Goal: Task Accomplishment & Management: Use online tool/utility

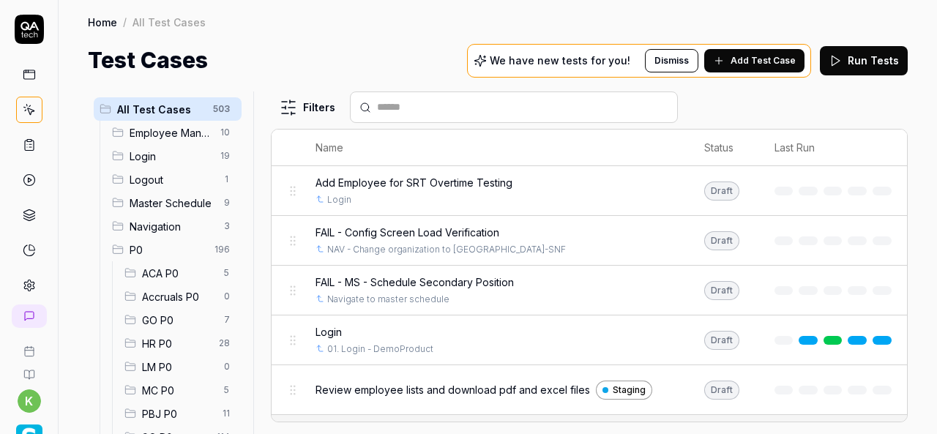
scroll to position [154, 0]
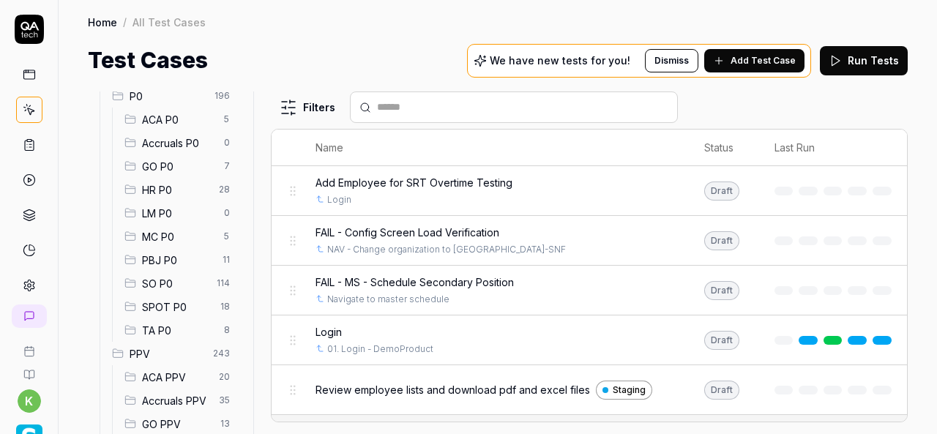
click at [180, 302] on span "SPOT P0" at bounding box center [177, 306] width 70 height 15
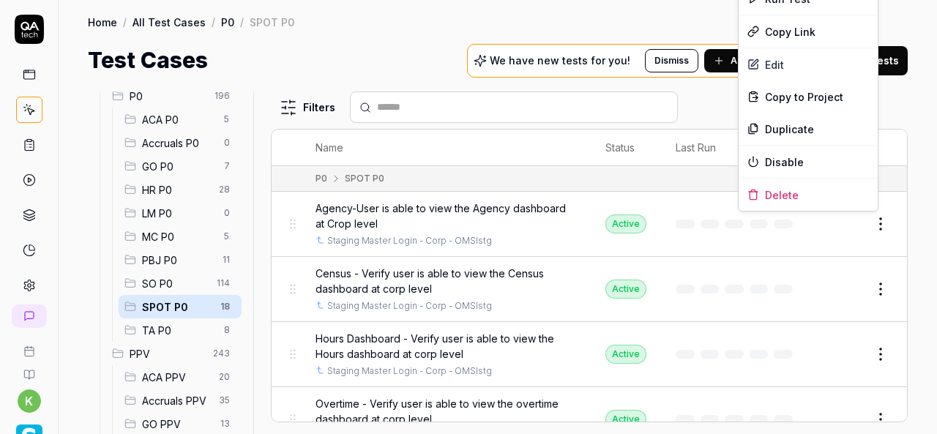
click at [869, 216] on html "k Home / All Test Cases / P0 / SPOT P0 Home / All Test Cases / P0 / SPOT P0 Tes…" at bounding box center [468, 217] width 937 height 434
click at [785, 125] on div "Duplicate" at bounding box center [807, 129] width 139 height 32
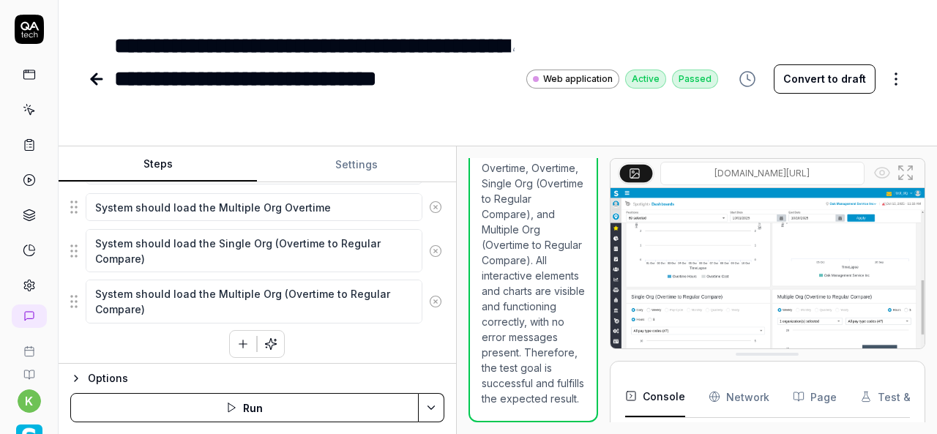
scroll to position [3755, 0]
click at [95, 80] on icon at bounding box center [97, 79] width 18 height 18
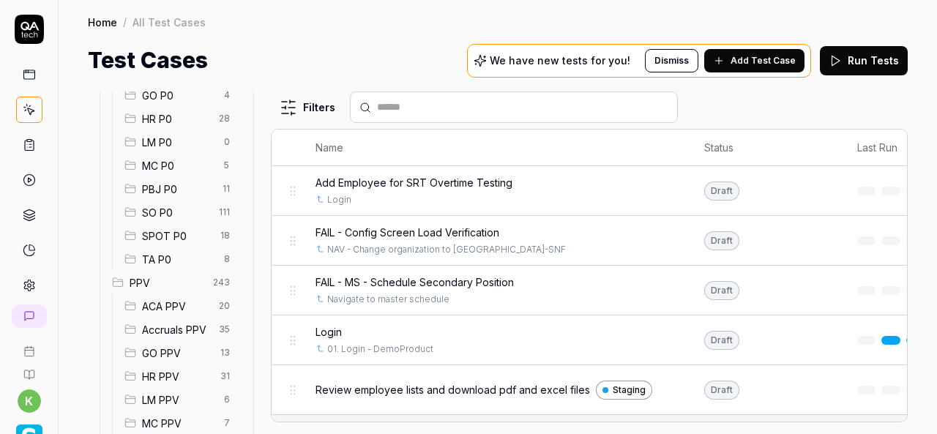
scroll to position [225, 0]
click at [174, 232] on span "SPOT P0" at bounding box center [177, 235] width 70 height 15
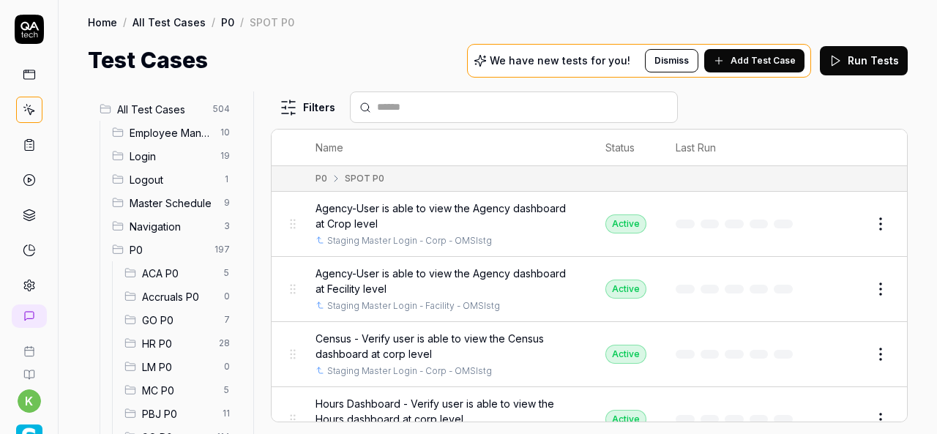
click at [190, 142] on div "Employee Management 10" at bounding box center [173, 132] width 135 height 23
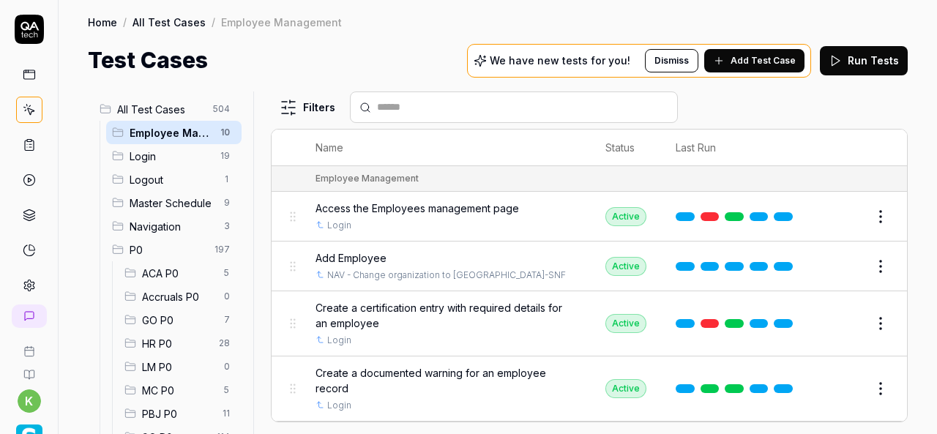
click at [194, 150] on span "Login" at bounding box center [171, 156] width 82 height 15
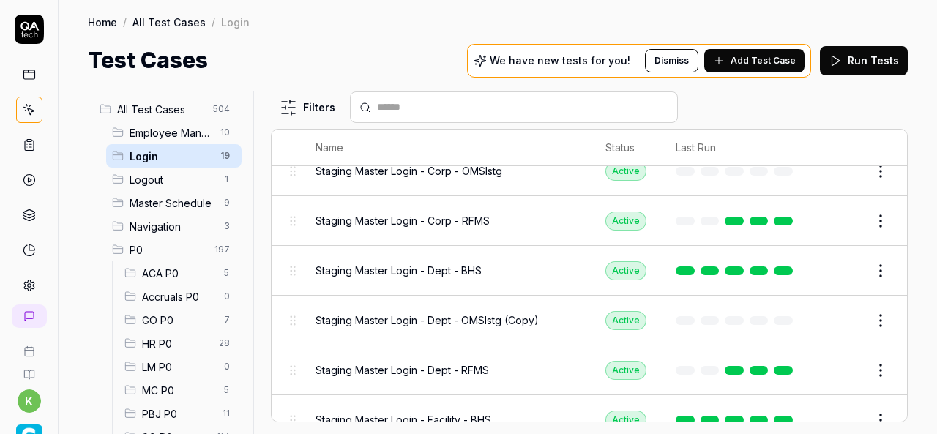
scroll to position [549, 0]
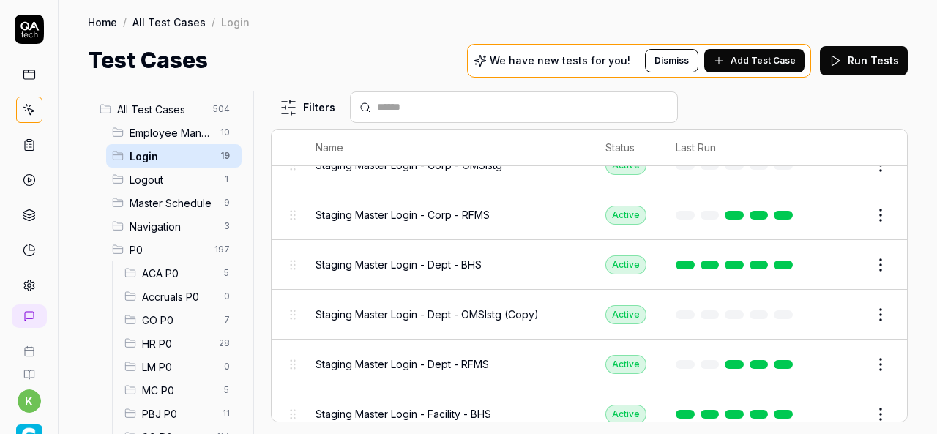
click at [828, 310] on button "Edit" at bounding box center [845, 314] width 35 height 23
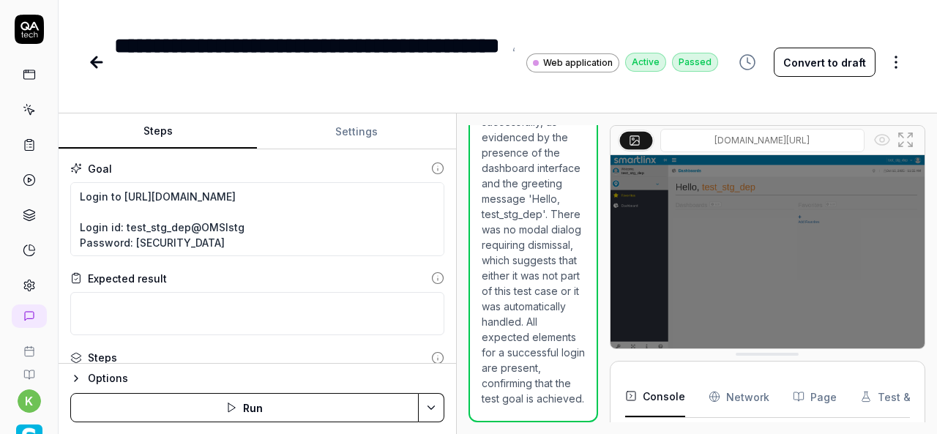
scroll to position [1343, 0]
click at [310, 78] on div "**********" at bounding box center [308, 62] width 389 height 66
type textarea "*"
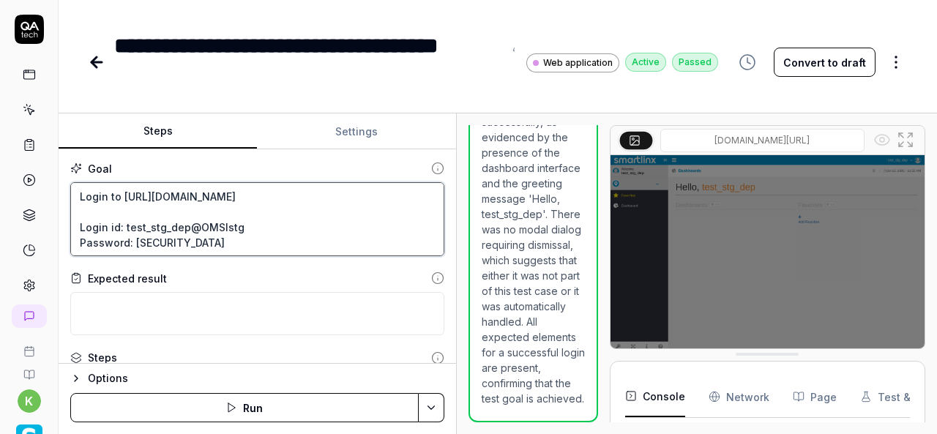
click at [167, 228] on textarea "Login to https://v6-stg01.smartlinxsolutions.com/ Login id: test_stg_dep@OMSIst…" at bounding box center [257, 219] width 374 height 74
drag, startPoint x: 133, startPoint y: 239, endPoint x: 187, endPoint y: 245, distance: 54.5
click at [187, 245] on textarea "Login to https://v6-stg01.smartlinxsolutions.com/ Login id: test_stg_dep@OMSIst…" at bounding box center [257, 219] width 374 height 74
click at [95, 62] on icon at bounding box center [96, 62] width 10 height 0
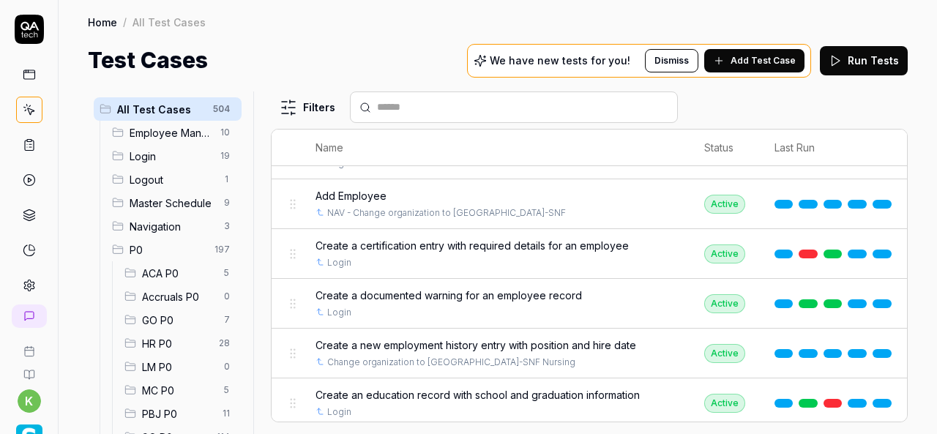
scroll to position [364, 0]
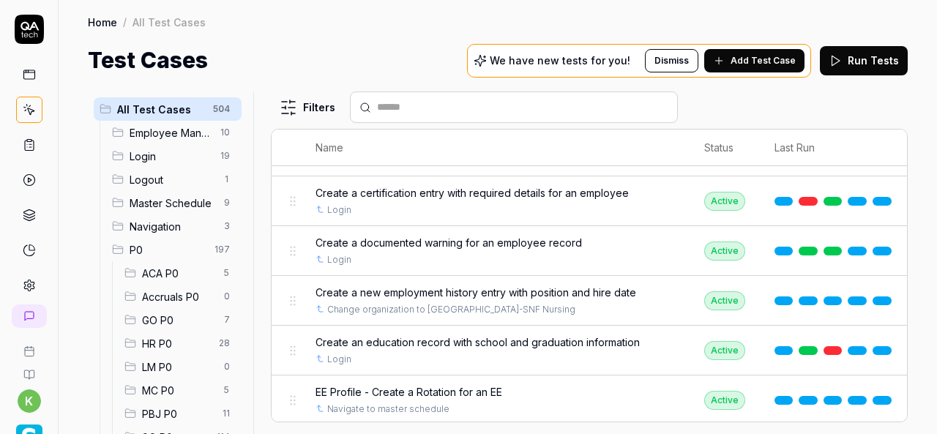
click at [164, 157] on span "Login" at bounding box center [171, 156] width 82 height 15
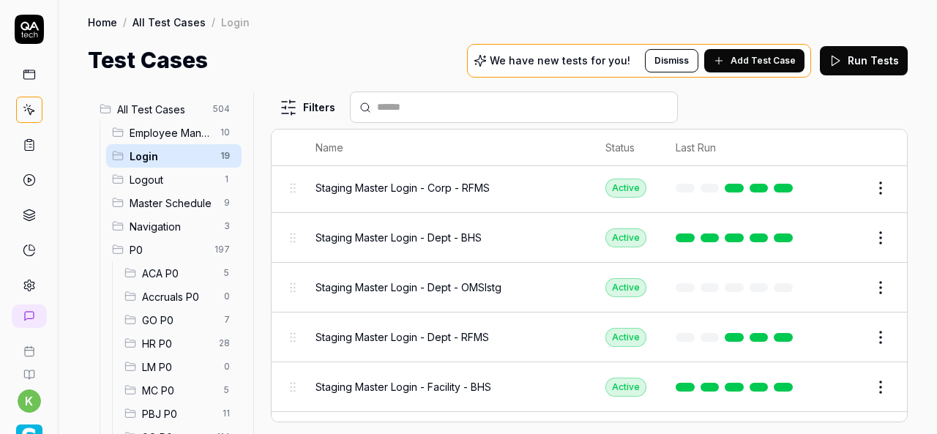
scroll to position [577, 0]
click at [831, 282] on button "Edit" at bounding box center [845, 286] width 35 height 23
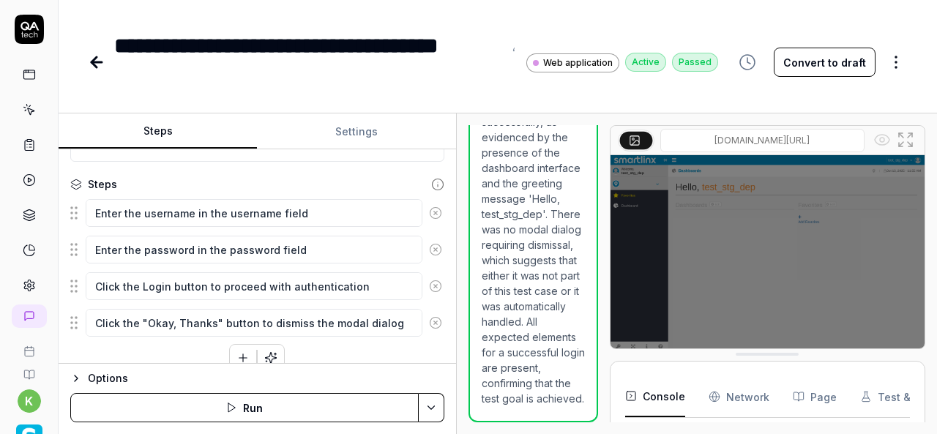
scroll to position [190, 0]
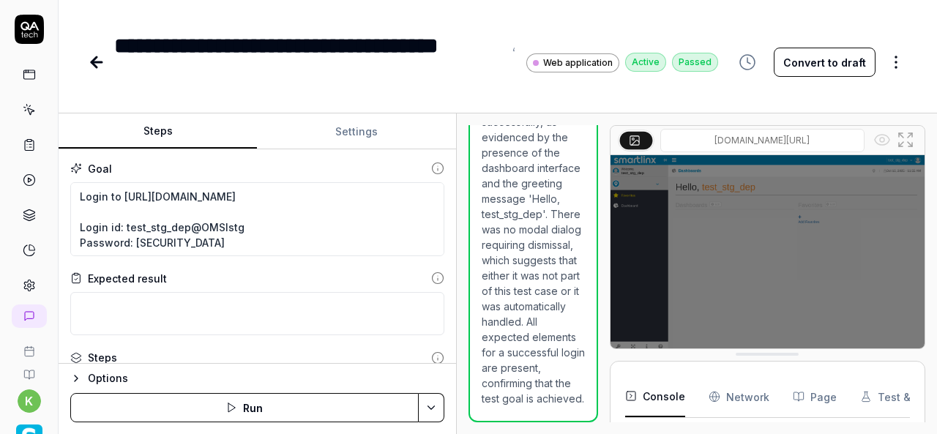
click at [102, 60] on icon at bounding box center [97, 62] width 18 height 18
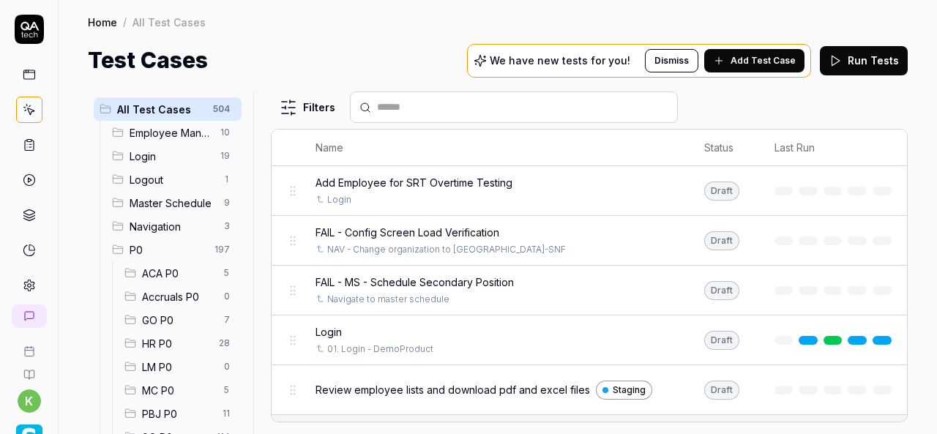
click at [173, 162] on span "Login" at bounding box center [171, 156] width 82 height 15
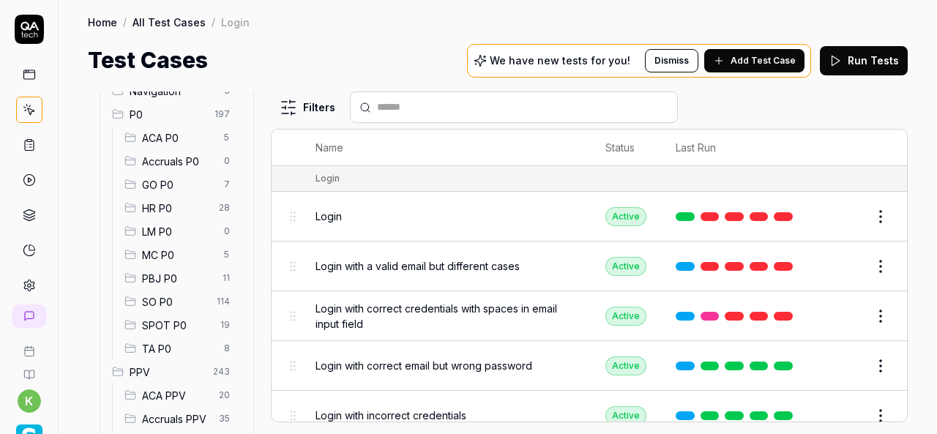
scroll to position [166, 0]
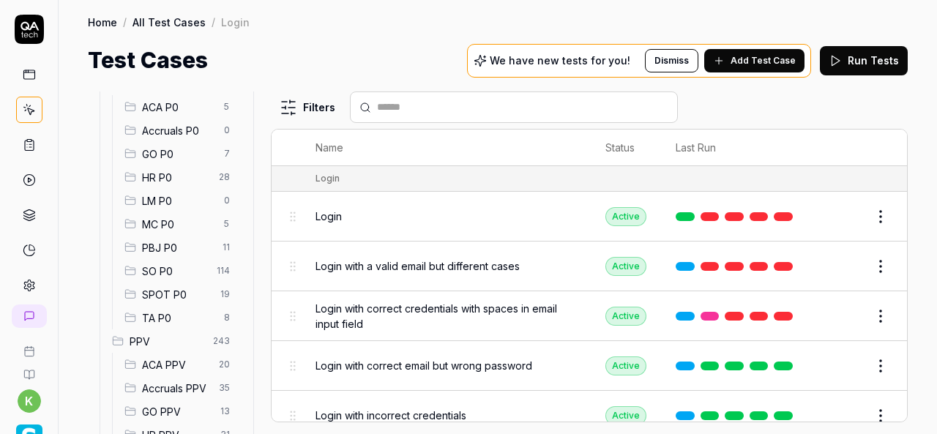
click at [186, 288] on span "SPOT P0" at bounding box center [177, 294] width 70 height 15
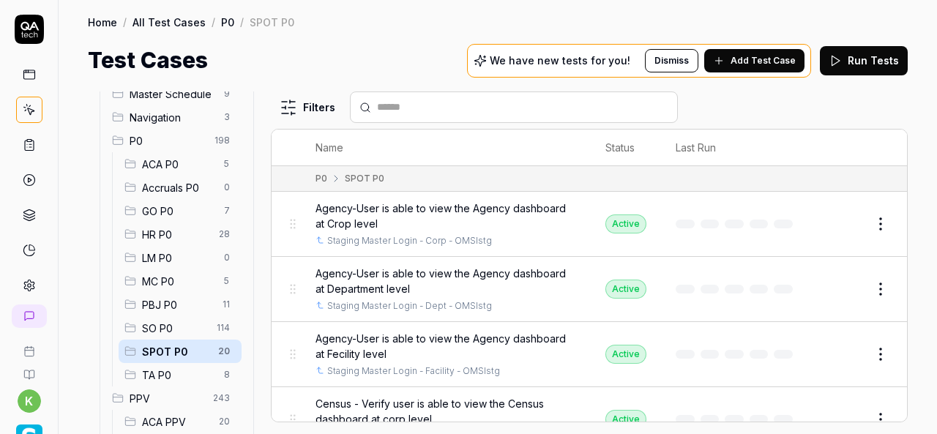
scroll to position [16, 0]
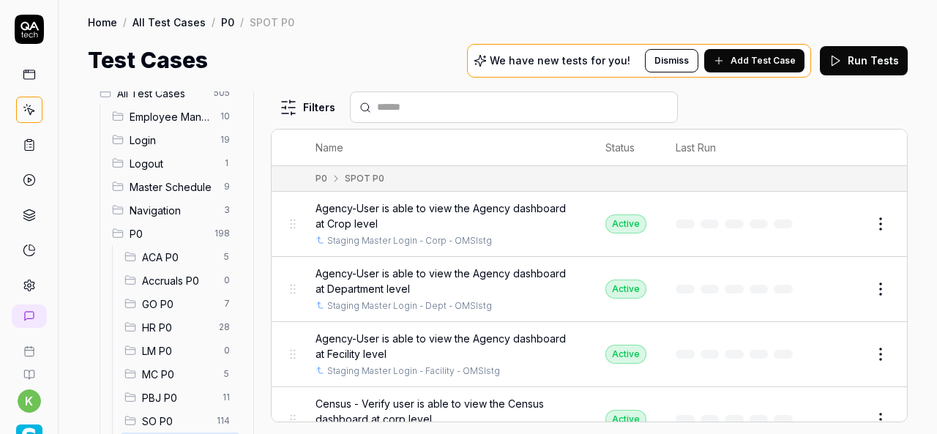
click at [178, 145] on span "Login" at bounding box center [171, 139] width 82 height 15
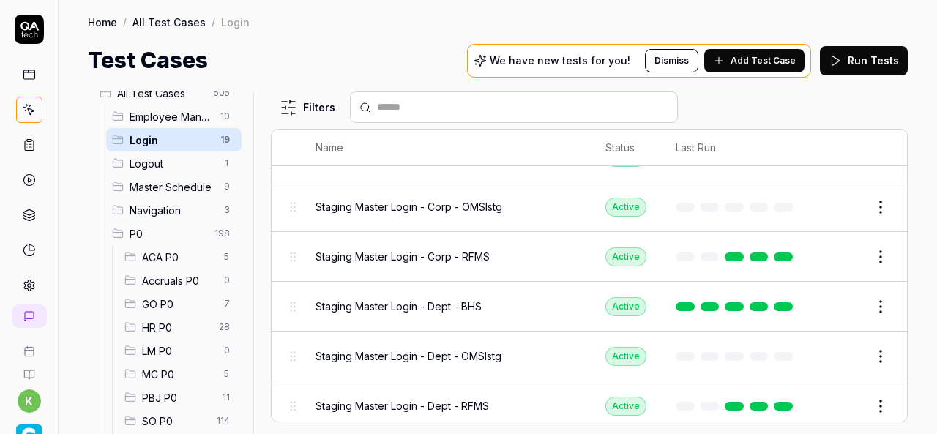
scroll to position [525, 0]
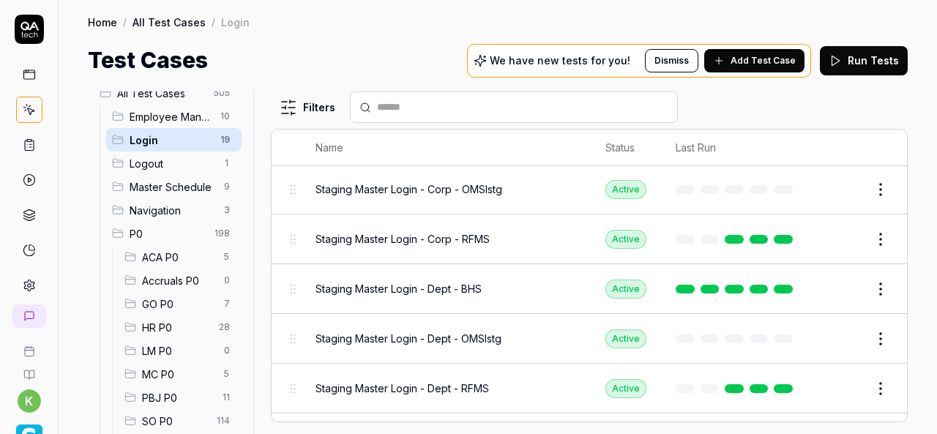
click at [828, 331] on button "Edit" at bounding box center [845, 338] width 35 height 23
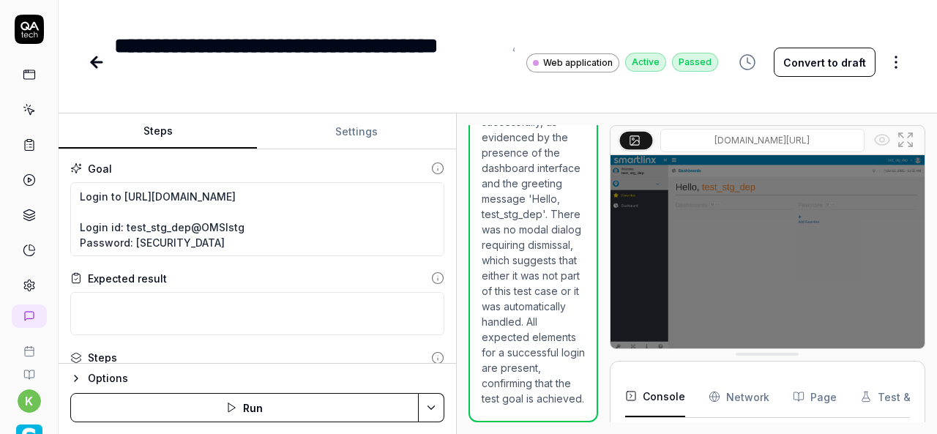
scroll to position [1343, 0]
click at [353, 132] on button "Settings" at bounding box center [356, 131] width 198 height 35
click at [163, 127] on button "Steps" at bounding box center [158, 131] width 198 height 35
click at [213, 226] on textarea "Login to https://v6-stg01.smartlinxsolutions.com/ Login id: test_stg_dep@OMSIst…" at bounding box center [257, 219] width 374 height 74
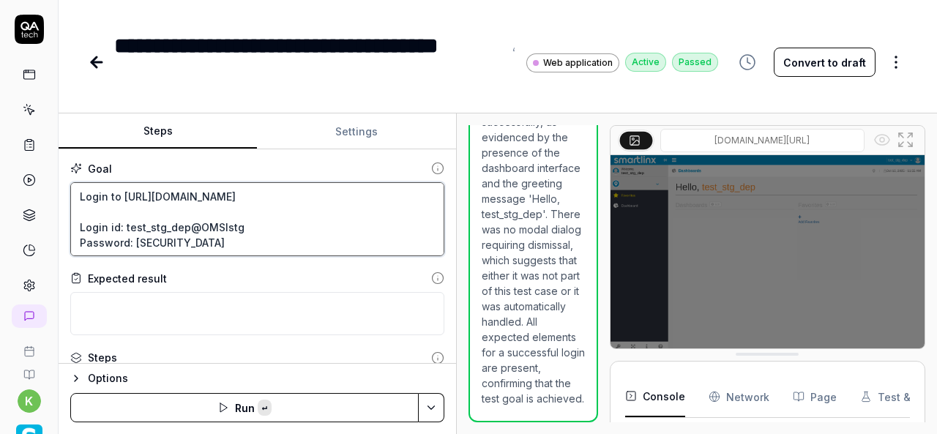
paste textarea "Agency - User is able to view the Agency dashbaod at Department levele"
type textarea "*"
type textarea "Login to https://v6-stg01.smartlinxsolutions.com/ Login id: test_stg_dep@Agency…"
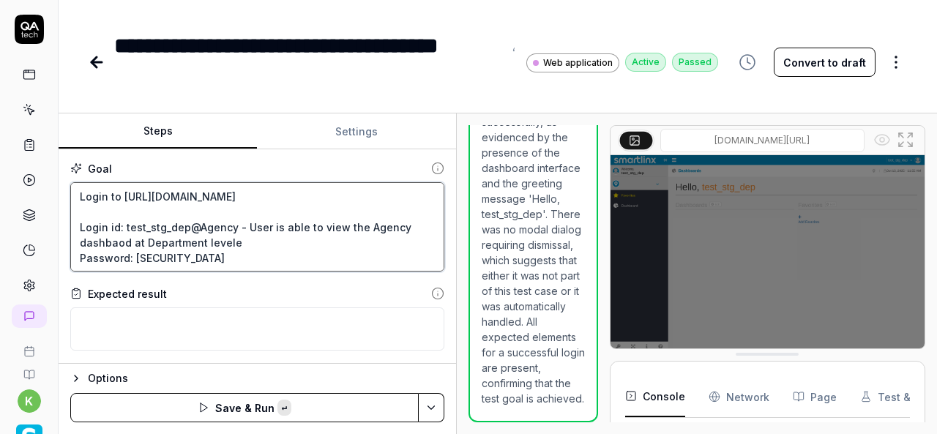
type textarea "*"
type textarea "Login to https://v6-stg01.smartlinxsolutions.com/ Login id: test_stg_dep@OMSIst…"
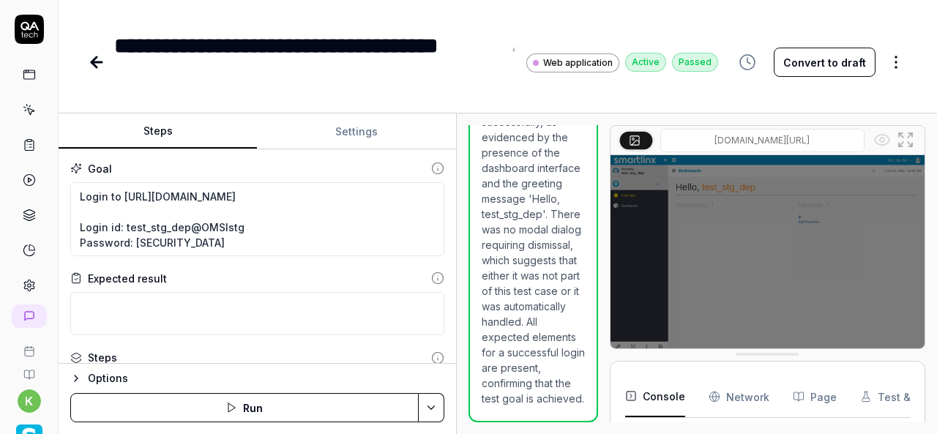
type textarea "*"
click at [100, 61] on icon at bounding box center [97, 62] width 18 height 18
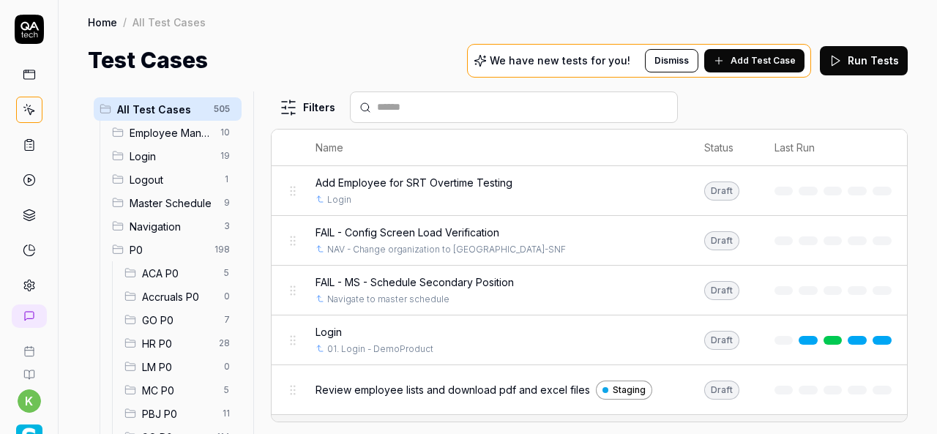
click at [89, 7] on div "Home / All Test Cases Home / All Test Cases Test Cases We have new tests for yo…" at bounding box center [498, 217] width 878 height 434
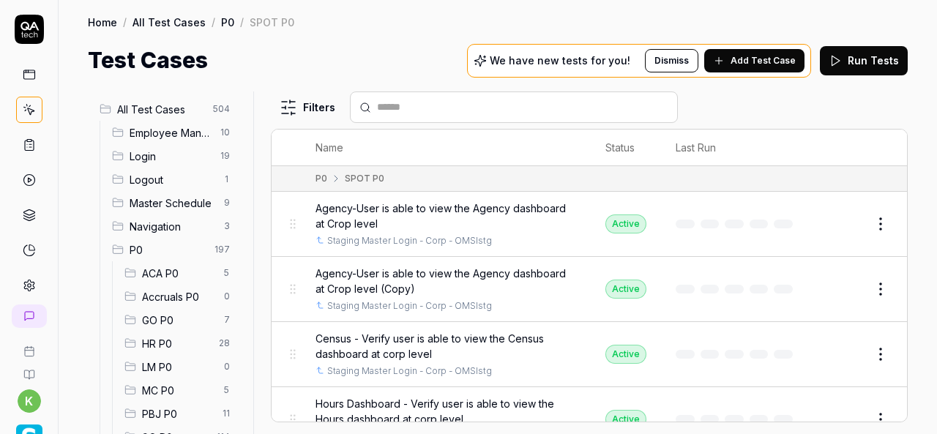
click at [828, 288] on button "Edit" at bounding box center [845, 288] width 35 height 23
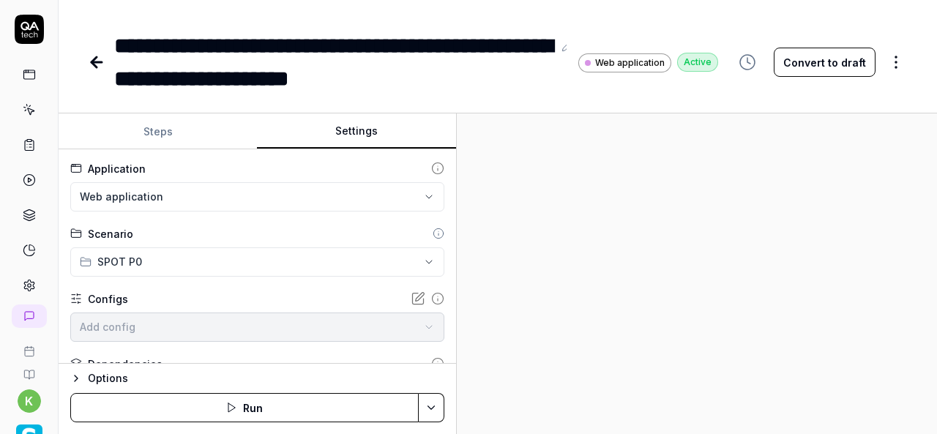
type textarea "*"
click at [325, 134] on button "Settings" at bounding box center [356, 131] width 198 height 35
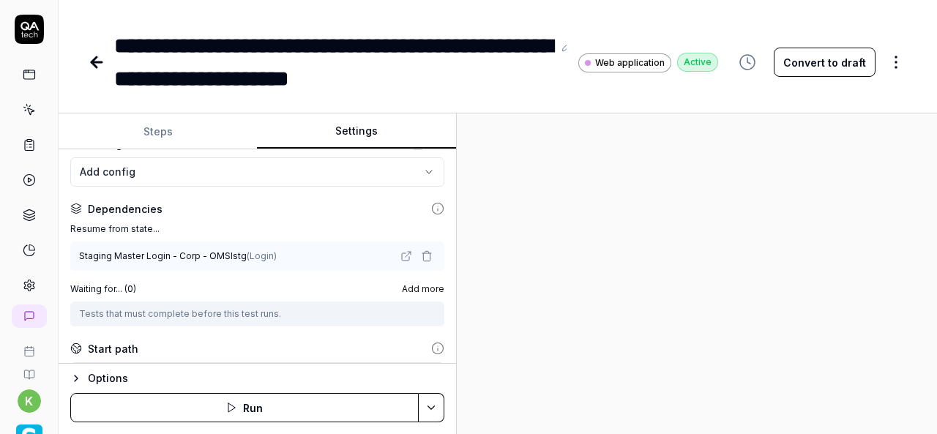
scroll to position [159, 0]
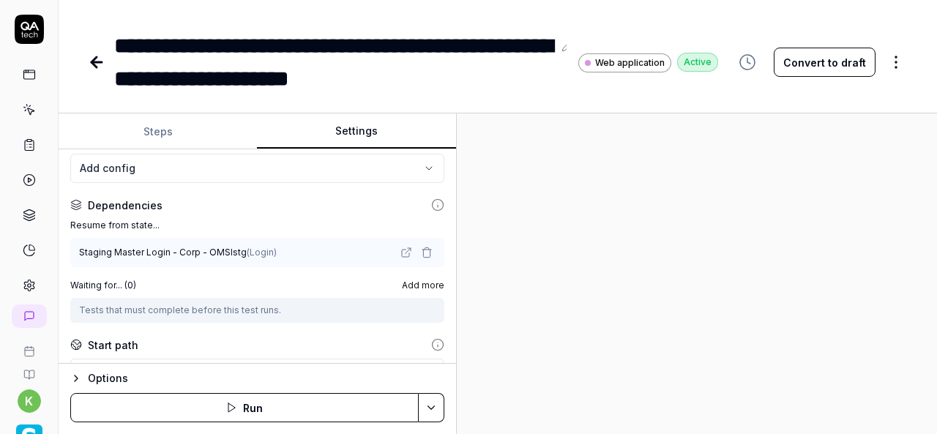
click at [423, 250] on icon "button" at bounding box center [426, 254] width 7 height 8
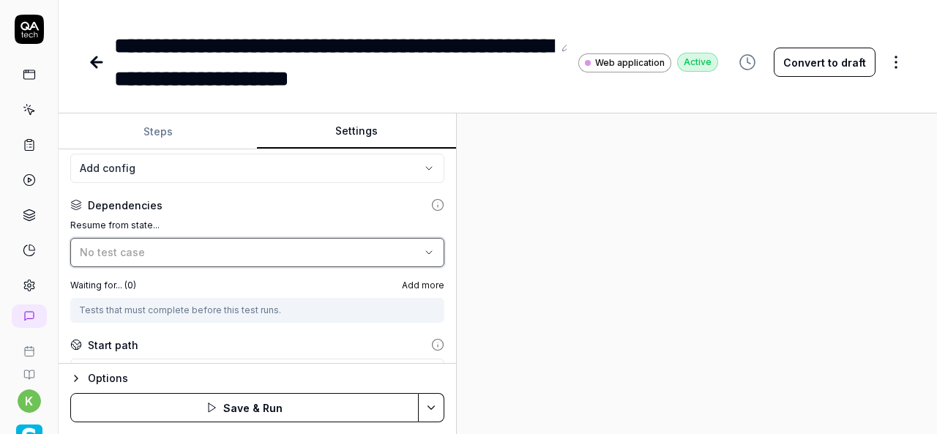
click at [426, 251] on icon "button" at bounding box center [429, 252] width 6 height 3
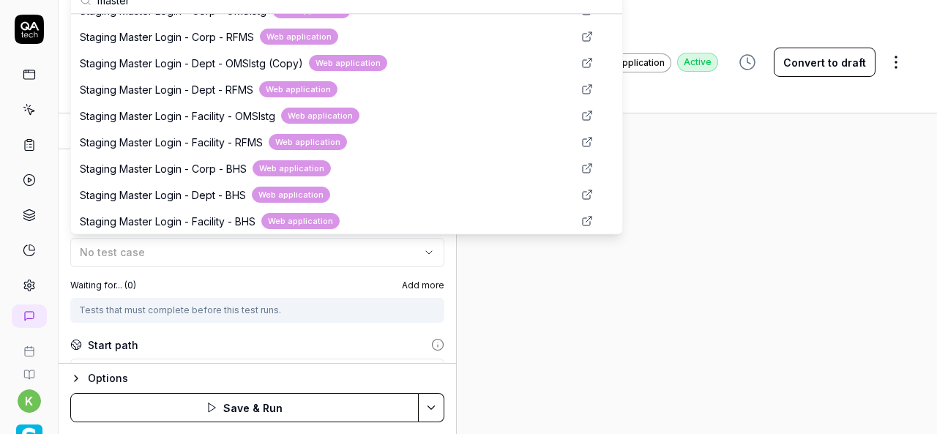
scroll to position [496, 0]
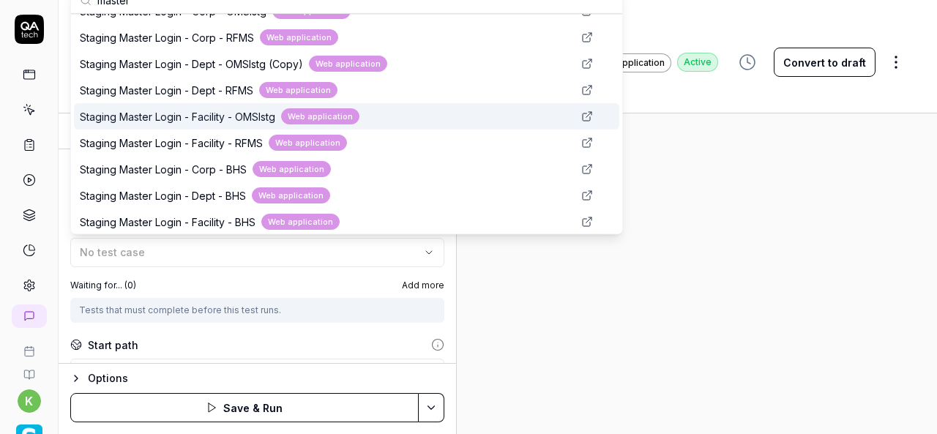
type input "master"
click at [247, 116] on span "Staging Master Login - Facility - OMSIstg" at bounding box center [177, 116] width 195 height 15
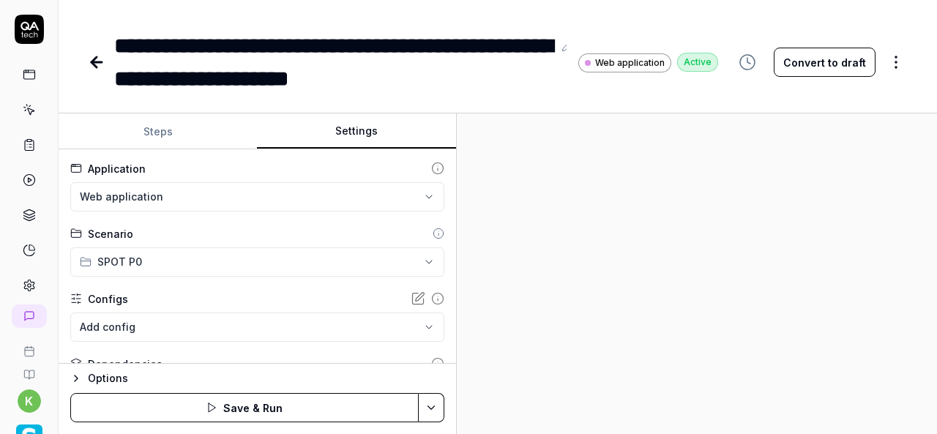
scroll to position [0, 0]
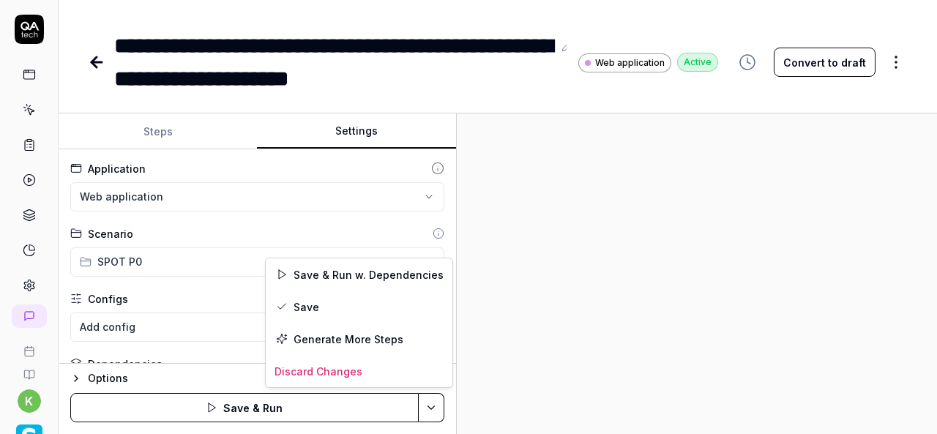
click at [434, 399] on html "**********" at bounding box center [468, 217] width 937 height 434
click at [365, 278] on div "Save & Run w. Dependencies" at bounding box center [359, 274] width 187 height 32
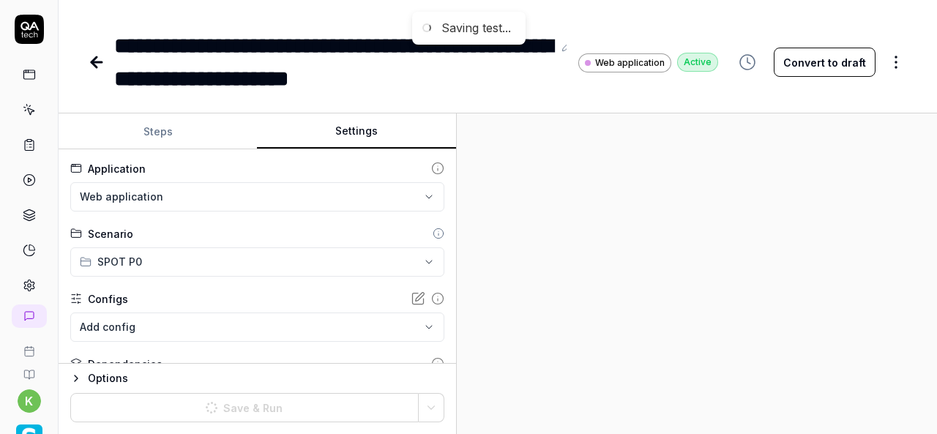
click at [717, 296] on div at bounding box center [697, 273] width 480 height 321
click at [387, 71] on div "**********" at bounding box center [333, 62] width 438 height 66
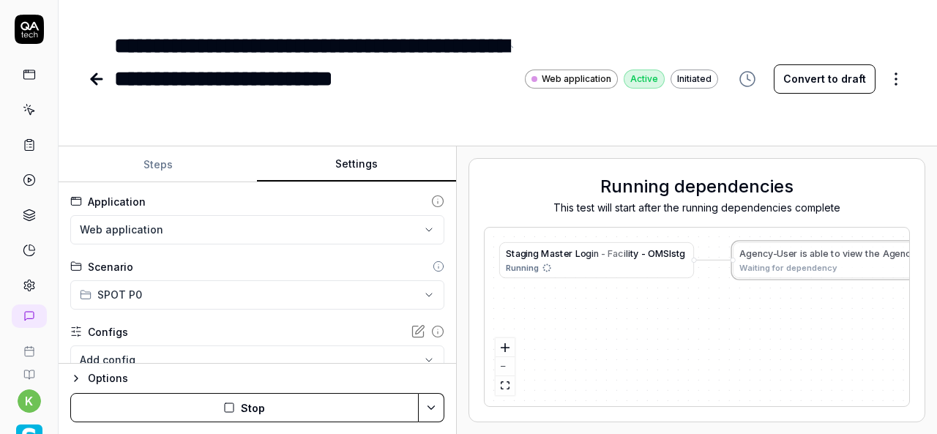
click at [201, 111] on div "**********" at bounding box center [307, 78] width 386 height 99
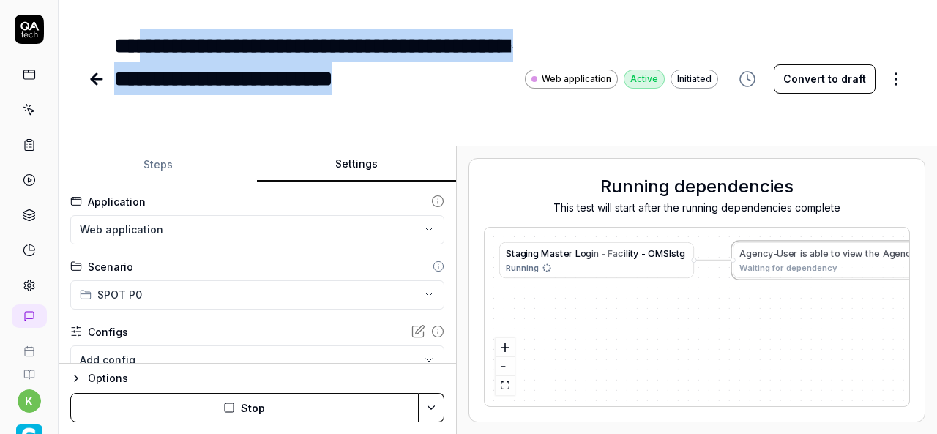
click at [152, 46] on div "**********" at bounding box center [307, 78] width 386 height 99
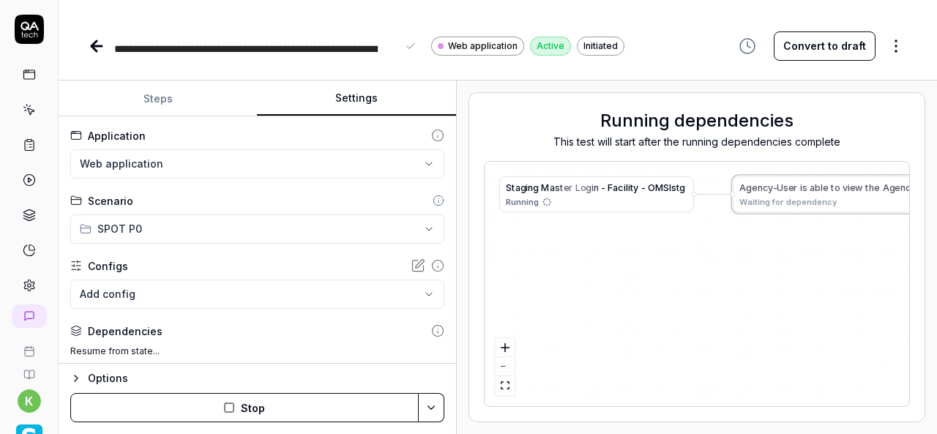
click at [149, 105] on button "Steps" at bounding box center [158, 98] width 198 height 35
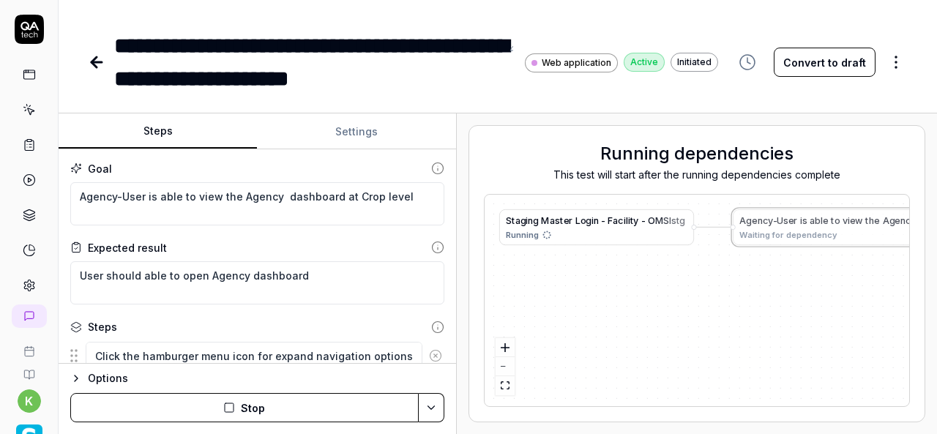
click at [176, 157] on div "Goal Agency-User is able to view the Agency dashboard at Crop level Expected re…" at bounding box center [257, 256] width 397 height 214
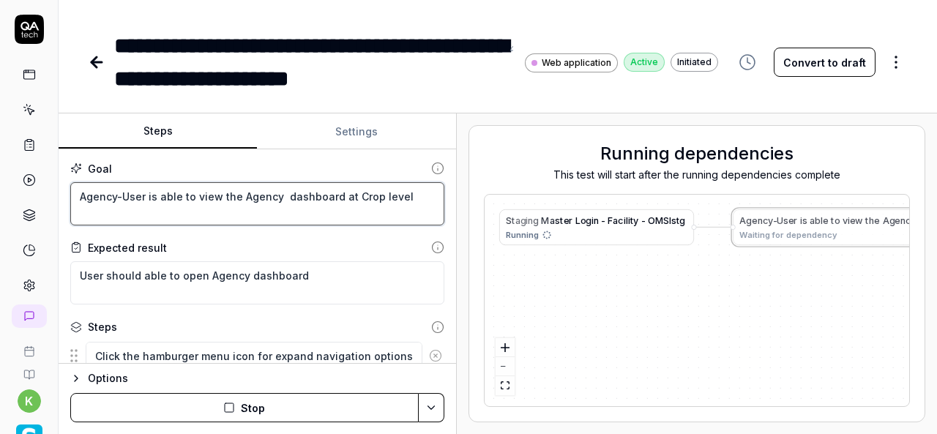
click at [192, 201] on textarea "Agency-User is able to view the Agency dashboard at Crop level" at bounding box center [257, 203] width 374 height 43
paste textarea "dashbaod at Fecility"
type textarea "*"
type textarea "Agency-User is able to view the Agency dashbaod at Fecility level"
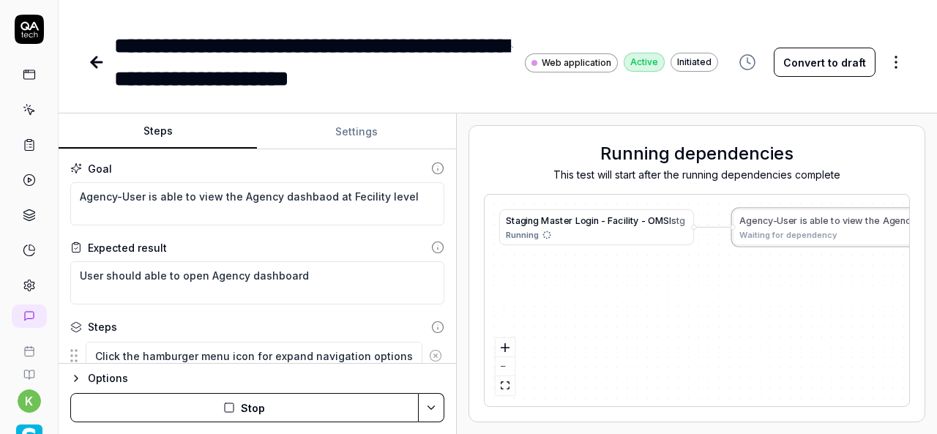
click at [316, 75] on div "**********" at bounding box center [307, 62] width 386 height 66
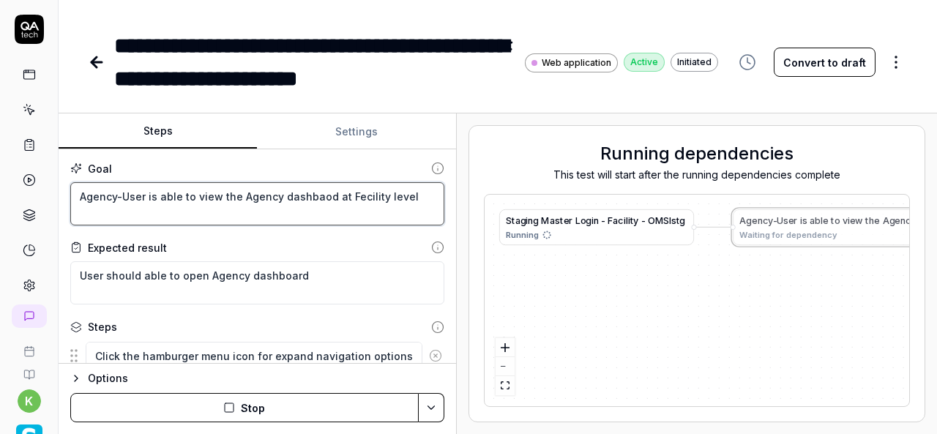
click at [318, 192] on textarea "Agency-User is able to view the Agency dashbaod at Fecility level" at bounding box center [257, 203] width 374 height 43
click at [359, 195] on textarea "Agency-User is able to view the Agency dashbaod at Fecility level" at bounding box center [257, 203] width 374 height 43
type textarea "*"
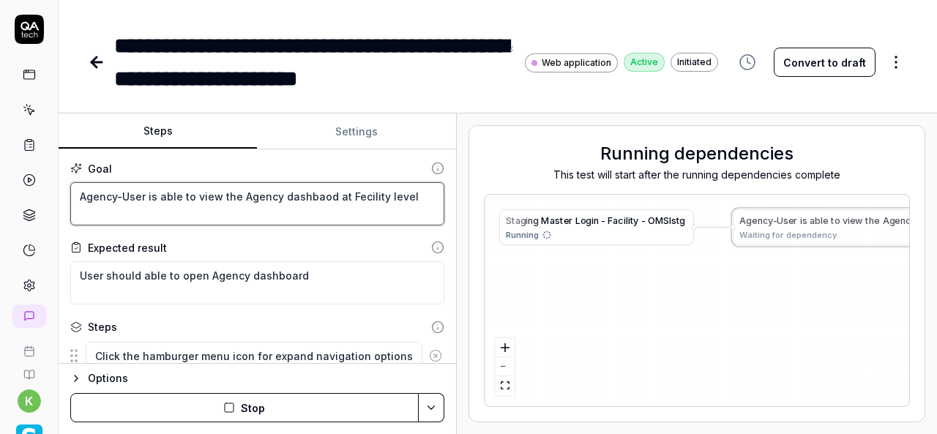
type textarea "Agency-User is able to view the Agency dashbaod at Facility level"
click at [301, 192] on textarea "Agency-User is able to view the Agency dashbaod at Facility level" at bounding box center [257, 203] width 374 height 43
type textarea "*"
type textarea "Agency-User is able to view the Agency at Facility level"
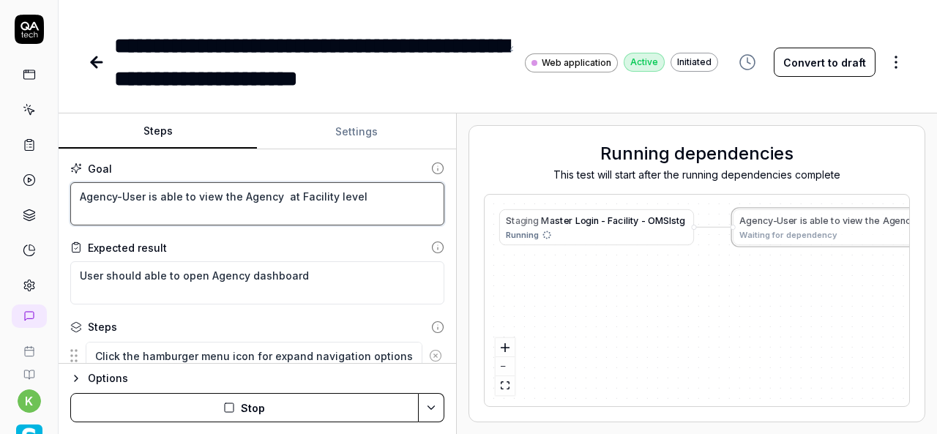
type textarea "*"
type textarea "Agency-User is able to view the Agency D at Facility level"
type textarea "*"
type textarea "Agency-User is able to view the Agency Da at Facility level"
type textarea "*"
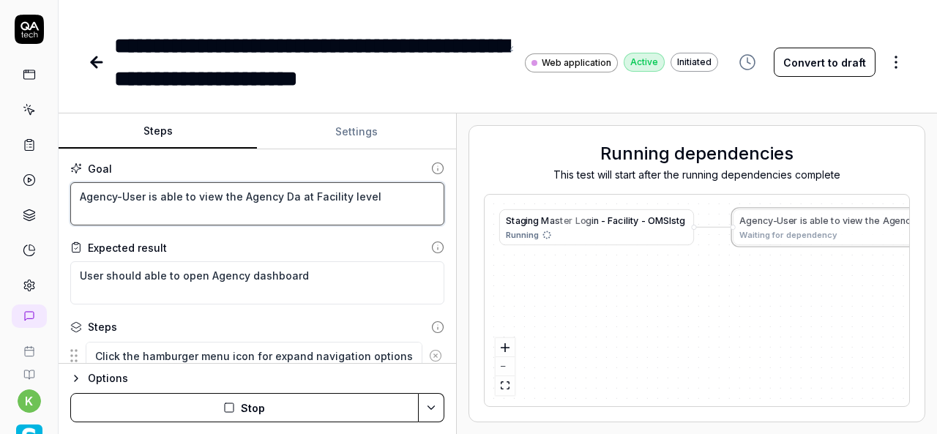
type textarea "Agency-User is able to view the Agency Das at Facility level"
type textarea "*"
type textarea "Agency-User is able to view the Agency Dash at Facility level"
type textarea "*"
type textarea "Agency-User is able to view the Agency Dashb at Facility level"
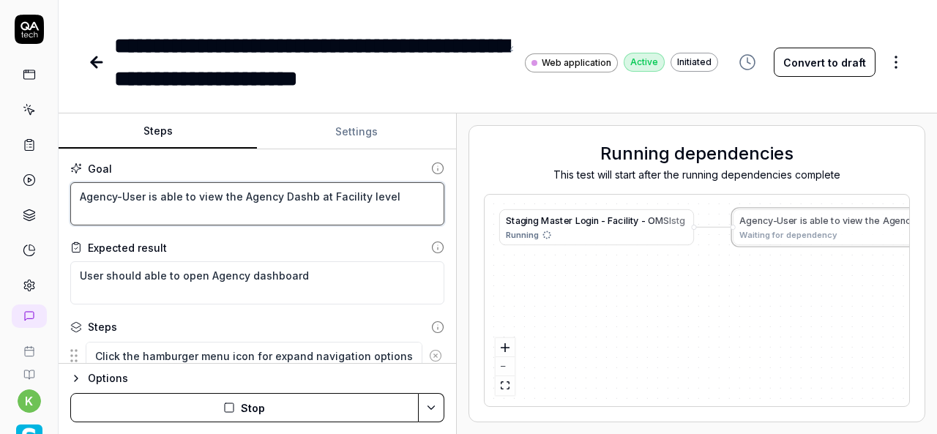
type textarea "*"
type textarea "Agency-User is able to view the Agency Dashbo at Facility level"
type textarea "*"
type textarea "Agency-User is able to view the Agency Dashboa at Facility level"
type textarea "*"
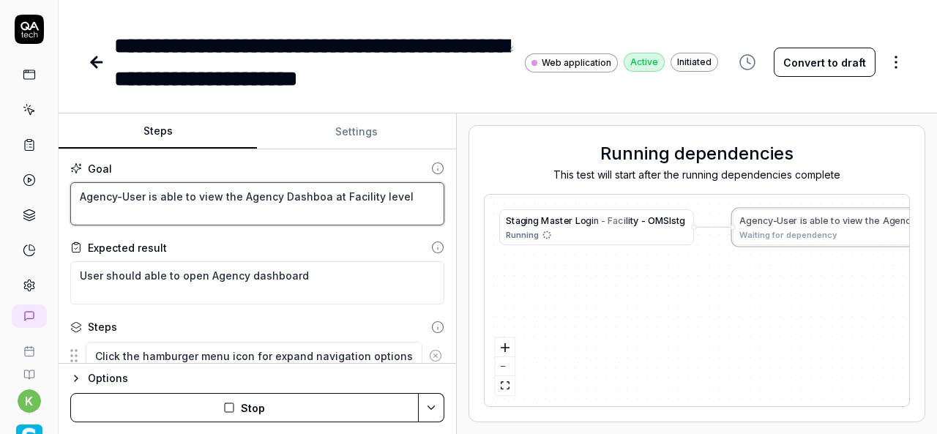
type textarea "Agency-User is able to view the Agency Dashboar at Facility level"
type textarea "*"
type textarea "Agency-User is able to view the Agency Dashboard at Facility level"
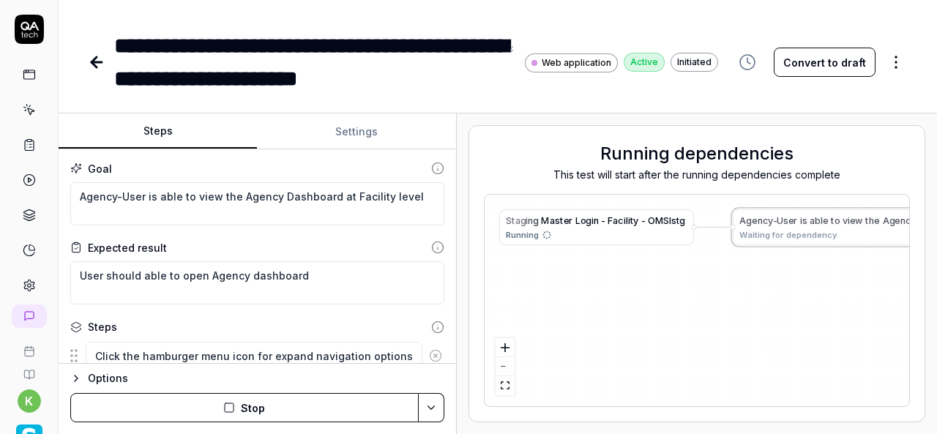
click at [711, 299] on div "S t a g i n g M a s t e r L o g i n - F a c i l i t y - O M S I s t g Running A…" at bounding box center [697, 301] width 424 height 212
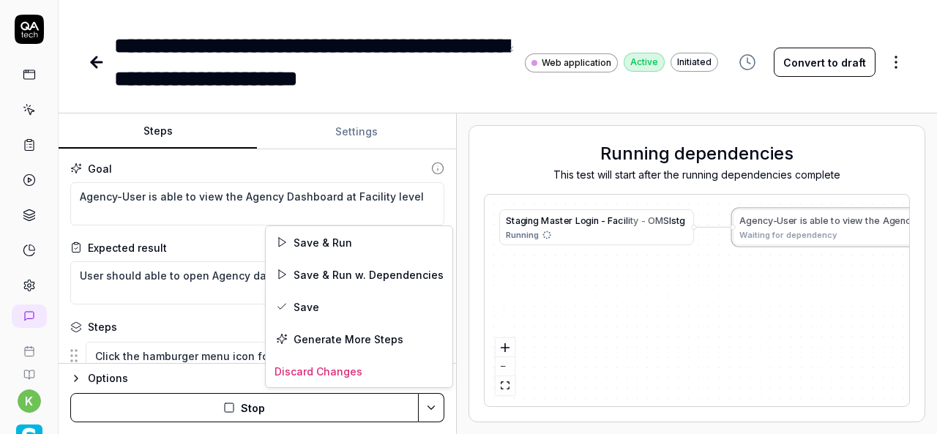
click at [433, 405] on html "**********" at bounding box center [468, 217] width 937 height 434
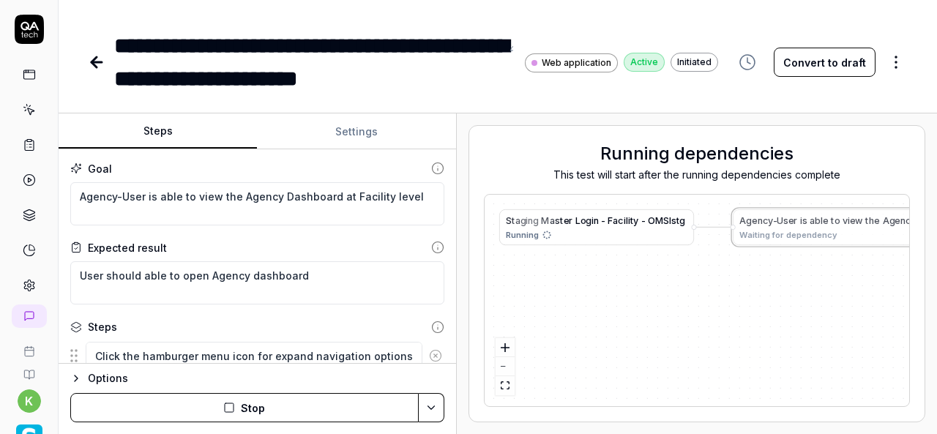
click at [632, 296] on html "**********" at bounding box center [468, 217] width 937 height 434
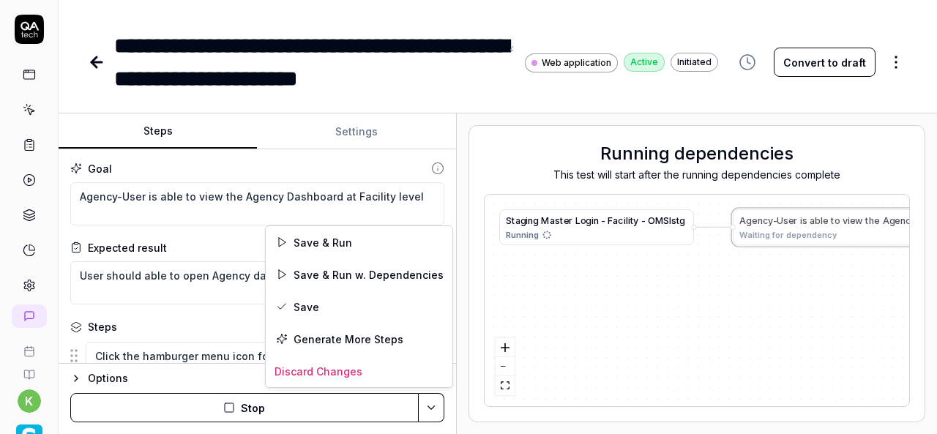
click at [426, 411] on html "**********" at bounding box center [468, 217] width 937 height 434
click at [334, 238] on div "Save & Run" at bounding box center [359, 242] width 187 height 32
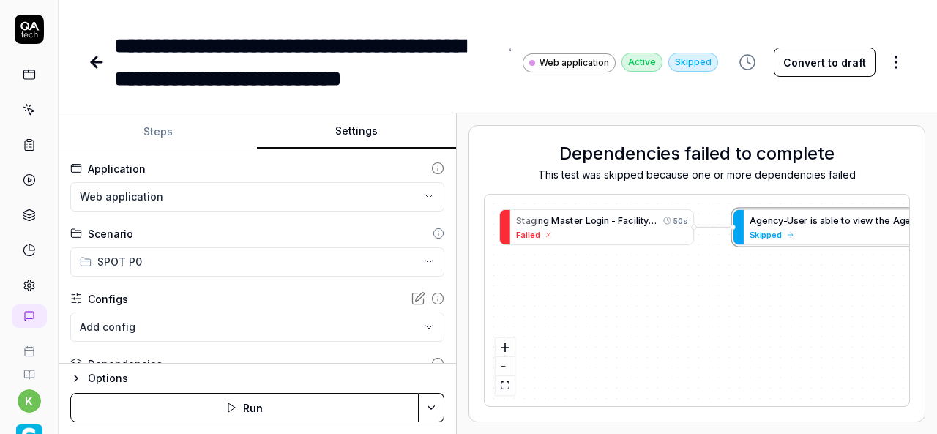
click at [360, 133] on button "Settings" at bounding box center [356, 131] width 198 height 35
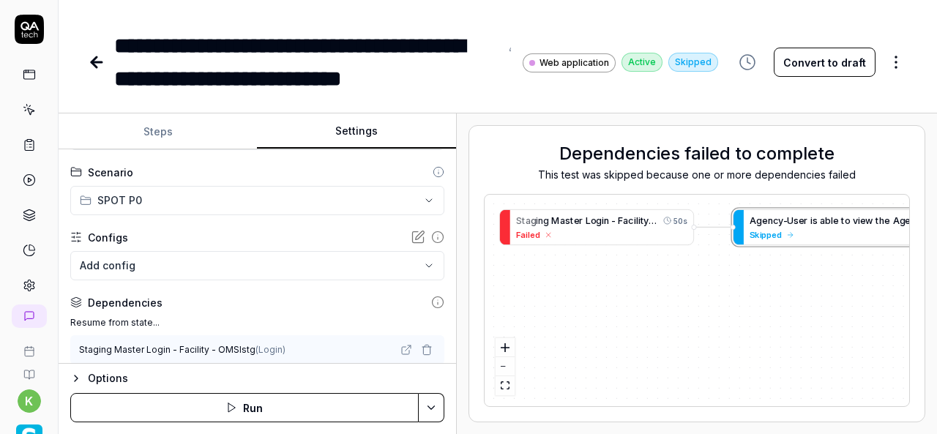
scroll to position [62, 0]
click at [599, 223] on span "g" at bounding box center [599, 220] width 6 height 11
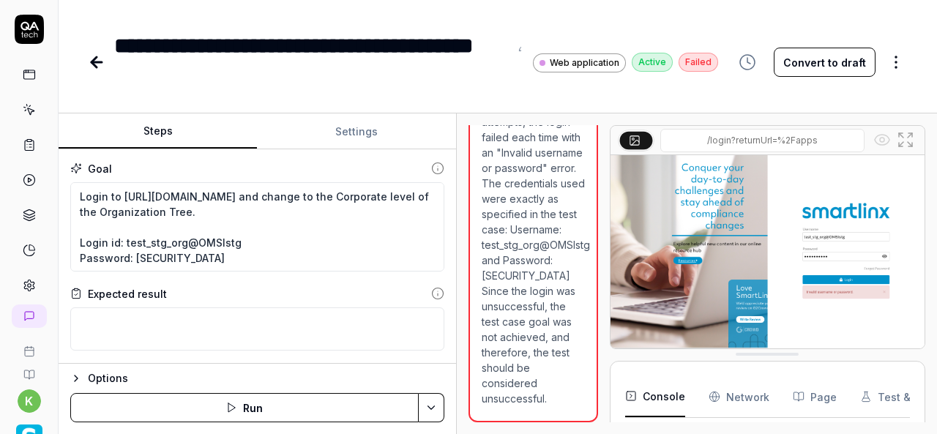
scroll to position [59, 0]
click at [809, 216] on img at bounding box center [767, 253] width 314 height 196
click at [809, 263] on img at bounding box center [767, 253] width 314 height 196
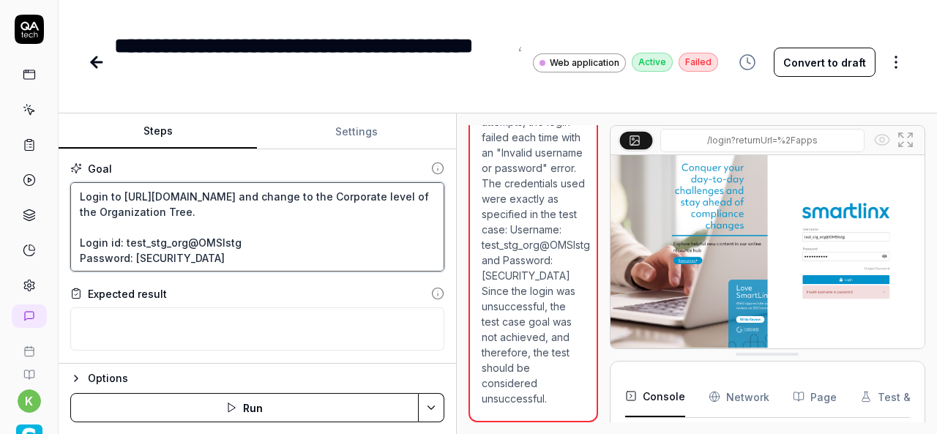
click at [125, 239] on textarea "Login to https://v6-stg01.smartlinxsolutions.com/ and change to the Corporate l…" at bounding box center [257, 226] width 374 height 89
click at [180, 242] on textarea "Login to https://v6-stg01.smartlinxsolutions.com/ and change to the Corporate l…" at bounding box center [257, 226] width 374 height 89
click at [186, 244] on textarea "Login to https://v6-stg01.smartlinxsolutions.com/ and change to the Corporate l…" at bounding box center [257, 226] width 374 height 89
click at [171, 258] on textarea "Login to https://v6-stg01.smartlinxsolutions.com/ and change to the Corporate l…" at bounding box center [257, 226] width 374 height 89
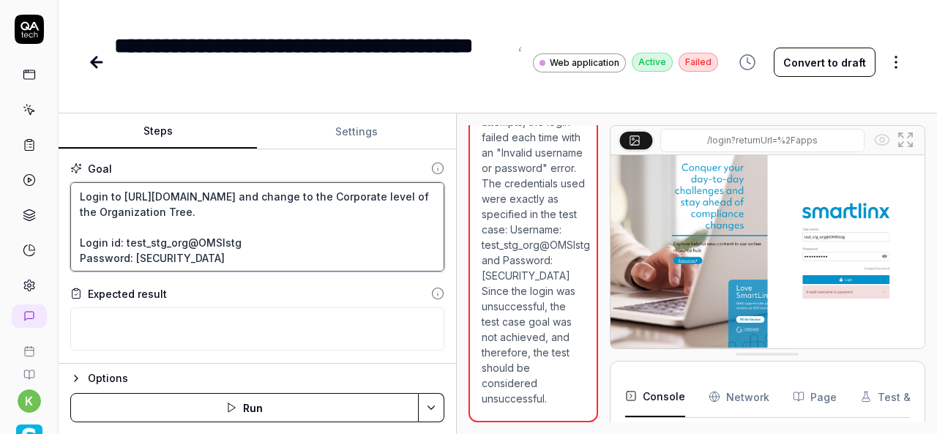
click at [196, 258] on textarea "Login to https://v6-stg01.smartlinxsolutions.com/ and change to the Corporate l…" at bounding box center [257, 226] width 374 height 89
drag, startPoint x: 196, startPoint y: 258, endPoint x: 154, endPoint y: 258, distance: 42.4
click at [154, 258] on textarea "Login to https://v6-stg01.smartlinxsolutions.com/ and change to the Corporate l…" at bounding box center [257, 226] width 374 height 89
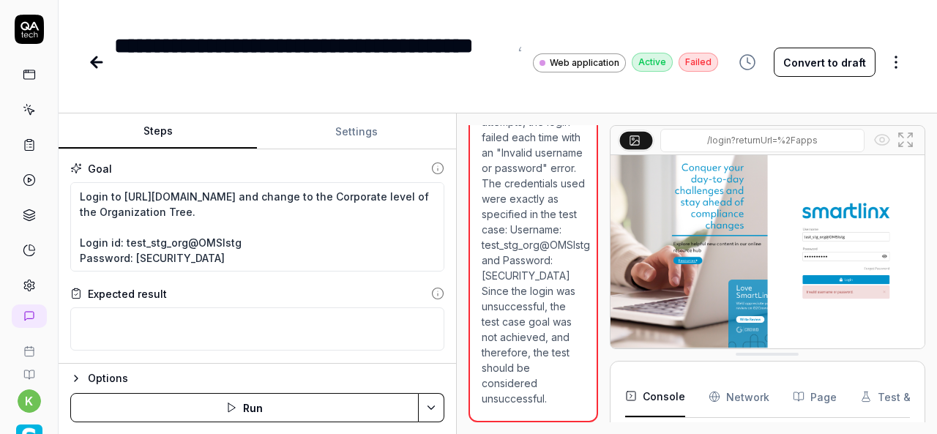
click at [97, 59] on icon at bounding box center [97, 62] width 18 height 18
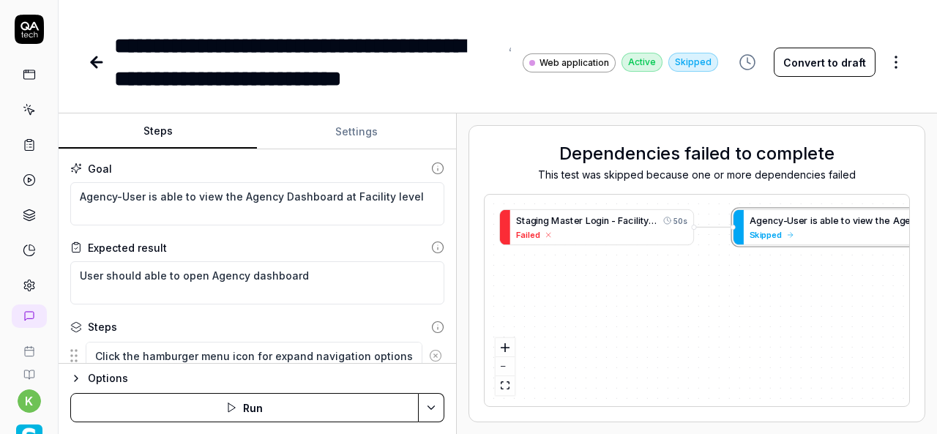
click at [306, 418] on button "Run" at bounding box center [244, 407] width 348 height 29
type textarea "*"
click at [283, 7] on div "**********" at bounding box center [498, 47] width 878 height 95
click at [436, 401] on html "**********" at bounding box center [468, 217] width 937 height 434
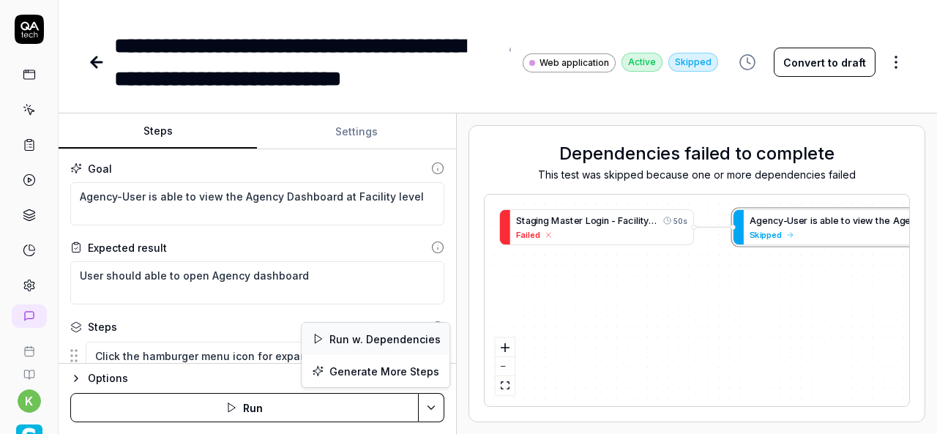
click at [392, 332] on div "Run w. Dependencies" at bounding box center [376, 339] width 148 height 32
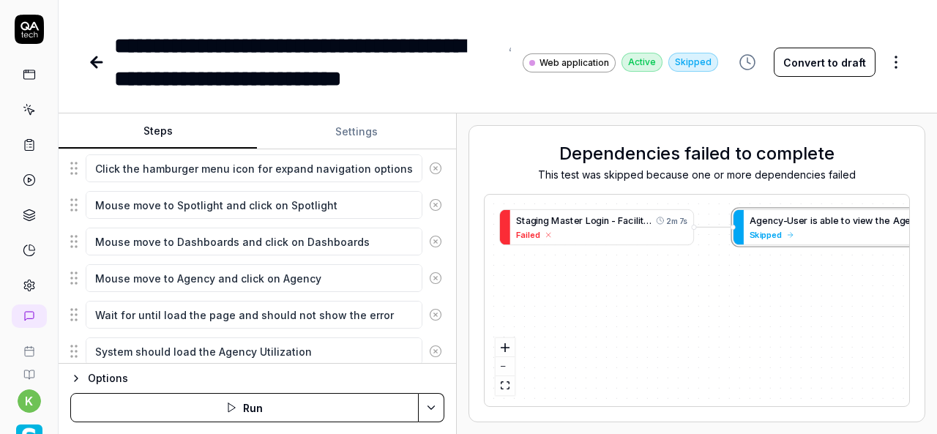
scroll to position [268, 0]
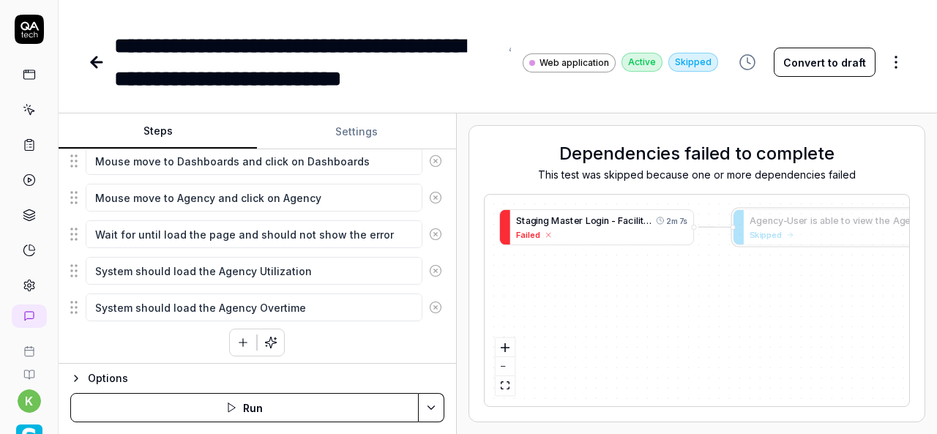
click at [564, 216] on span "a" at bounding box center [561, 220] width 5 height 11
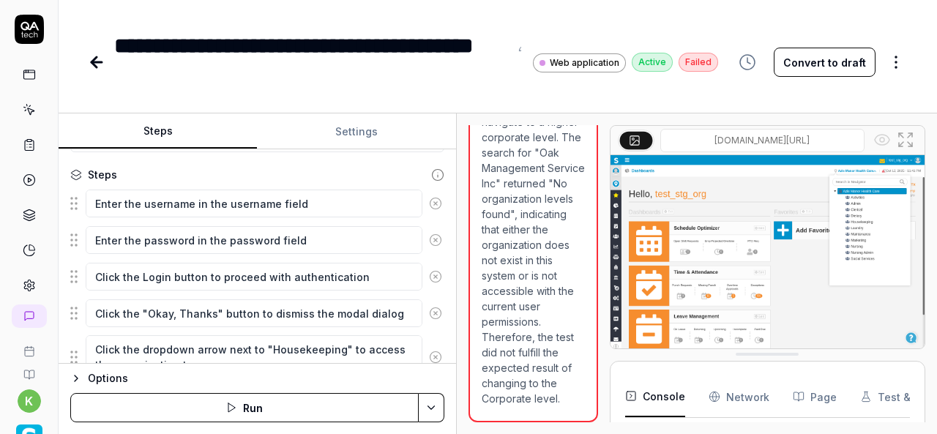
scroll to position [201, 0]
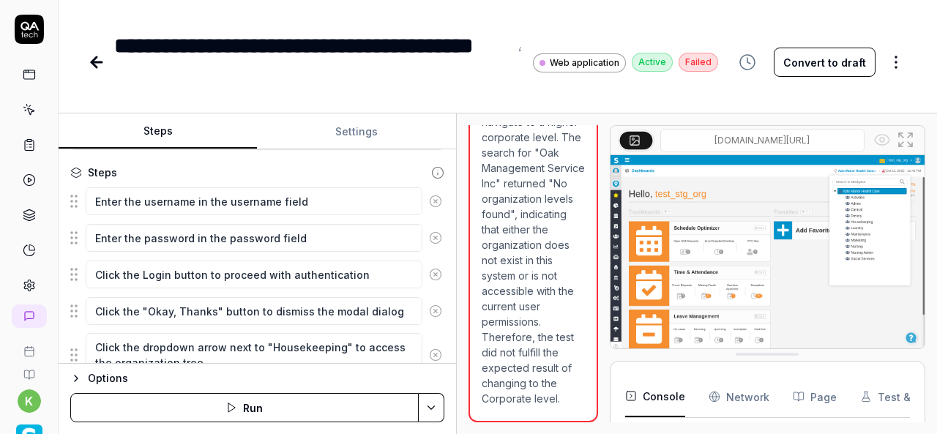
click at [430, 314] on circle at bounding box center [435, 311] width 11 height 11
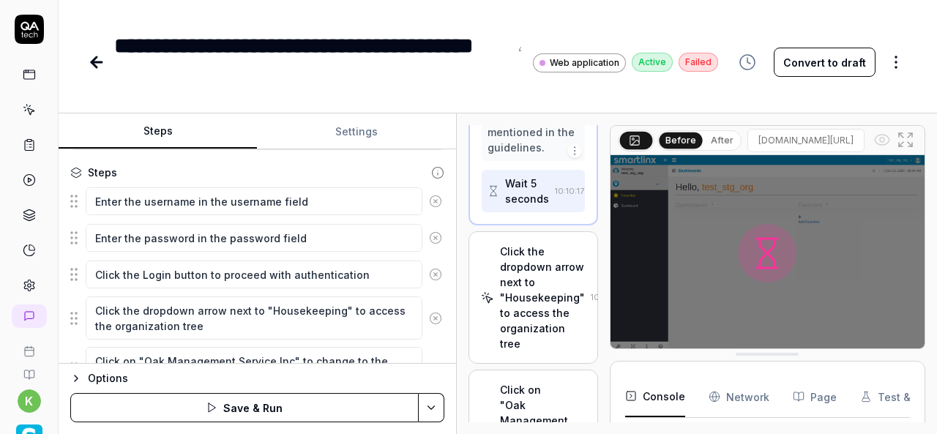
scroll to position [270, 0]
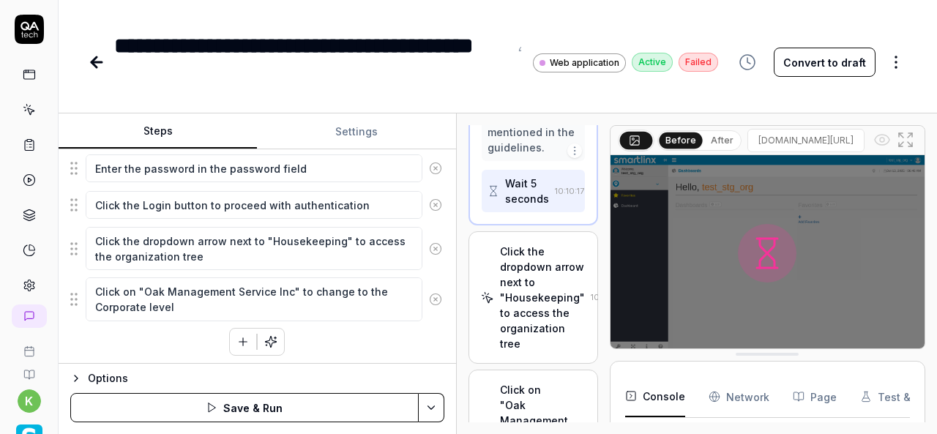
click at [429, 244] on icon at bounding box center [435, 248] width 13 height 13
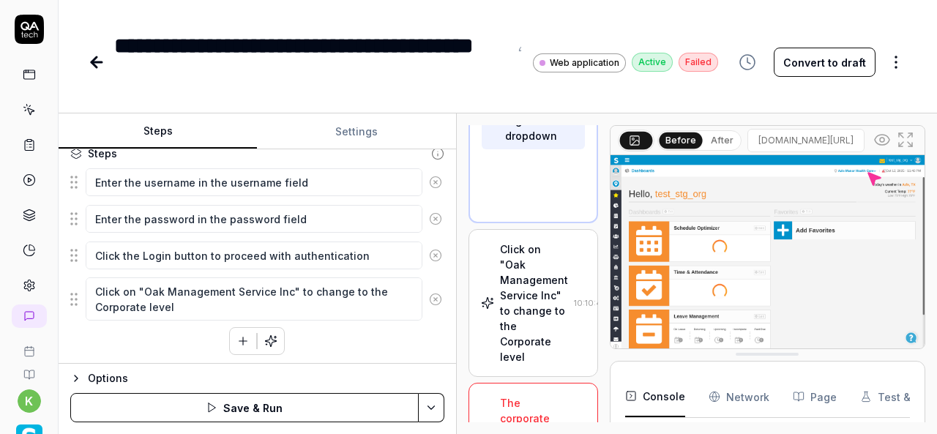
scroll to position [1341, 0]
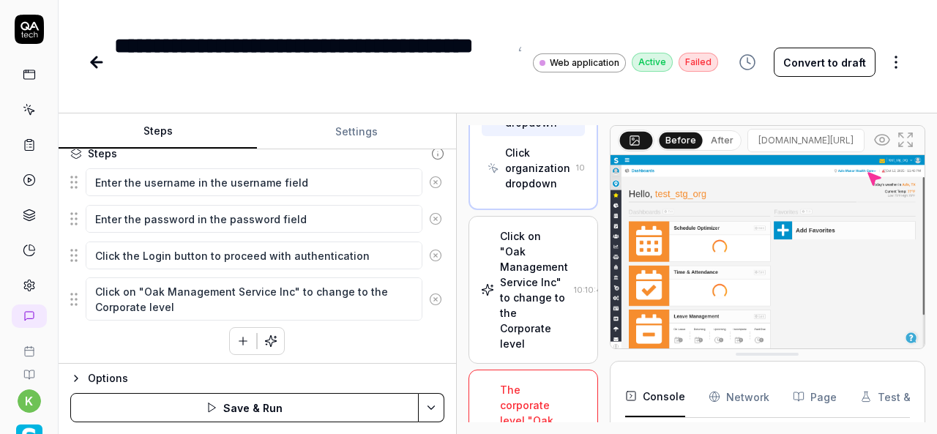
click at [430, 301] on circle at bounding box center [435, 298] width 11 height 11
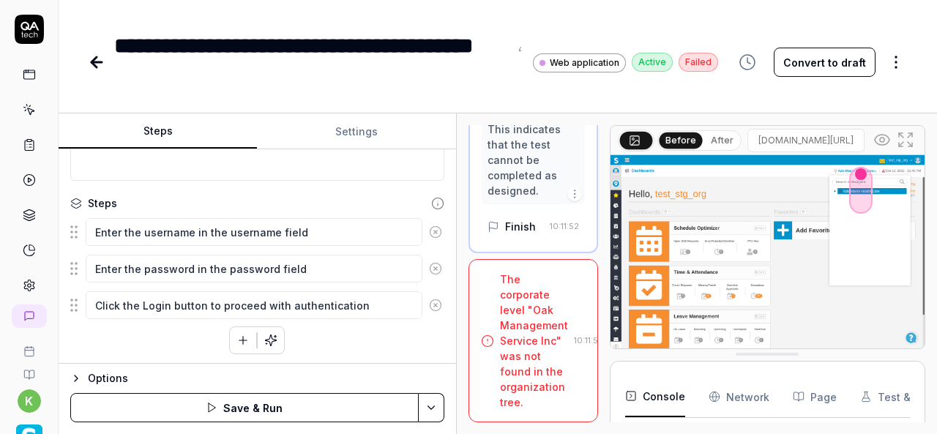
scroll to position [5580, 0]
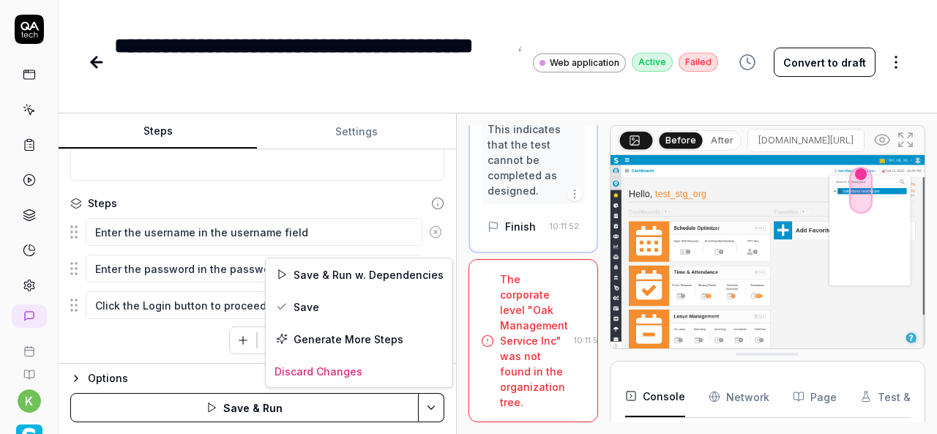
click at [435, 406] on html "**********" at bounding box center [468, 217] width 937 height 434
click at [375, 269] on div "Save & Run w. Dependencies" at bounding box center [359, 274] width 187 height 32
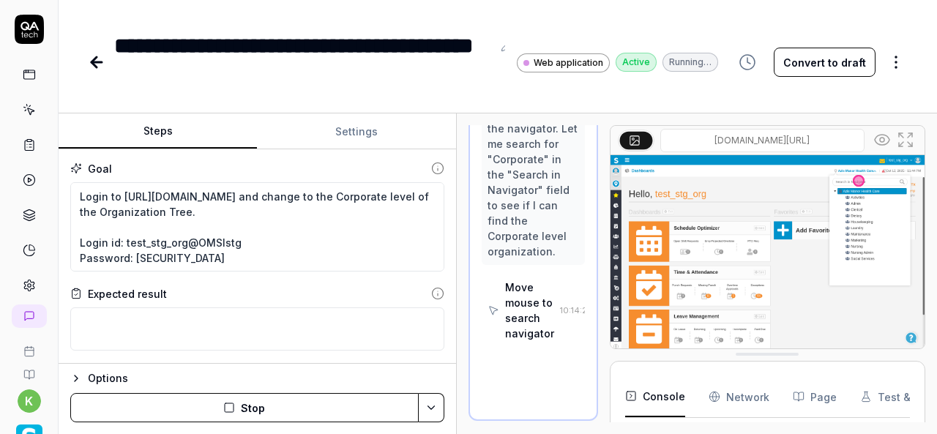
scroll to position [1263, 0]
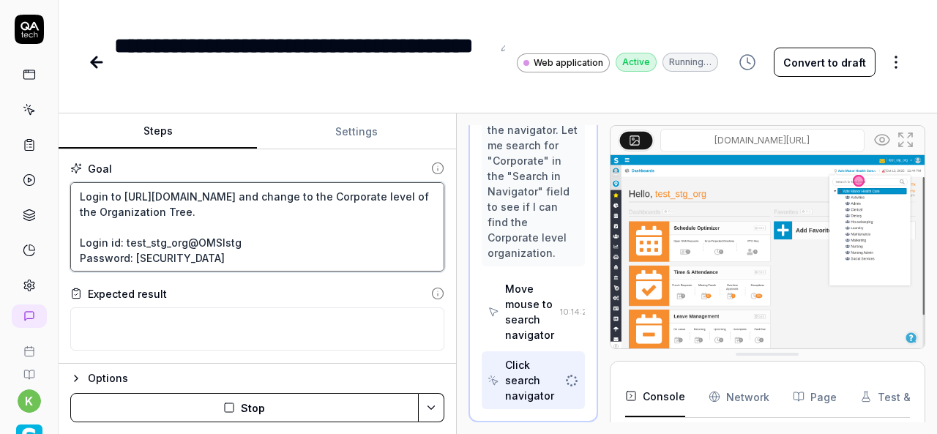
click at [372, 211] on textarea "Login to https://v6-stg01.smartlinxsolutions.com/ and change to the Corporate l…" at bounding box center [257, 226] width 374 height 89
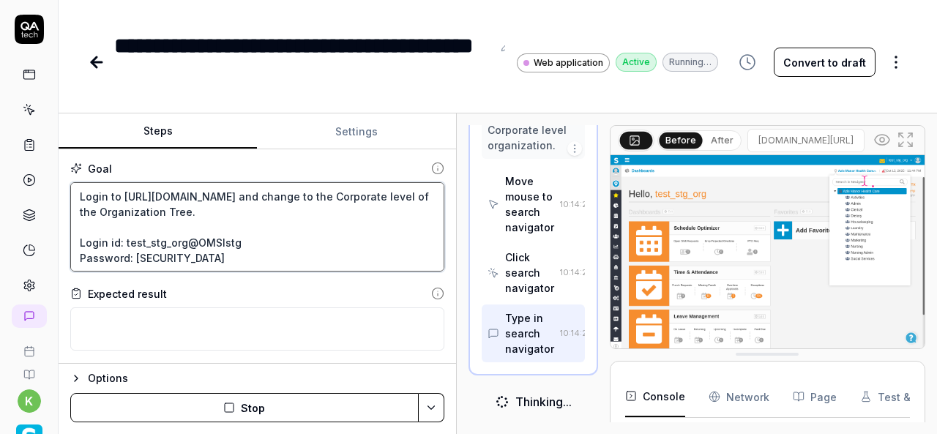
scroll to position [1381, 0]
click at [323, 194] on textarea "Login to https://v6-stg01.smartlinxsolutions.com/ and change to the Corporate l…" at bounding box center [257, 226] width 374 height 89
click at [299, 212] on textarea "Login to https://v6-stg01.smartlinxsolutions.com/ and change to the Corporate l…" at bounding box center [257, 226] width 374 height 89
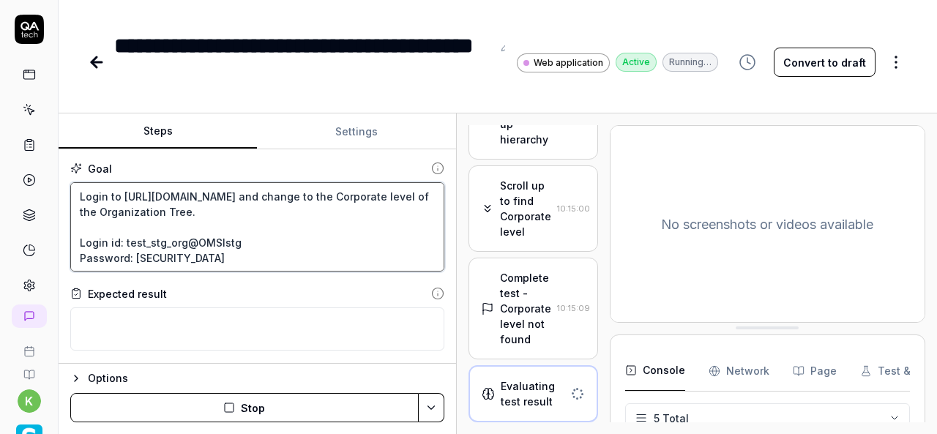
scroll to position [1231, 0]
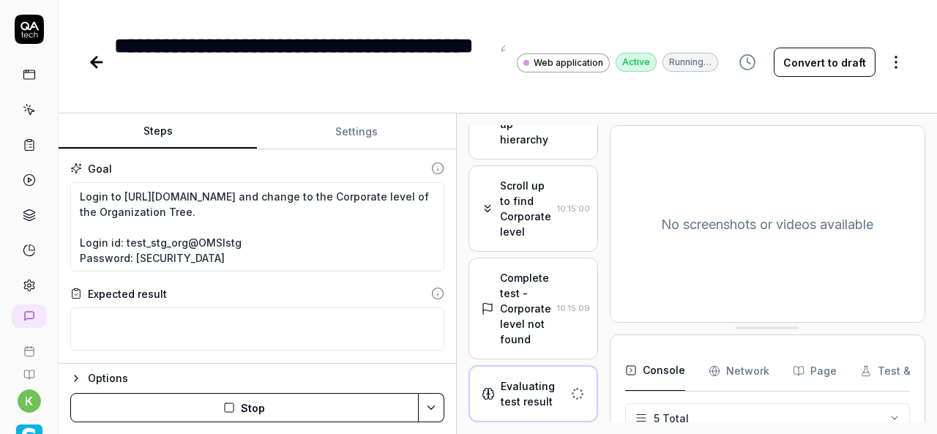
click at [530, 307] on div "Complete test - Corporate level not found" at bounding box center [525, 308] width 51 height 77
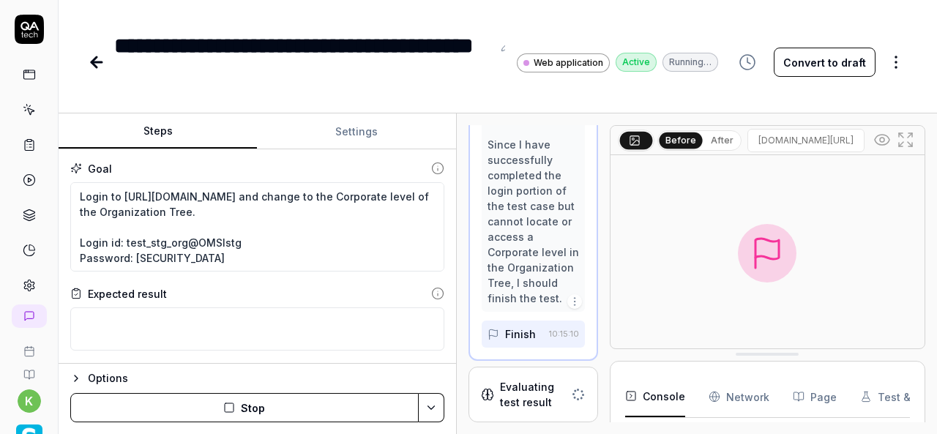
scroll to position [2333, 0]
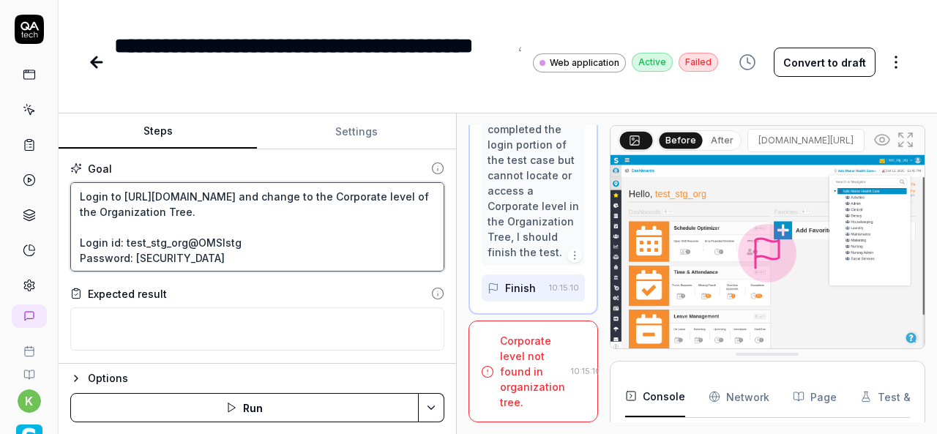
click at [326, 194] on textarea "Login to https://v6-stg01.smartlinxsolutions.com/ and change to the Corporate l…" at bounding box center [257, 226] width 374 height 89
click at [326, 192] on textarea "Login to https://v6-stg01.smartlinxsolutions.com/ and change to the Corporate l…" at bounding box center [257, 226] width 374 height 89
click at [337, 219] on textarea "Login to https://v6-stg01.smartlinxsolutions.com/ and change to the Corporate l…" at bounding box center [257, 226] width 374 height 89
type textarea "*"
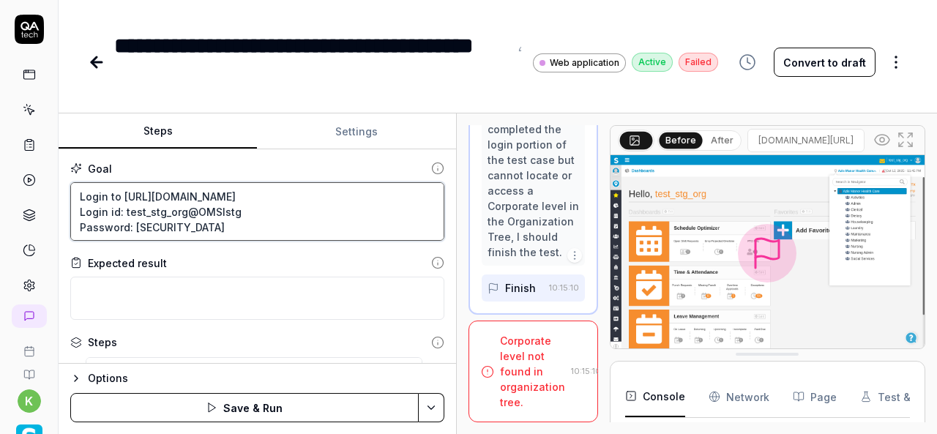
type textarea "Login to https://v6-stg01.smartlinxsolutions.com/ Login id: test_stg_org@OMSIst…"
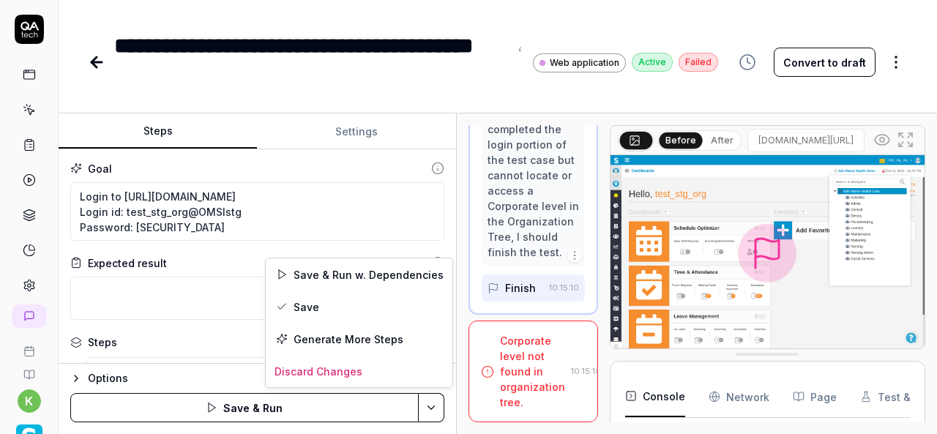
click at [439, 402] on html "**********" at bounding box center [468, 217] width 937 height 434
click at [381, 274] on div "Save & Run w. Dependencies" at bounding box center [359, 274] width 187 height 32
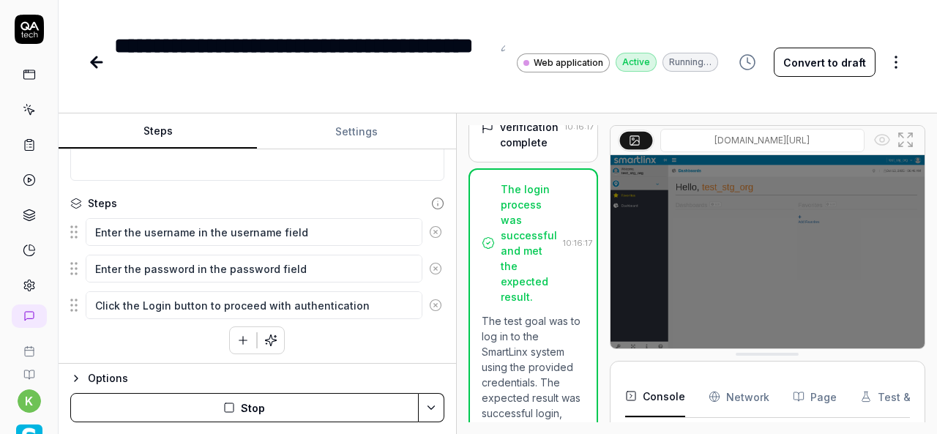
scroll to position [448, 0]
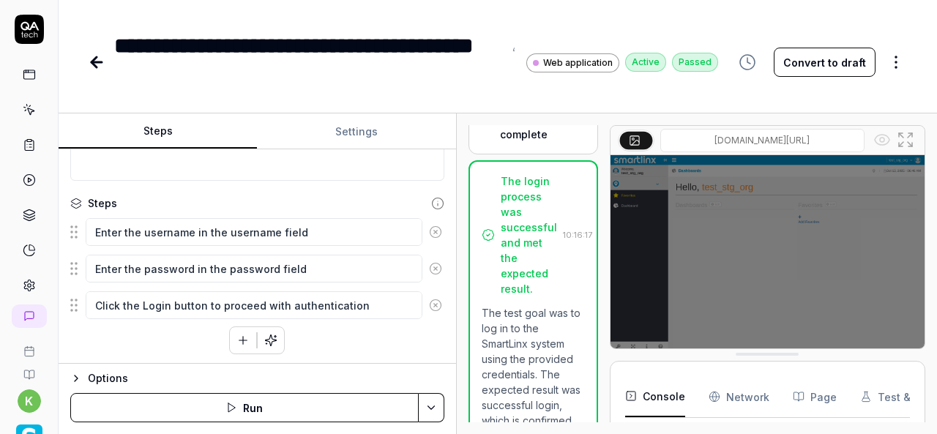
click at [96, 59] on icon at bounding box center [97, 62] width 18 height 18
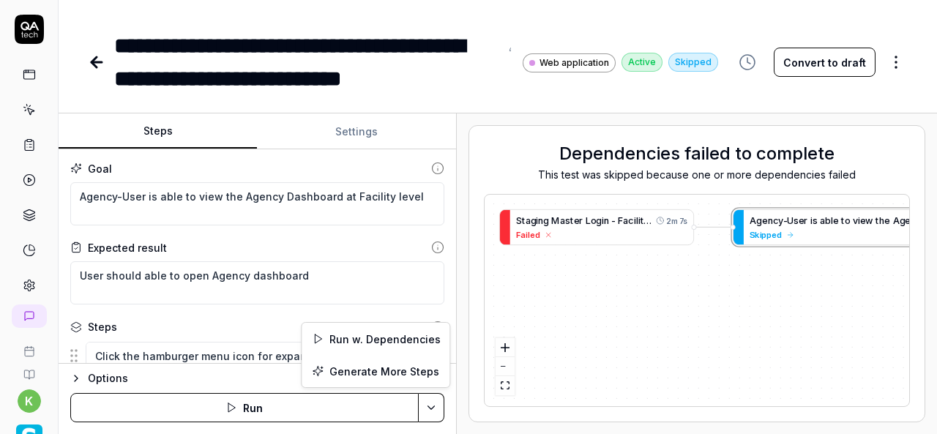
click at [422, 409] on html "**********" at bounding box center [468, 217] width 937 height 434
click at [387, 327] on div "Run w. Dependencies" at bounding box center [376, 339] width 148 height 32
type textarea "*"
click at [424, 405] on html "**********" at bounding box center [468, 217] width 937 height 434
click at [392, 334] on div "Run w. Dependencies" at bounding box center [376, 339] width 148 height 32
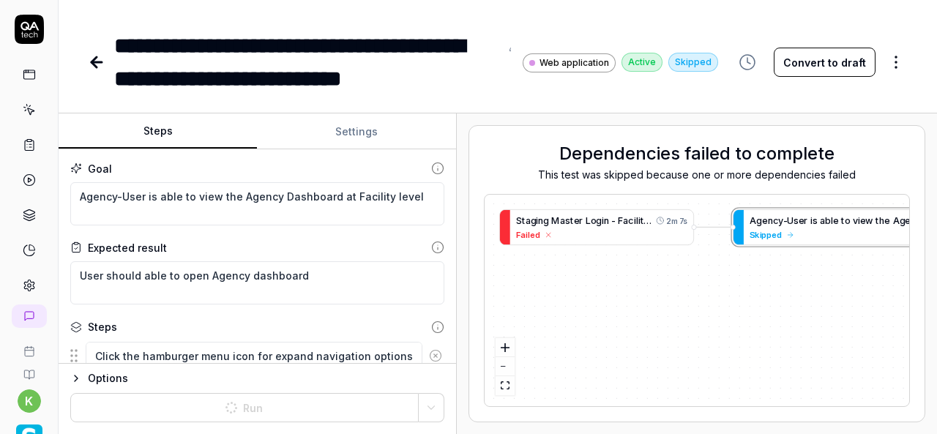
click at [695, 323] on div "S t a g i n g M a s t e r L o g i n - F a c i l i t y - O M S I s t g 2m 7s Fai…" at bounding box center [697, 301] width 424 height 212
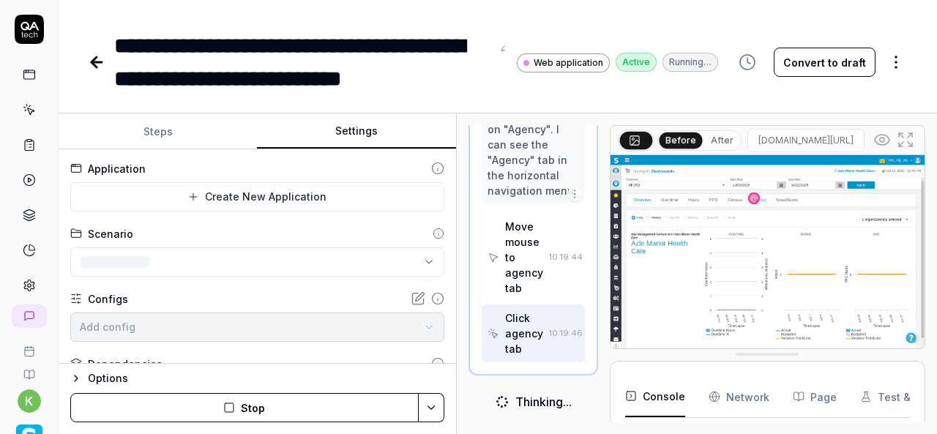
scroll to position [1045, 0]
click at [349, 138] on button "Settings" at bounding box center [356, 131] width 198 height 35
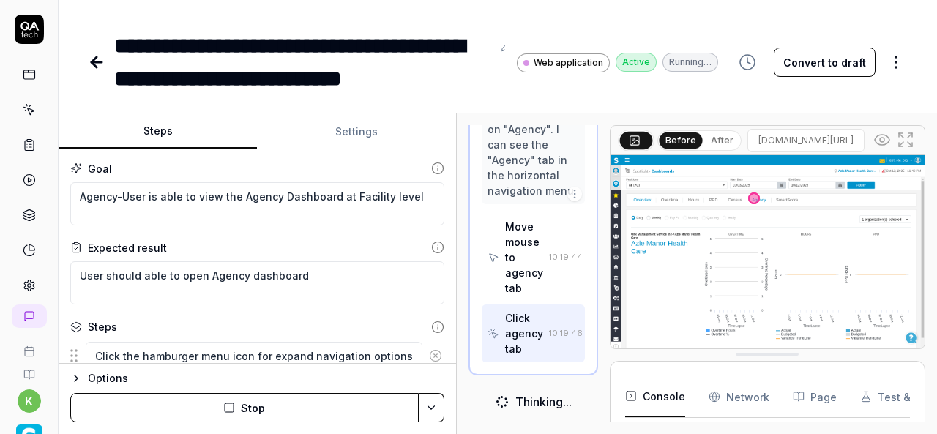
click at [179, 130] on button "Steps" at bounding box center [158, 131] width 198 height 35
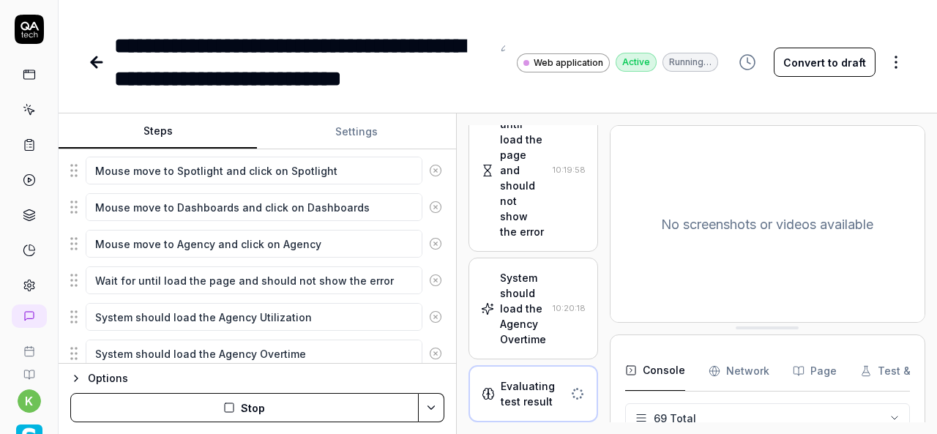
scroll to position [222, 0]
click at [513, 305] on div "System should load the Agency Overtime" at bounding box center [523, 308] width 47 height 77
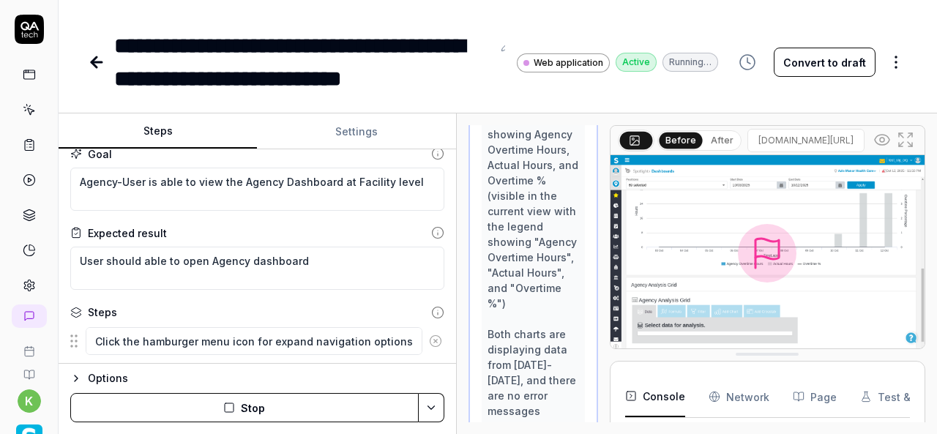
scroll to position [0, 0]
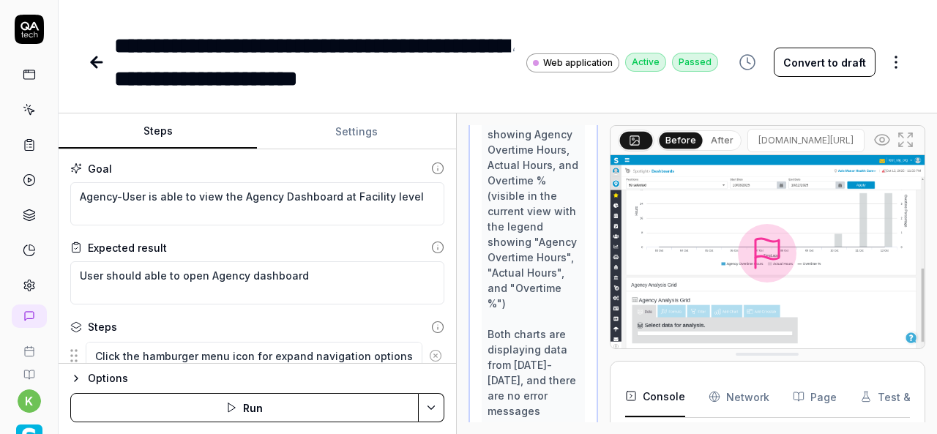
click at [91, 61] on icon at bounding box center [97, 62] width 18 height 18
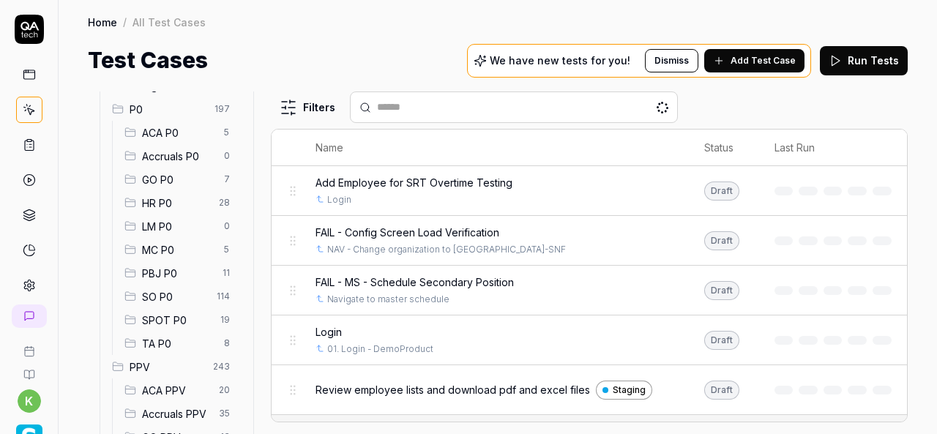
scroll to position [193, 0]
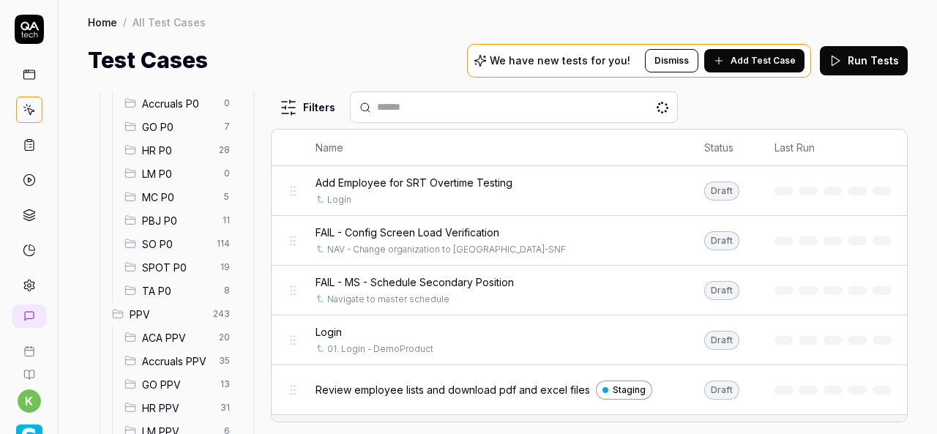
click at [181, 254] on div "SO P0 114" at bounding box center [180, 243] width 123 height 23
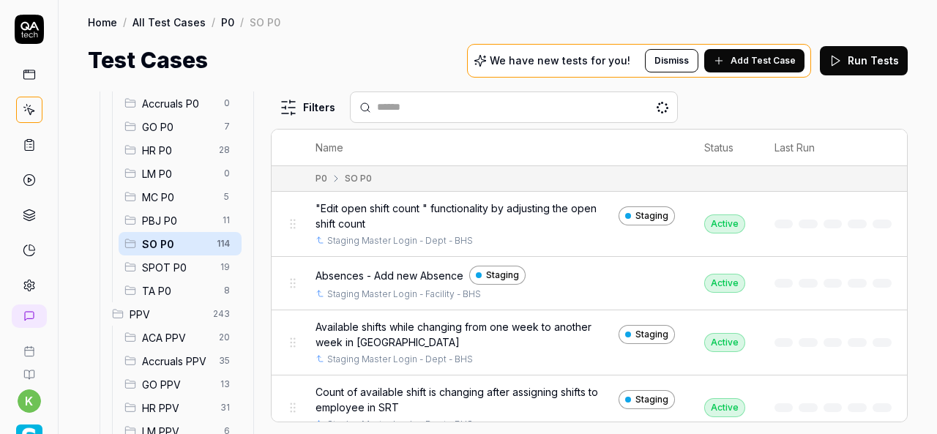
click at [184, 260] on span "SPOT P0" at bounding box center [177, 267] width 70 height 15
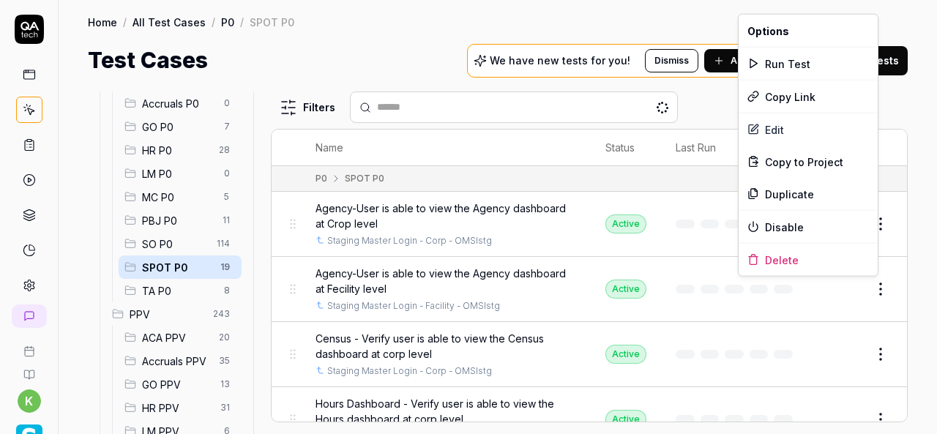
click at [874, 283] on html "k Home / All Test Cases / P0 / SPOT P0 Home / All Test Cases / P0 / SPOT P0 Tes…" at bounding box center [468, 217] width 937 height 434
click at [815, 191] on div "Duplicate" at bounding box center [807, 194] width 139 height 32
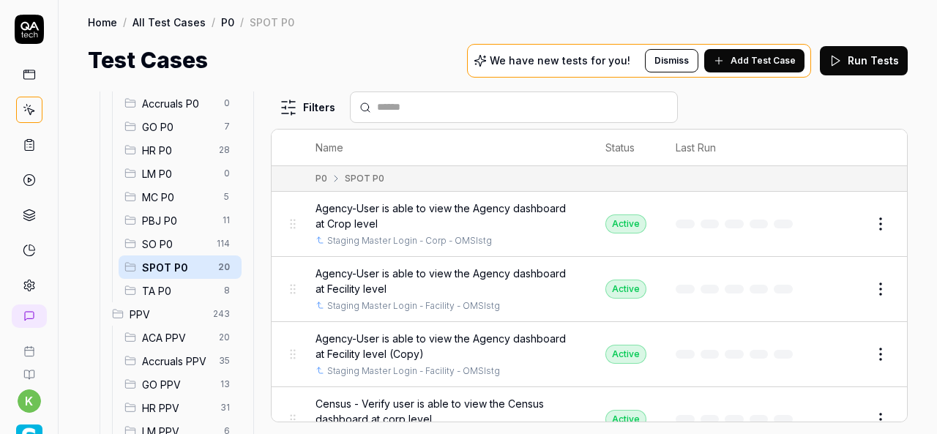
click at [831, 351] on button "Edit" at bounding box center [845, 354] width 35 height 23
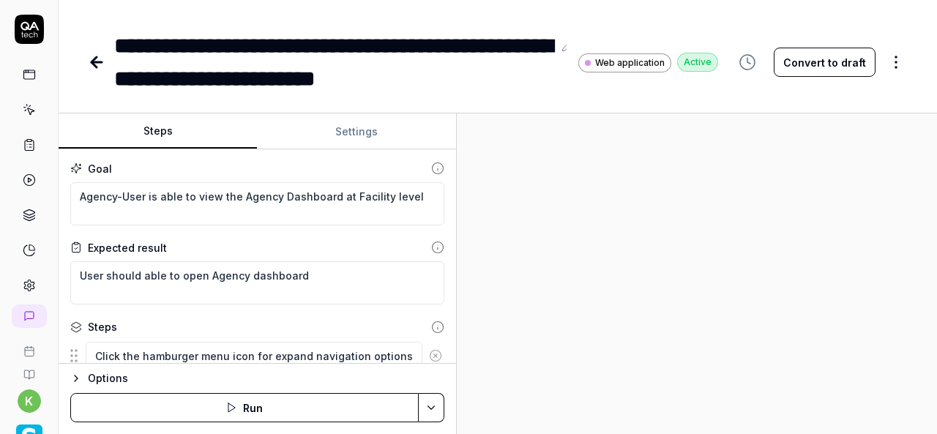
type textarea "*"
click at [288, 79] on div "**********" at bounding box center [333, 62] width 438 height 66
click at [458, 75] on div "**********" at bounding box center [333, 62] width 438 height 66
click at [457, 75] on div "**********" at bounding box center [333, 62] width 438 height 66
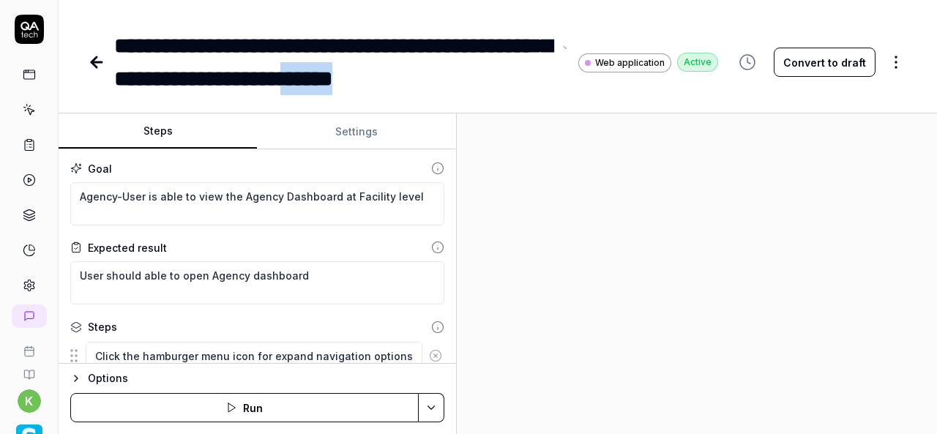
click at [540, 83] on div "**********" at bounding box center [333, 62] width 438 height 66
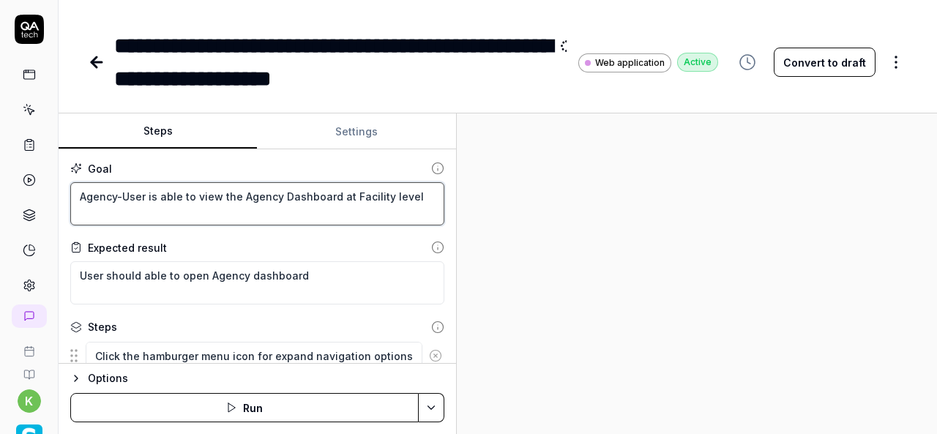
click at [366, 193] on textarea "Agency-User is able to view the Agency Dashboard at Facility level" at bounding box center [257, 203] width 374 height 43
type textarea "*"
type textarea "Agency-User is able to view the Agency Dashboard at level"
type textarea "*"
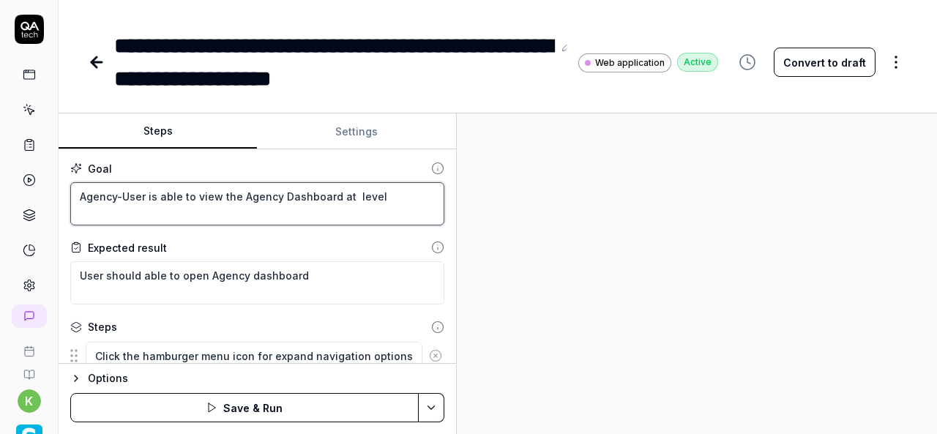
type textarea "Agency-User is able to view the Agency Dashboard at D level"
type textarea "*"
type textarea "Agency-User is able to view the Agency Dashboard at De level"
type textarea "*"
type textarea "Agency-User is able to view the Agency Dashboard at Dep level"
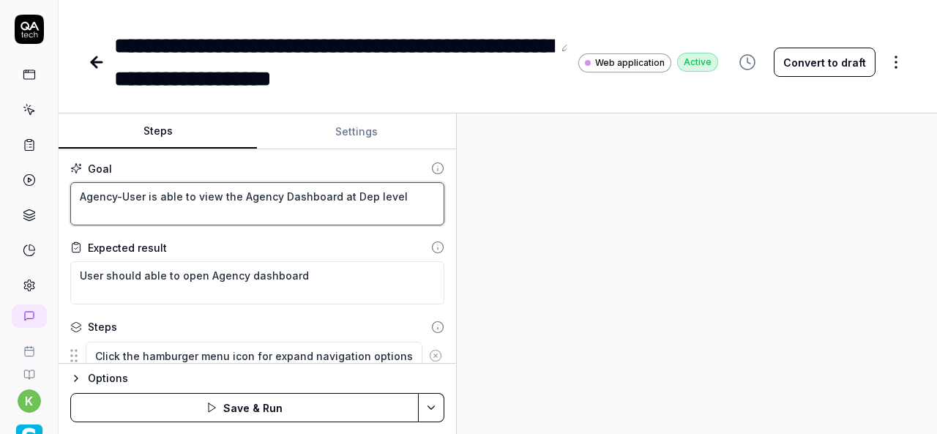
type textarea "*"
type textarea "Agency-User is able to view the Agency Dashboard at Depa level"
type textarea "*"
type textarea "Agency-User is able to view the Agency Dashboard at Depar level"
type textarea "*"
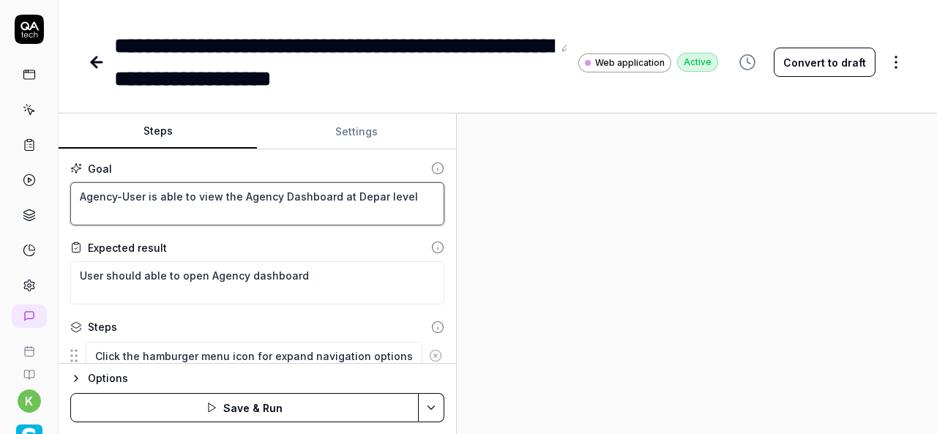
type textarea "Agency-User is able to view the Agency Dashboard at Depart level"
type textarea "*"
type textarea "Agency-User is able to view the Agency Dashboard at Departm level"
type textarea "*"
type textarea "Agency-User is able to view the Agency Dashboard at Departme level"
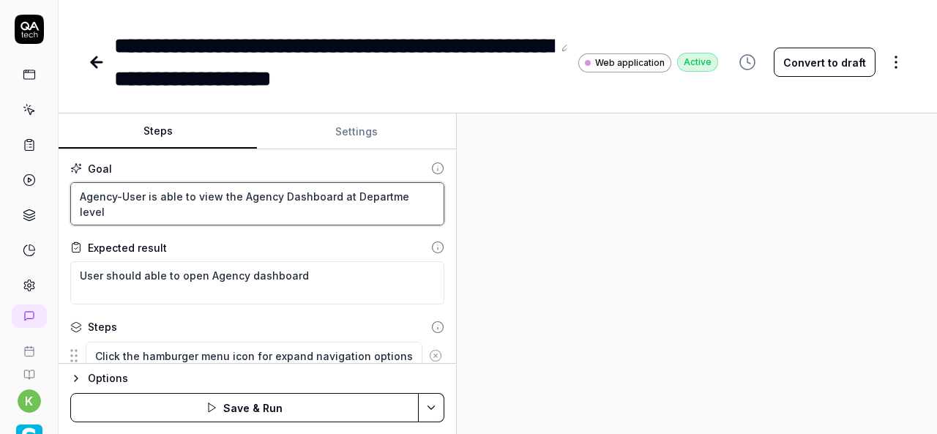
type textarea "*"
type textarea "Agency-User is able to view the Agency Dashboard at Departmen level"
type textarea "*"
type textarea "Agency-User is able to view the Agency Dashboard at Department level"
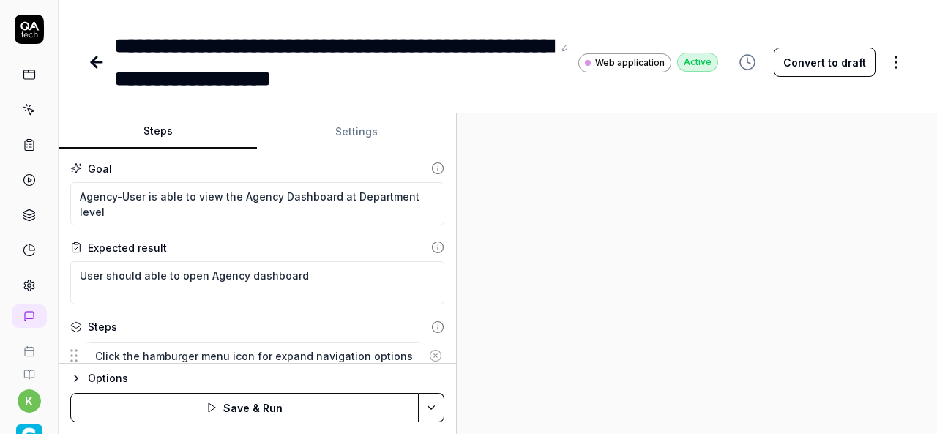
click at [607, 279] on div at bounding box center [697, 273] width 480 height 321
type textarea "*"
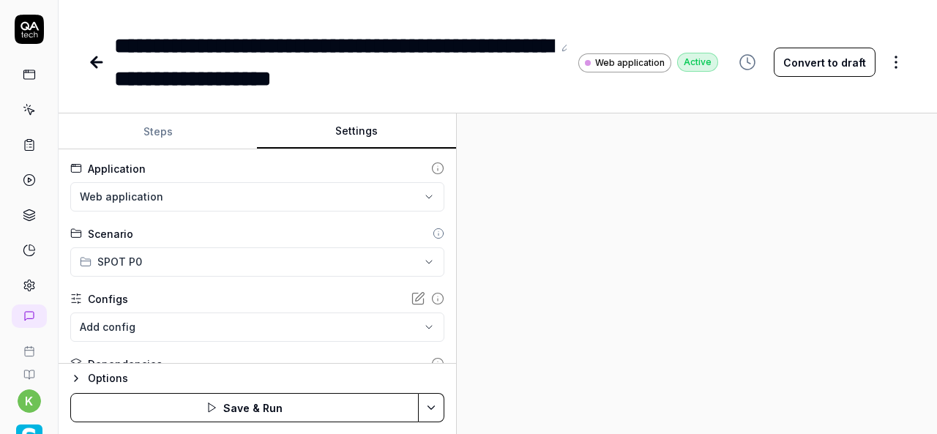
click at [352, 134] on button "Settings" at bounding box center [356, 131] width 198 height 35
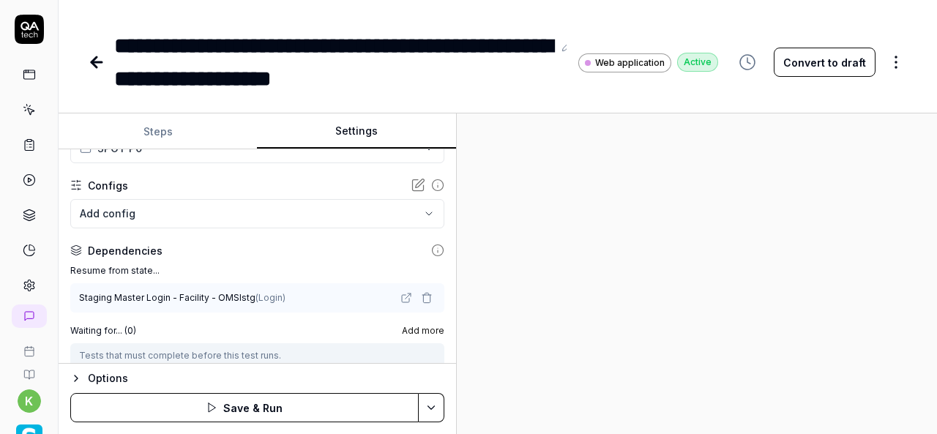
scroll to position [116, 0]
click at [421, 295] on icon "button" at bounding box center [427, 296] width 12 height 12
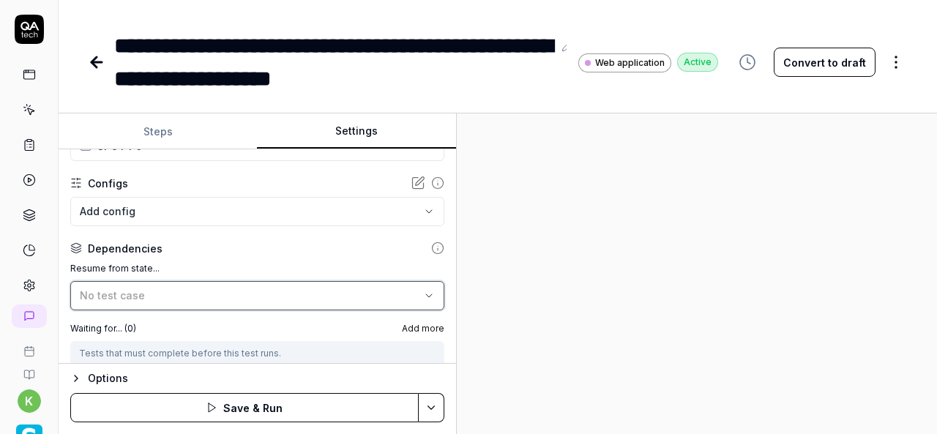
click at [420, 286] on button "No test case" at bounding box center [257, 295] width 374 height 29
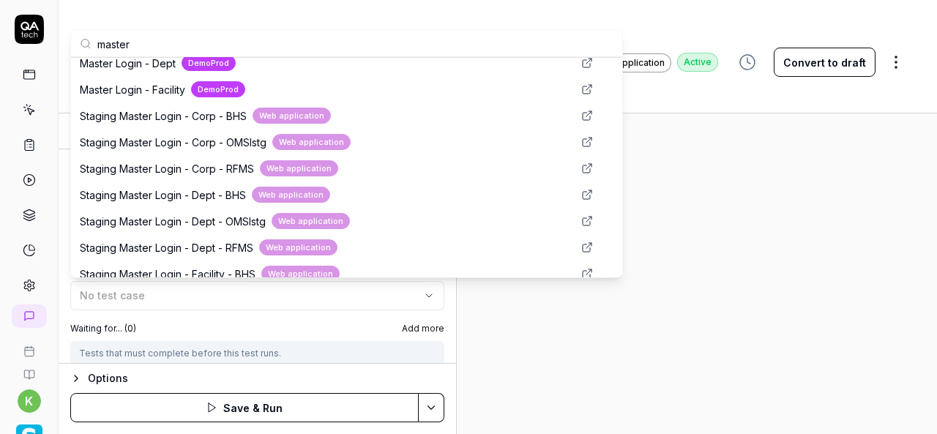
scroll to position [436, 0]
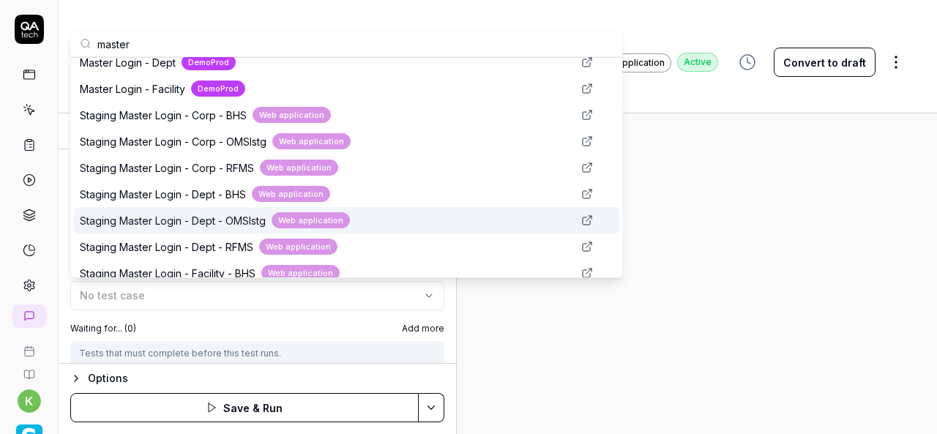
type input "master"
click at [337, 219] on div "Web application" at bounding box center [311, 220] width 78 height 17
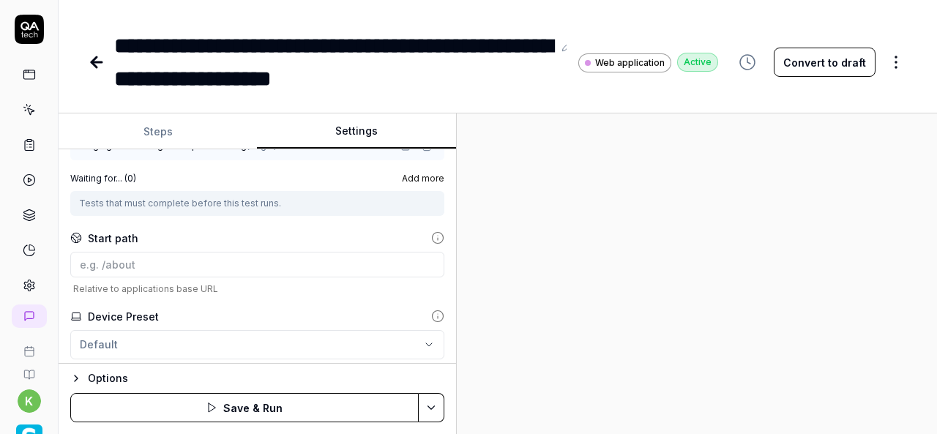
scroll to position [268, 0]
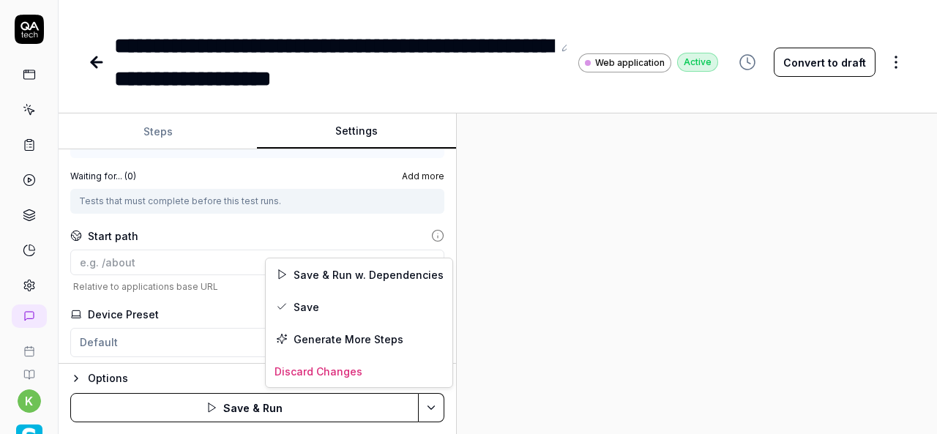
click at [433, 415] on html "**********" at bounding box center [468, 217] width 937 height 434
click at [388, 276] on div "Save & Run w. Dependencies" at bounding box center [359, 274] width 187 height 32
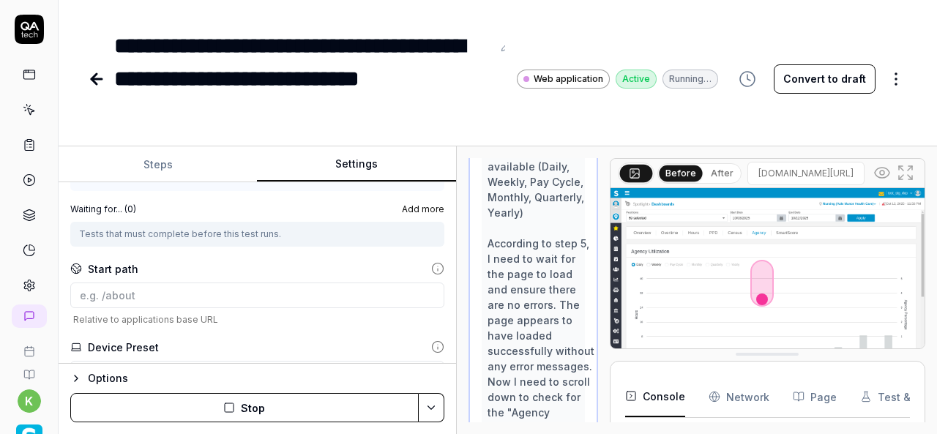
scroll to position [250, 0]
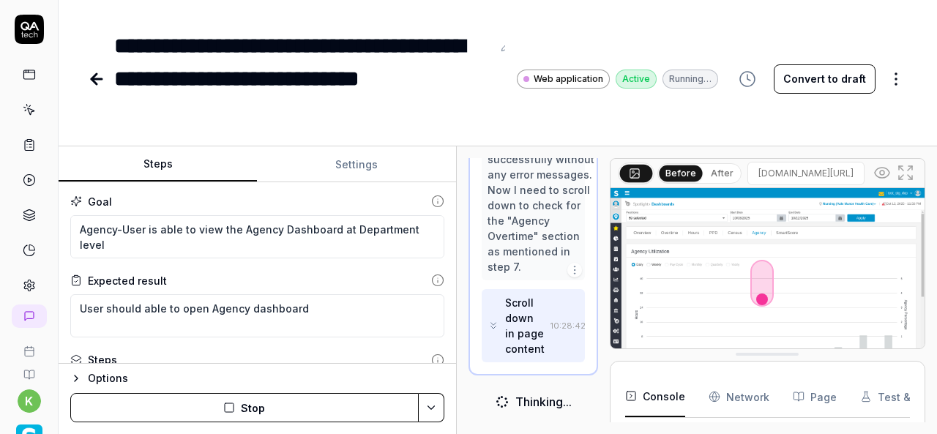
click at [161, 167] on button "Steps" at bounding box center [158, 164] width 198 height 35
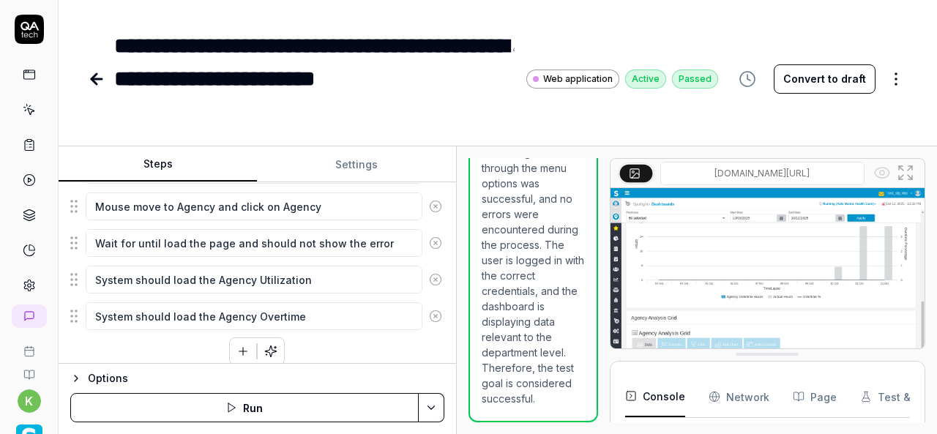
scroll to position [301, 0]
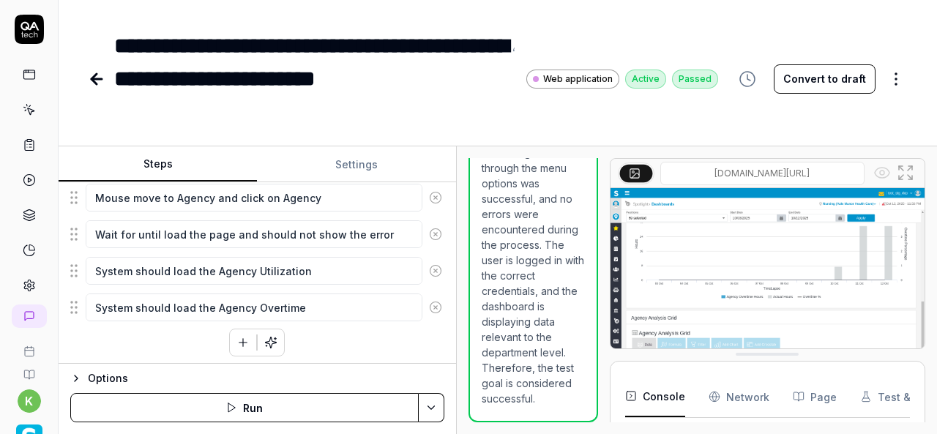
click at [95, 79] on icon at bounding box center [96, 79] width 10 height 0
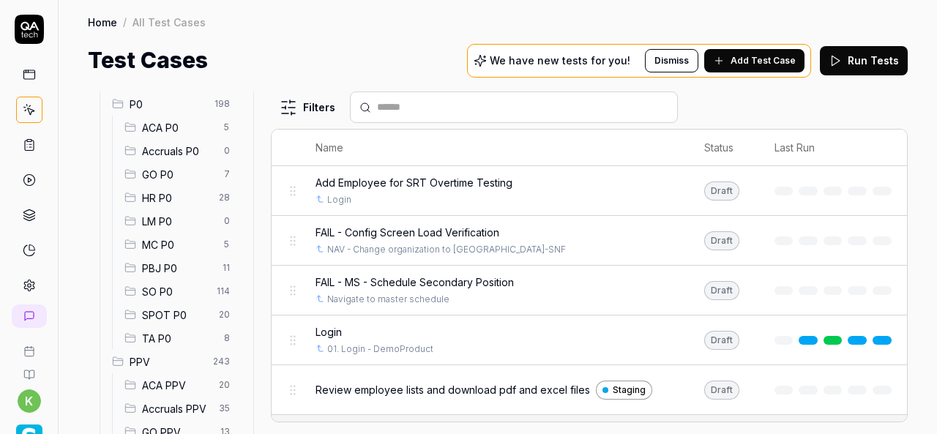
scroll to position [154, 0]
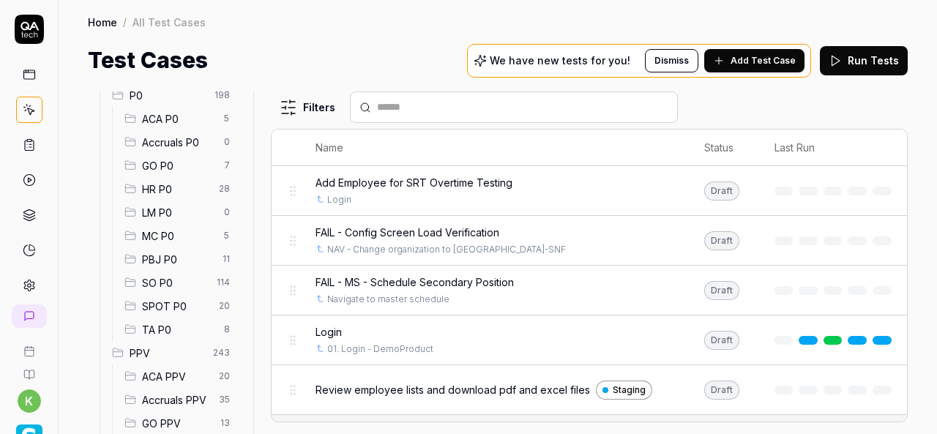
click at [188, 299] on span "SPOT P0" at bounding box center [176, 306] width 68 height 15
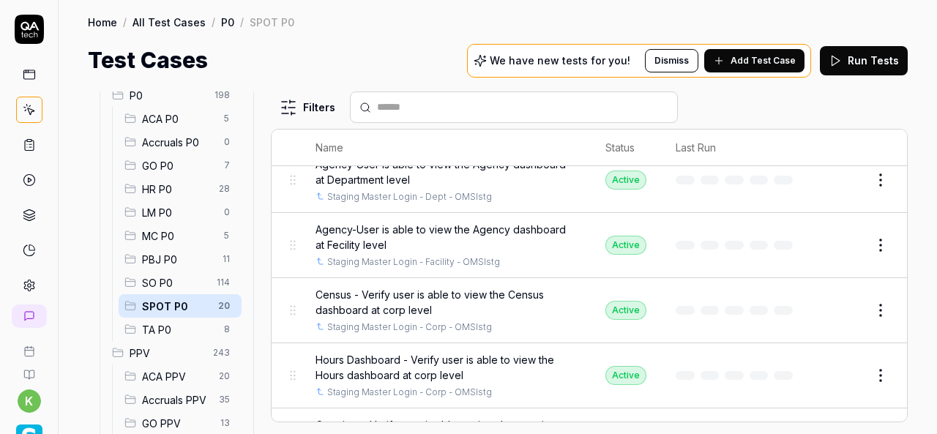
scroll to position [112, 0]
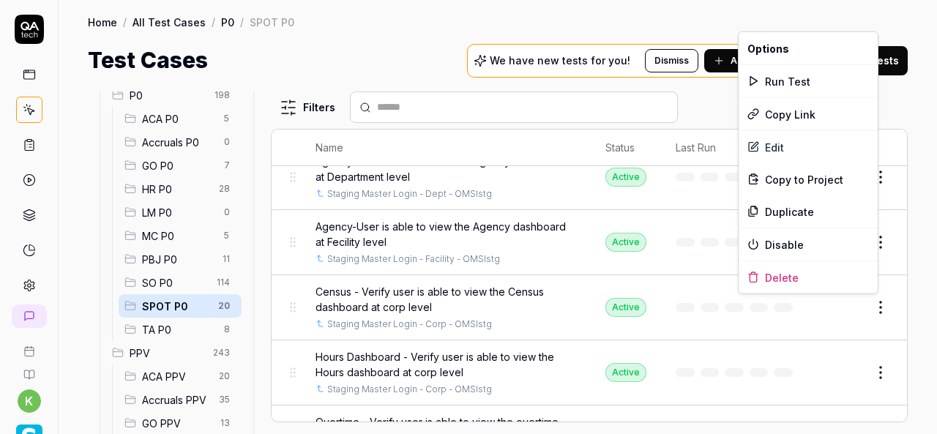
click at [878, 310] on html "k Home / All Test Cases / P0 / SPOT P0 Home / All Test Cases / P0 / SPOT P0 Tes…" at bounding box center [468, 217] width 937 height 434
click at [782, 210] on div "Duplicate" at bounding box center [807, 211] width 139 height 32
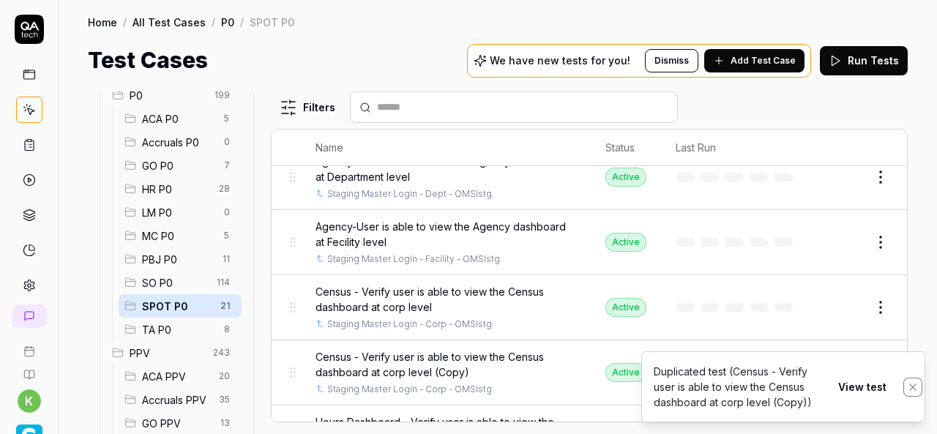
click at [915, 383] on icon "Notifications (F8)" at bounding box center [913, 387] width 12 height 12
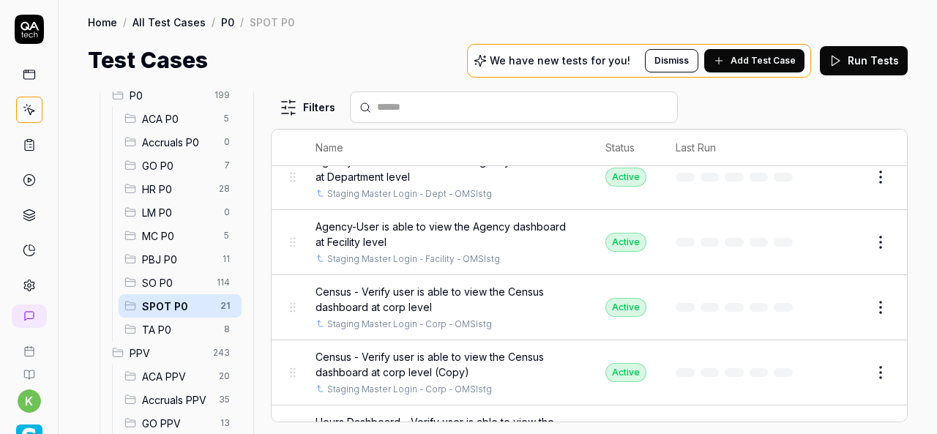
click at [828, 368] on button "Edit" at bounding box center [845, 372] width 35 height 23
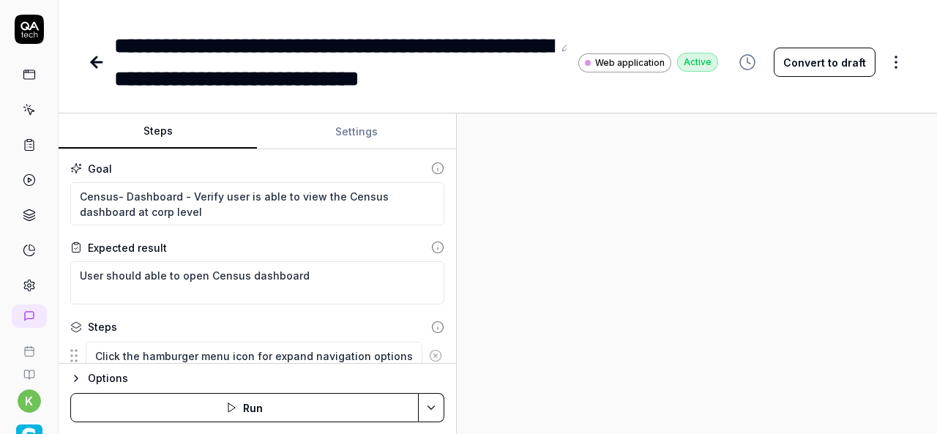
type textarea "*"
click at [362, 77] on div "**********" at bounding box center [333, 62] width 438 height 66
click at [353, 81] on div "**********" at bounding box center [333, 62] width 438 height 66
click at [437, 80] on div "**********" at bounding box center [333, 62] width 438 height 66
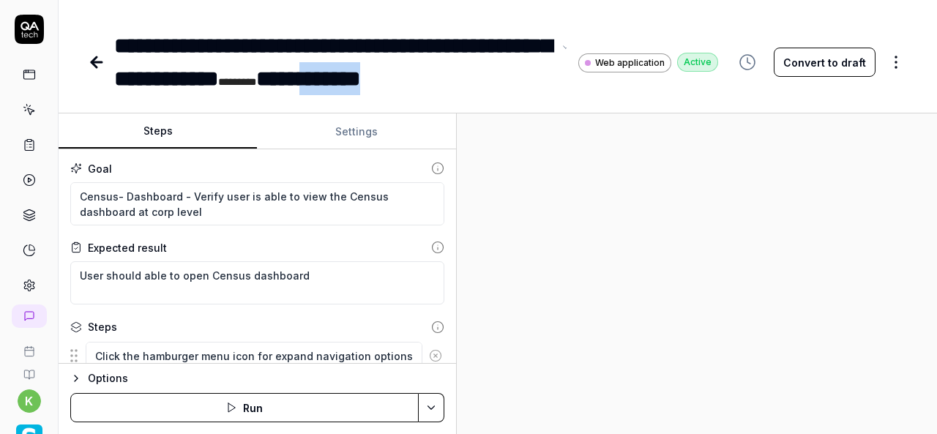
click at [520, 81] on div "**********" at bounding box center [333, 62] width 438 height 66
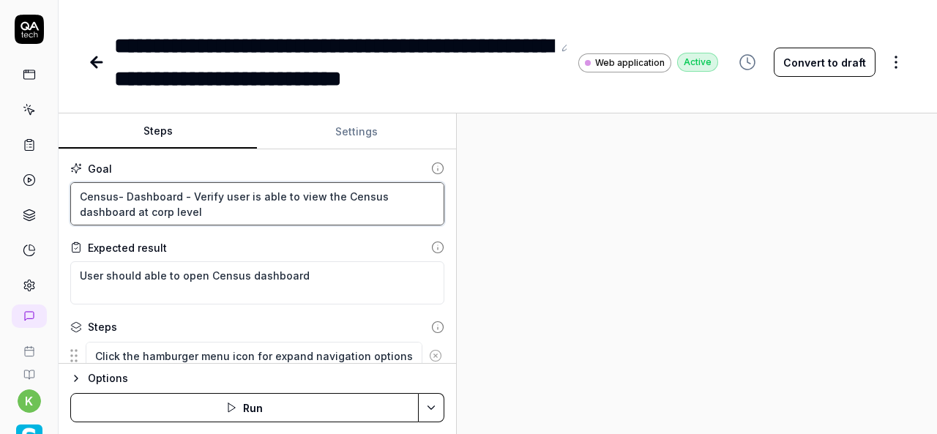
click at [154, 210] on textarea "Census- Dashboard - Verify user is able to view the Census dashboard at corp le…" at bounding box center [257, 203] width 374 height 43
paste textarea "facililty"
type textarea "*"
type textarea "Census- Dashboard - Verify user is able to view the Census dashboard at facilil…"
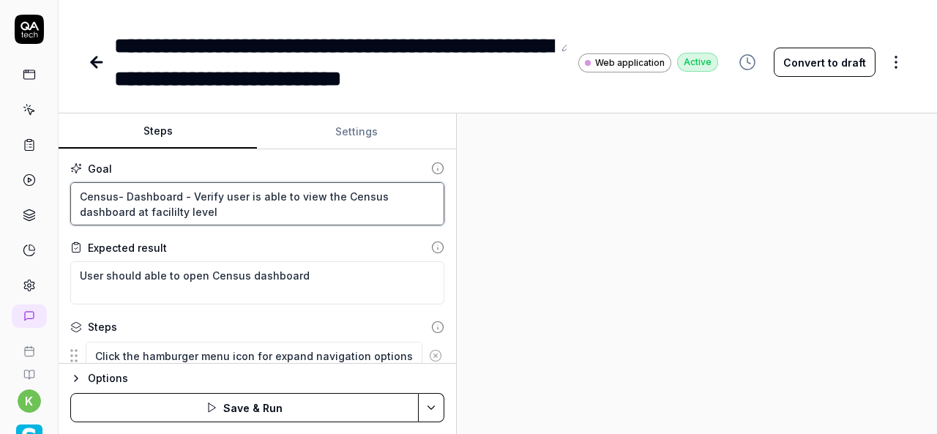
click at [165, 213] on textarea "Census- Dashboard - Verify user is able to view the Census dashboard at facilil…" at bounding box center [257, 203] width 374 height 43
type textarea "*"
click at [165, 209] on textarea "Census- Dashboard - Verify user is able to view the Census dashboard at facilit…" at bounding box center [257, 203] width 374 height 43
type textarea "Census- Dashboard - Verify user is able to view the Census dashboard at facilit…"
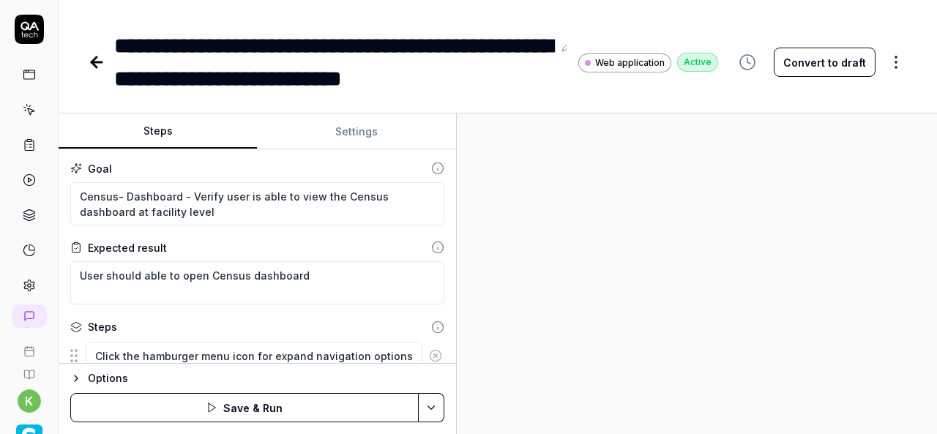
click at [404, 84] on div "**********" at bounding box center [333, 62] width 438 height 66
click at [435, 86] on div "**********" at bounding box center [333, 62] width 438 height 66
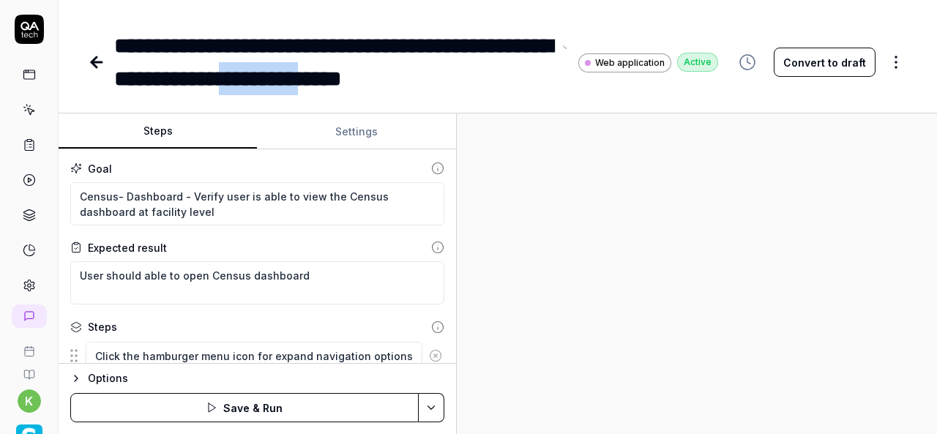
click at [356, 78] on div "**********" at bounding box center [333, 62] width 438 height 66
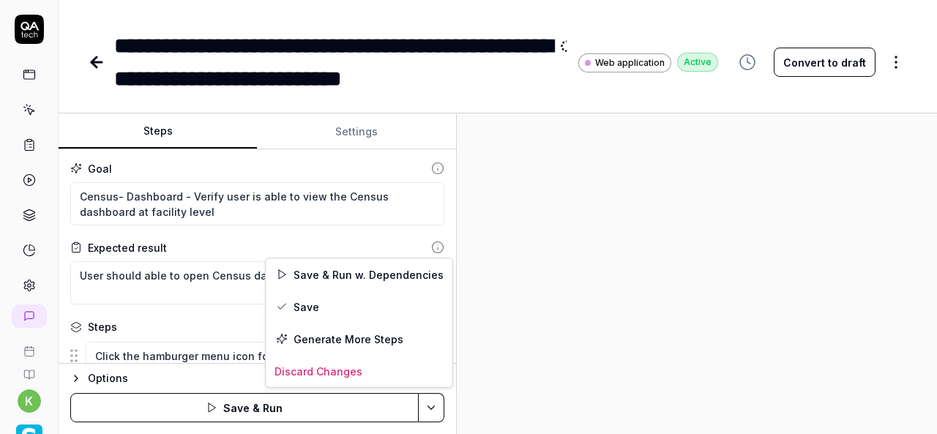
click at [433, 414] on html "**********" at bounding box center [468, 217] width 937 height 434
click at [302, 302] on div "Save" at bounding box center [359, 307] width 187 height 32
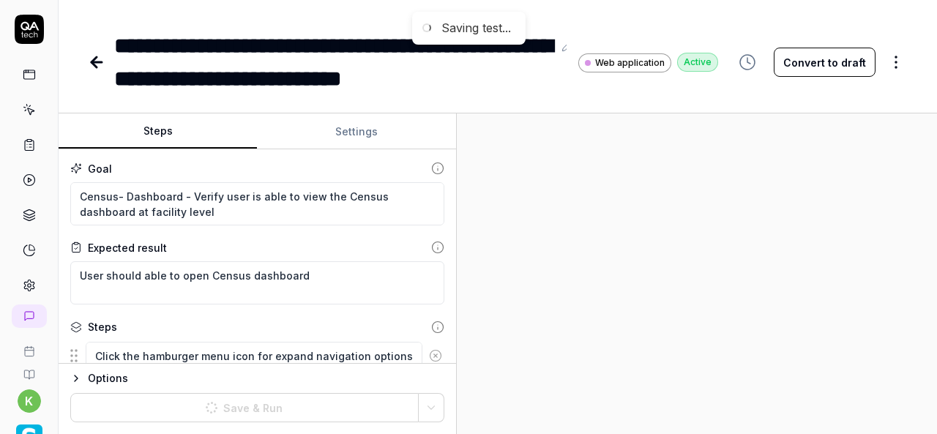
click at [681, 274] on div at bounding box center [697, 273] width 480 height 321
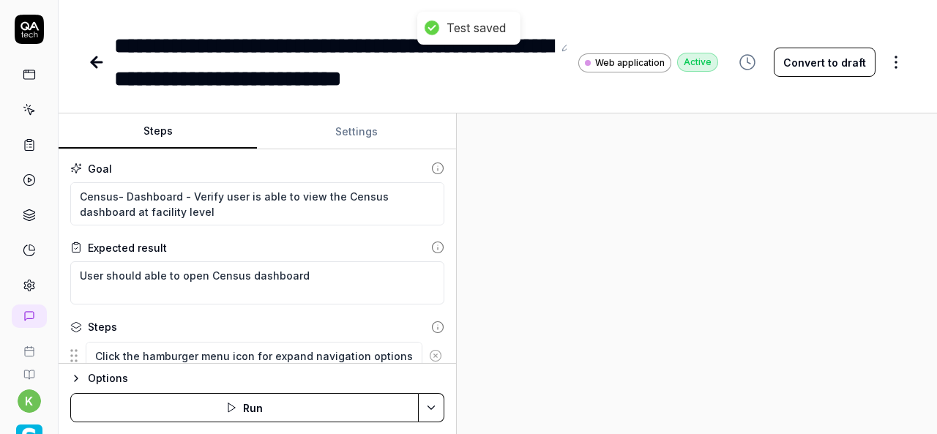
type textarea "*"
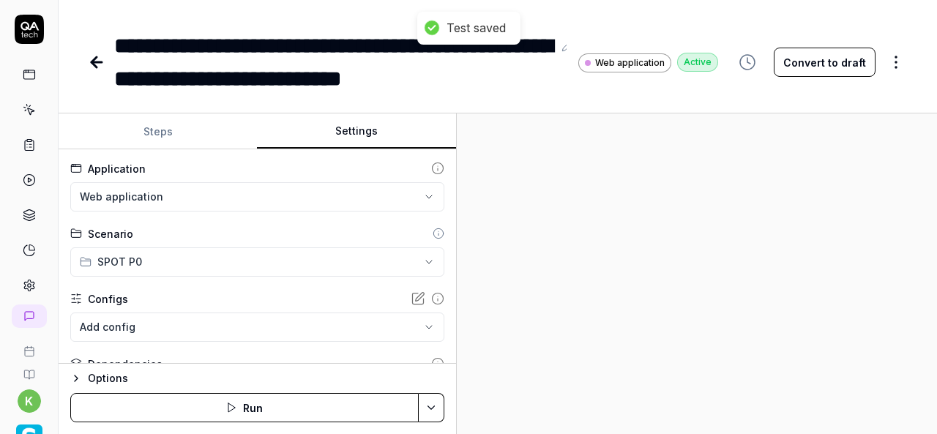
click at [366, 146] on button "Settings" at bounding box center [356, 131] width 198 height 35
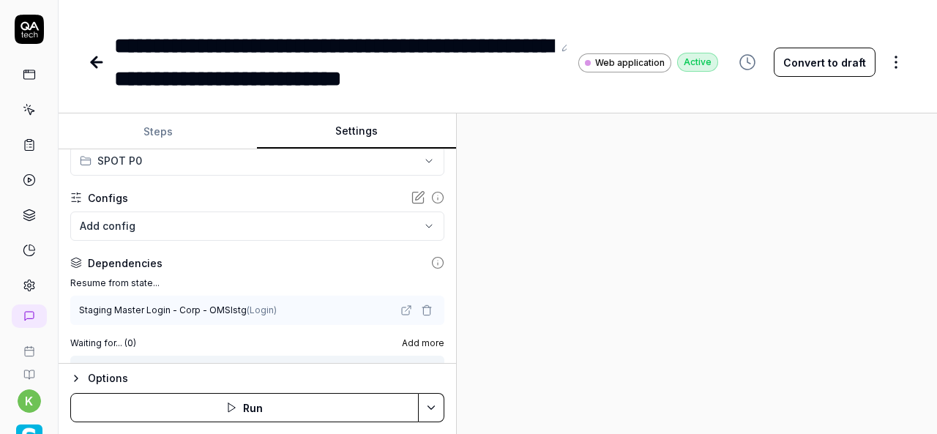
scroll to position [104, 0]
click at [421, 310] on icon "button" at bounding box center [427, 308] width 12 height 12
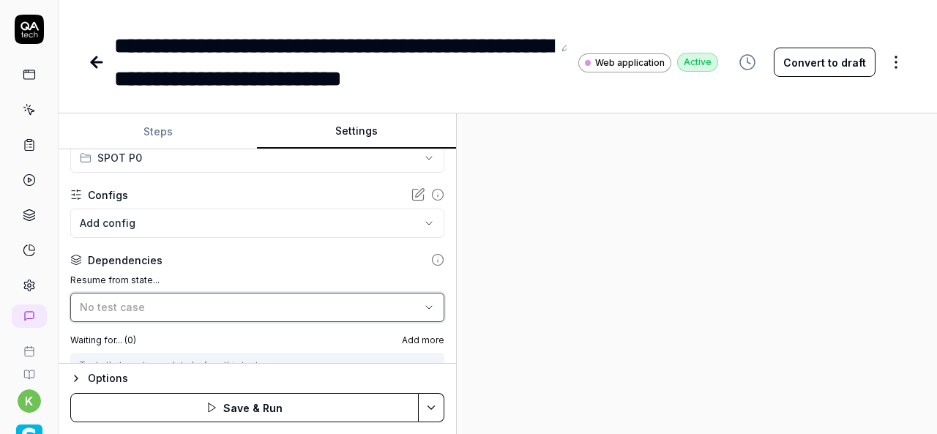
click at [385, 318] on button "No test case" at bounding box center [257, 307] width 374 height 29
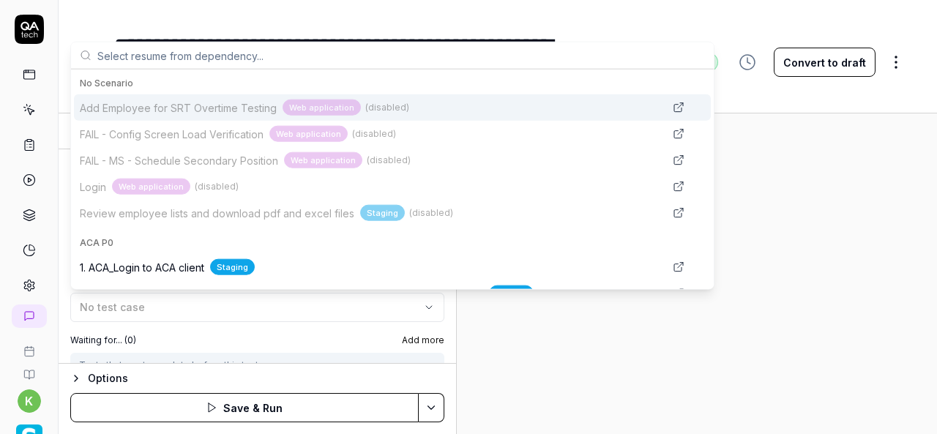
type input "M"
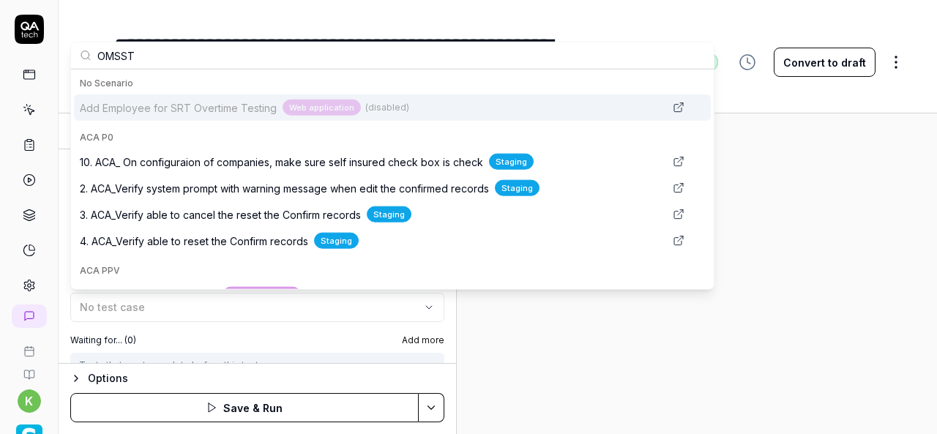
scroll to position [100, 0]
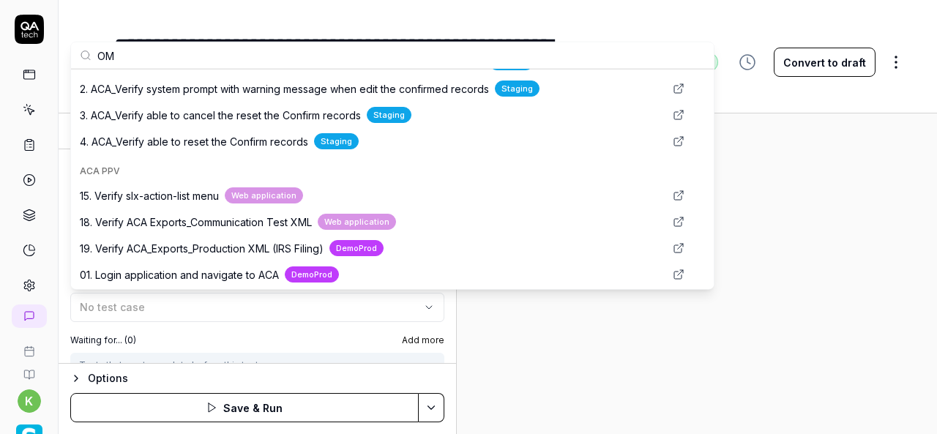
type input "O"
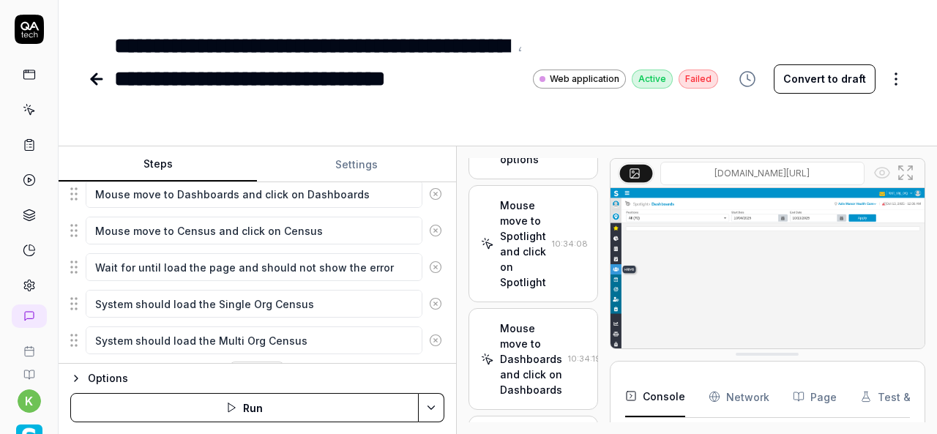
scroll to position [182, 0]
click at [530, 287] on div "Mouse move to Spotlight and click on Spotlight" at bounding box center [523, 241] width 46 height 92
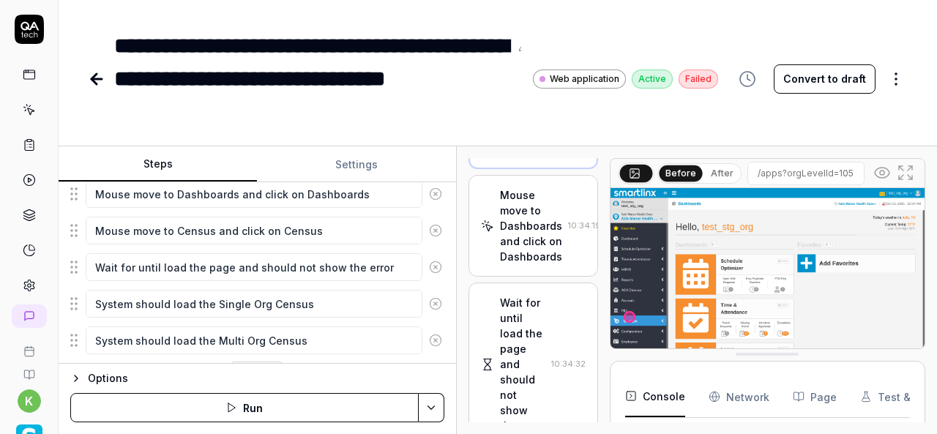
scroll to position [755, 0]
click at [524, 263] on div "Mouse move to Dashboards and click on Dashboards" at bounding box center [531, 224] width 62 height 77
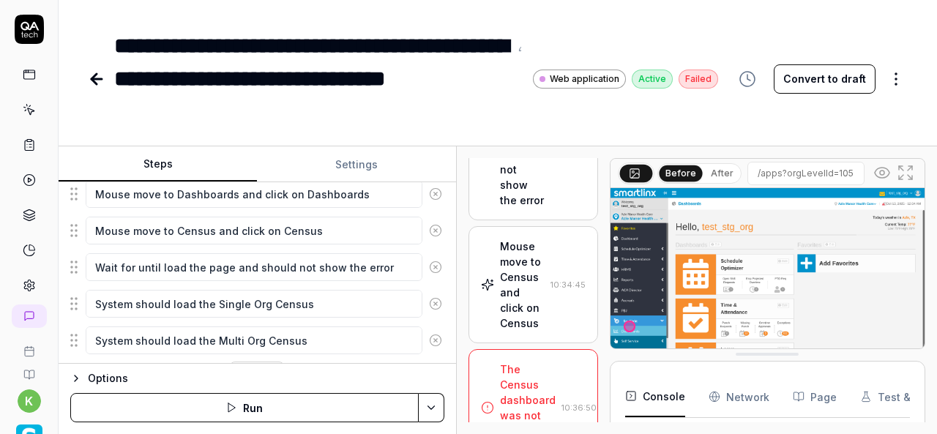
scroll to position [919, 0]
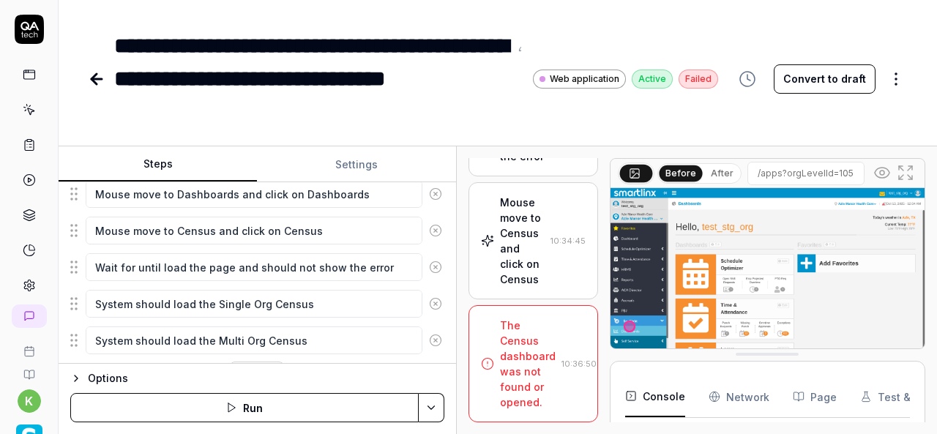
click at [524, 287] on div "Mouse move to Census and click on Census" at bounding box center [522, 241] width 45 height 92
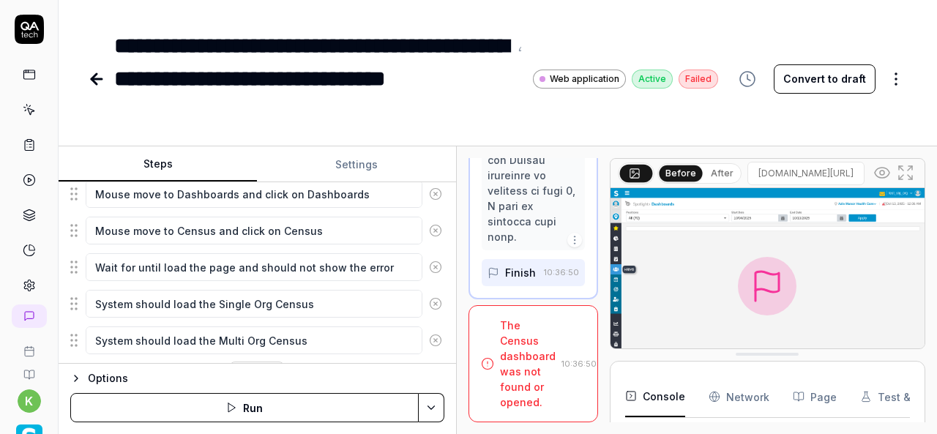
scroll to position [10373, 0]
click at [307, 411] on button "Run" at bounding box center [244, 407] width 348 height 29
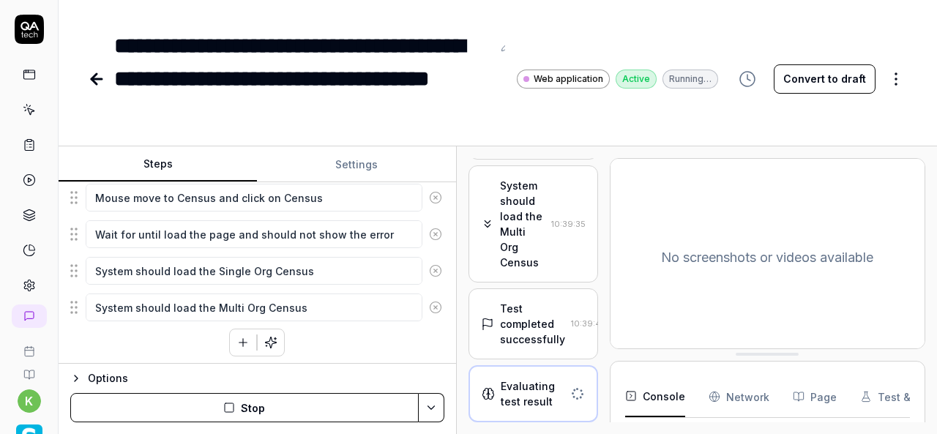
scroll to position [916, 0]
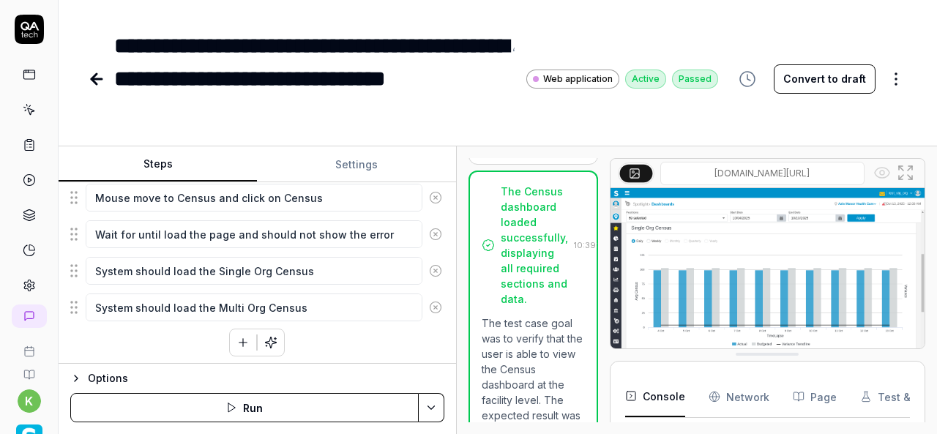
click at [91, 79] on icon at bounding box center [96, 79] width 10 height 0
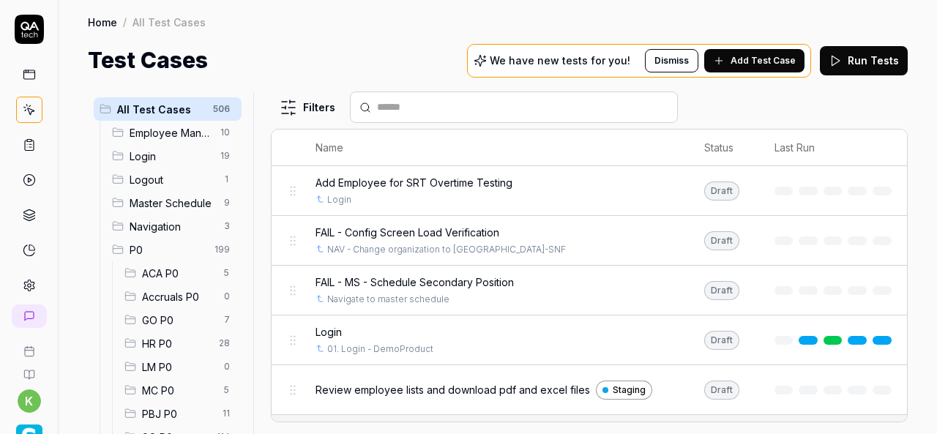
scroll to position [171, 0]
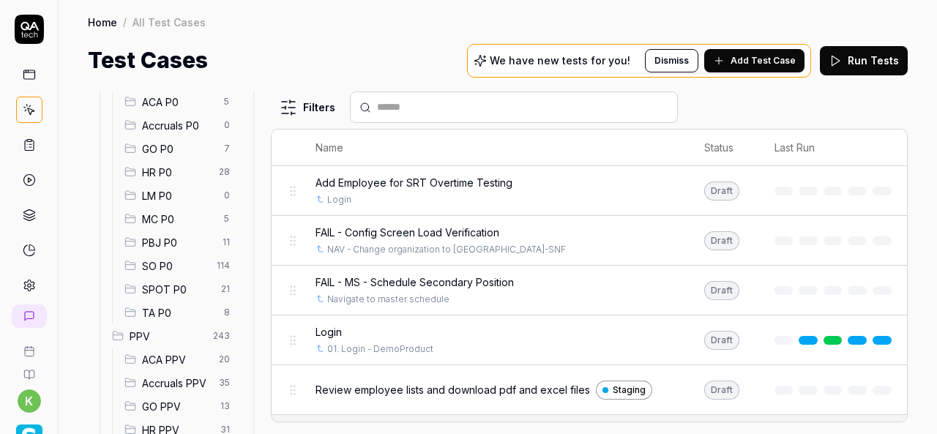
click at [192, 297] on div "SPOT P0 21" at bounding box center [180, 288] width 123 height 23
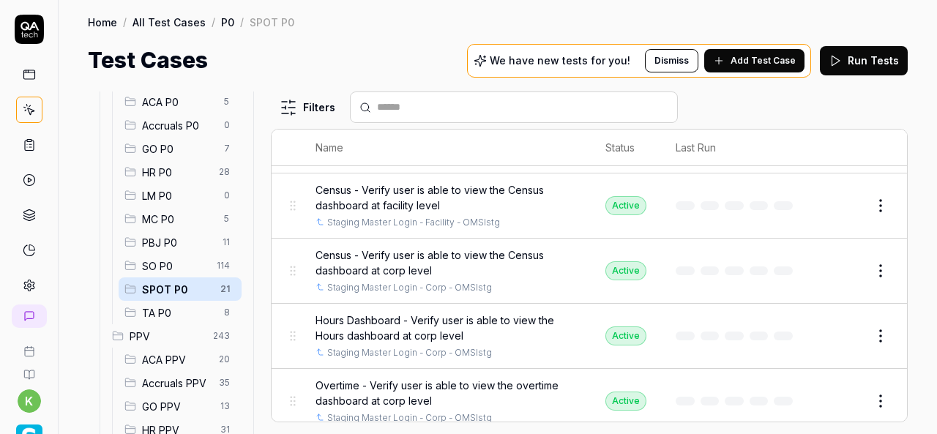
scroll to position [214, 0]
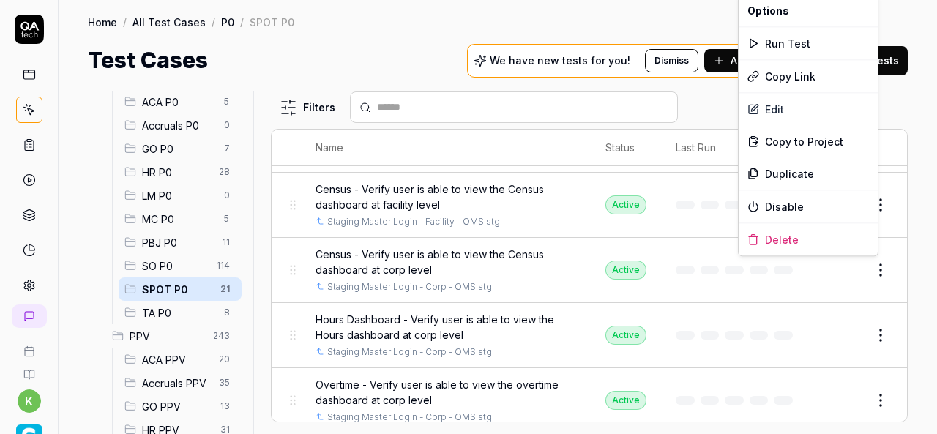
click at [864, 269] on html "k Home / All Test Cases / P0 / SPOT P0 Home / All Test Cases / P0 / SPOT P0 Tes…" at bounding box center [468, 217] width 937 height 434
click at [780, 168] on div "Duplicate" at bounding box center [807, 173] width 139 height 32
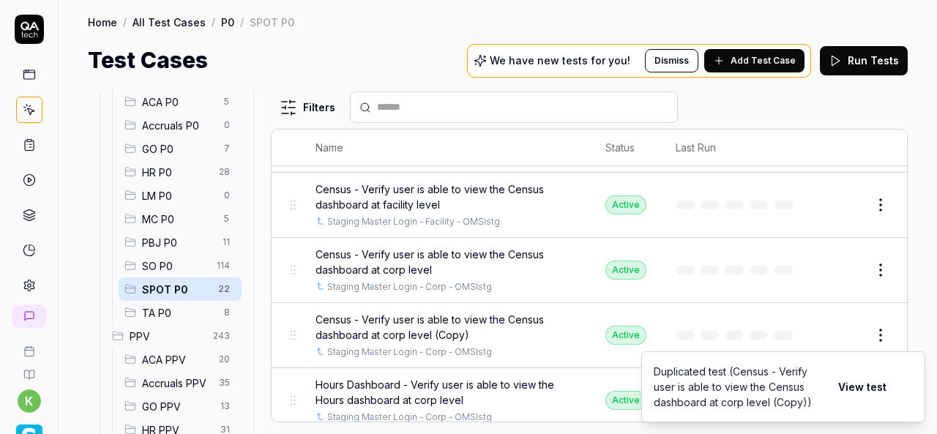
click at [831, 334] on button "Edit" at bounding box center [845, 334] width 35 height 23
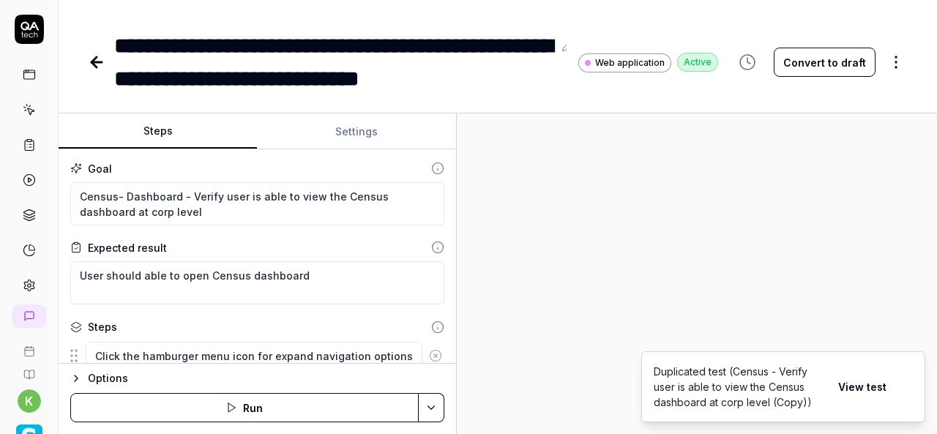
click at [506, 302] on div at bounding box center [697, 273] width 480 height 321
type textarea "*"
click at [370, 78] on div "**********" at bounding box center [333, 62] width 438 height 66
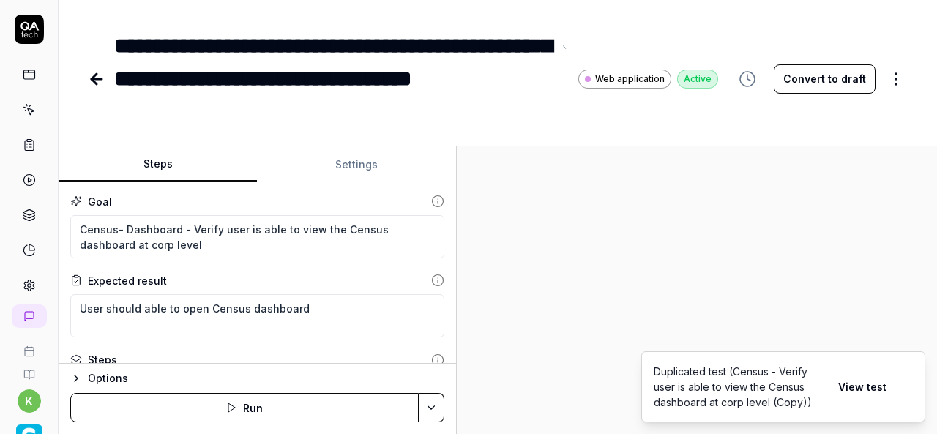
click at [192, 116] on div "**********" at bounding box center [333, 78] width 438 height 99
click at [141, 113] on div "**********" at bounding box center [333, 78] width 438 height 99
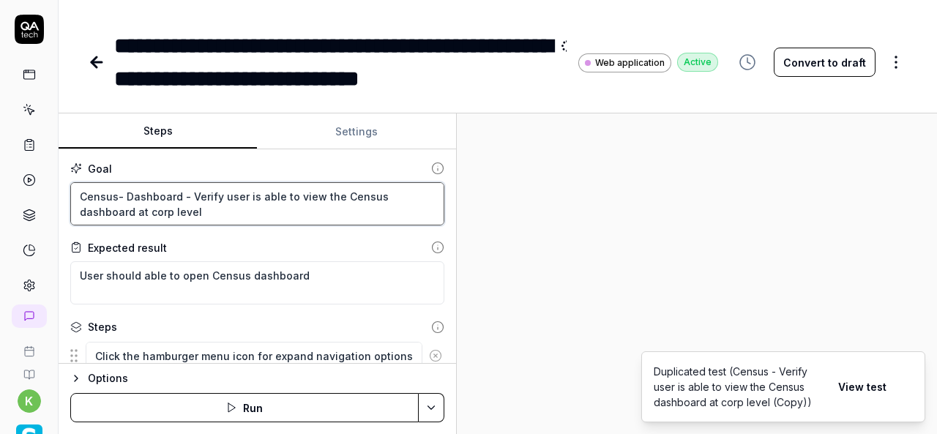
click at [155, 210] on textarea "Census- Dashboard - Verify user is able to view the Census dashboard at corp le…" at bounding box center [257, 203] width 374 height 43
type textarea "*"
type textarea "Census- Dashboard - Verify user is able to view the Census dashboard at level"
type textarea "*"
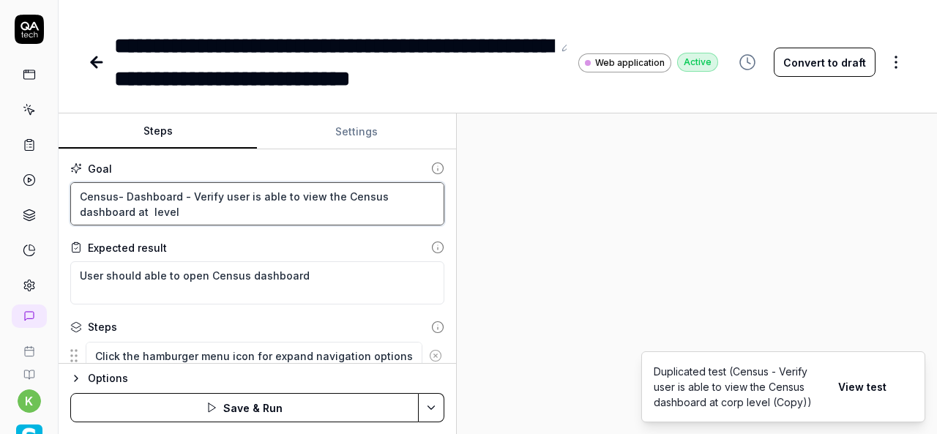
type textarea "Census- Dashboard - Verify user is able to view the Census dashboard at D level"
type textarea "*"
type textarea "Census- Dashboard - Verify user is able to view the Census dashboard at De level"
type textarea "*"
type textarea "Census- Dashboard - Verify user is able to view the Census dashboard at Dep lev…"
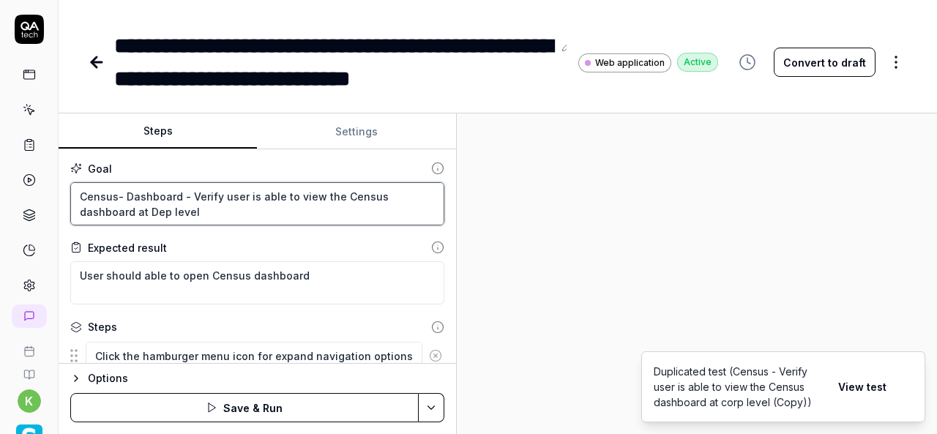
type textarea "*"
type textarea "Census- Dashboard - Verify user is able to view the Census dashboard at Depa le…"
type textarea "*"
type textarea "Census- Dashboard - Verify user is able to view the Census dashboard at Depar l…"
type textarea "*"
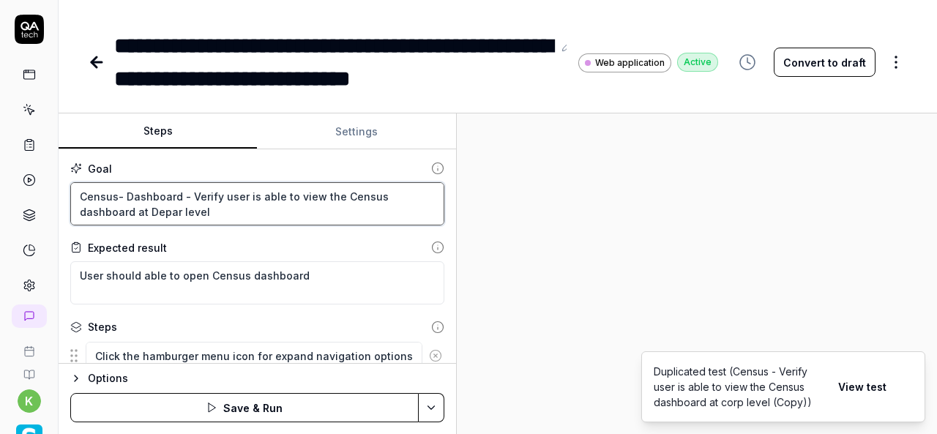
type textarea "Census- Dashboard - Verify user is able to view the Census dashboard at Depart …"
type textarea "*"
type textarea "Census- Dashboard - Verify user is able to view the Census dashboard at Departm…"
type textarea "*"
type textarea "Census- Dashboard - Verify user is able to view the Census dashboard at Departm…"
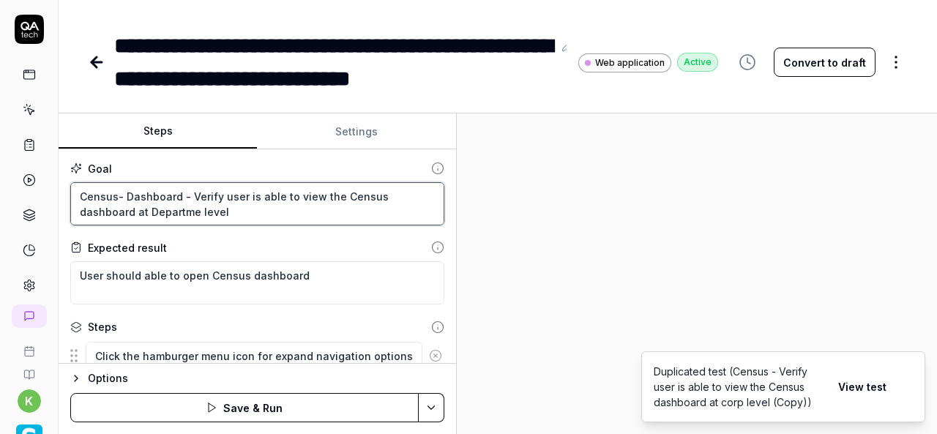
type textarea "*"
type textarea "Census- Dashboard - Verify user is able to view the Census dashboard at Departm…"
type textarea "*"
type textarea "Census- Dashboard - Verify user is able to view the Census dashboard at Departm…"
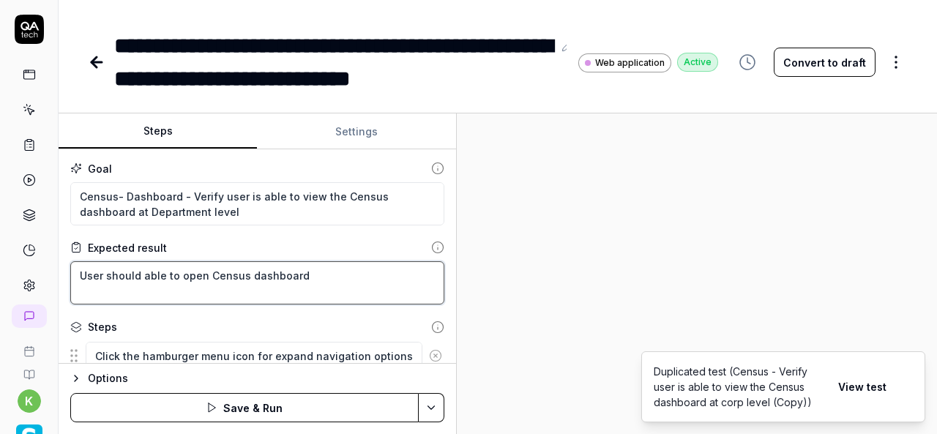
click at [232, 271] on textarea "User should able to open Census dashboard" at bounding box center [257, 282] width 374 height 43
type textarea "*"
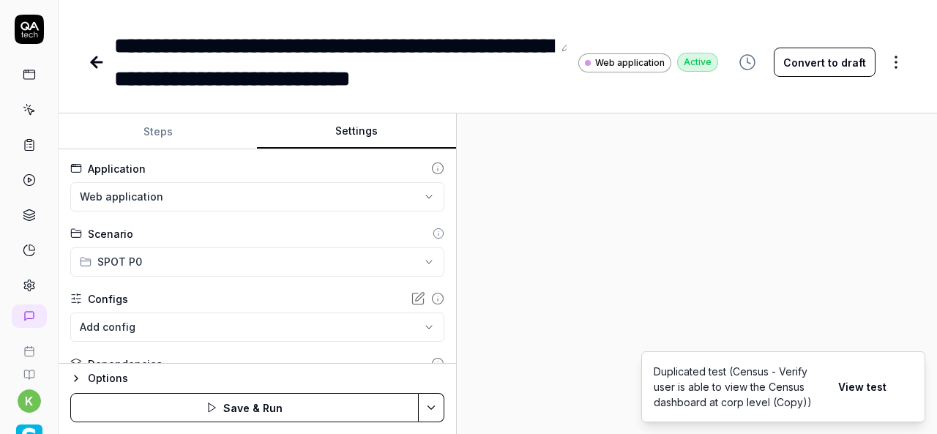
click at [353, 138] on button "Settings" at bounding box center [356, 131] width 198 height 35
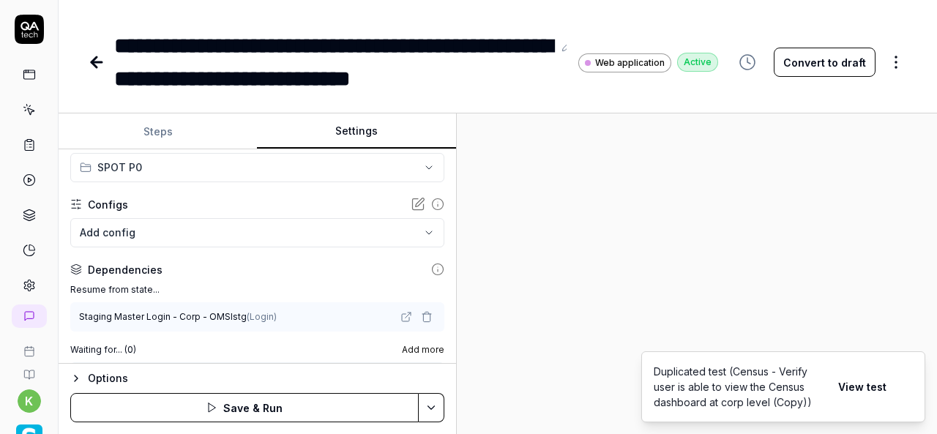
scroll to position [96, 0]
click at [421, 315] on icon "button" at bounding box center [427, 316] width 12 height 12
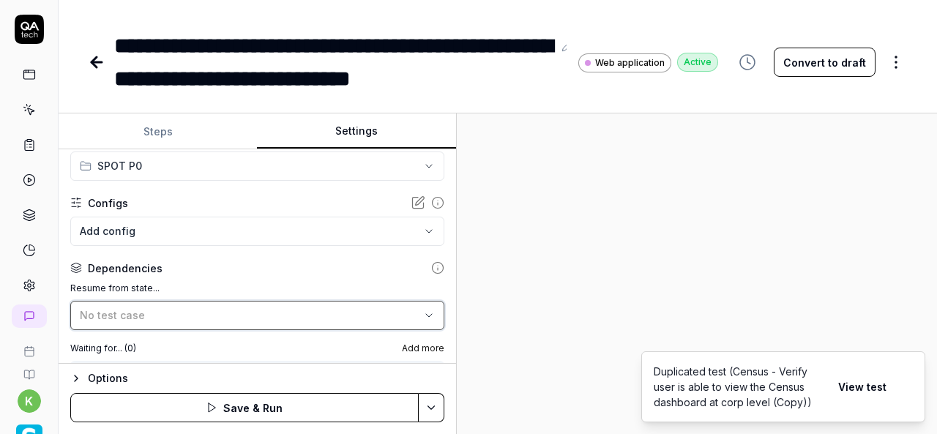
click at [426, 315] on icon "button" at bounding box center [429, 315] width 6 height 3
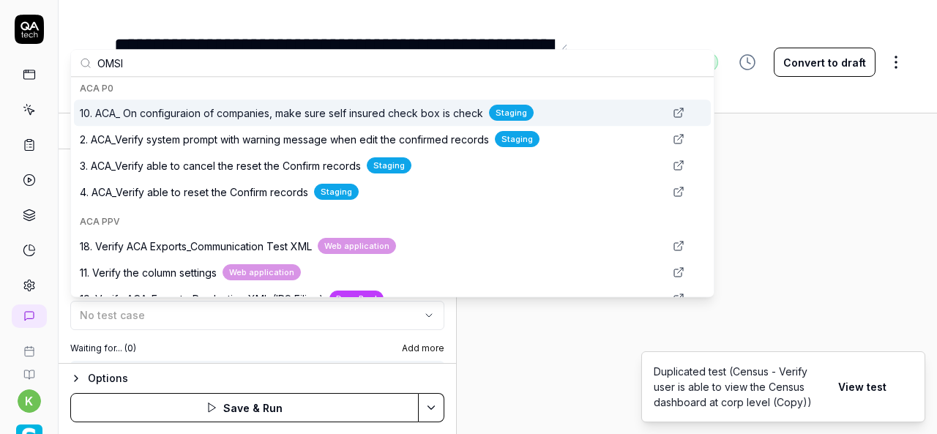
scroll to position [0, 0]
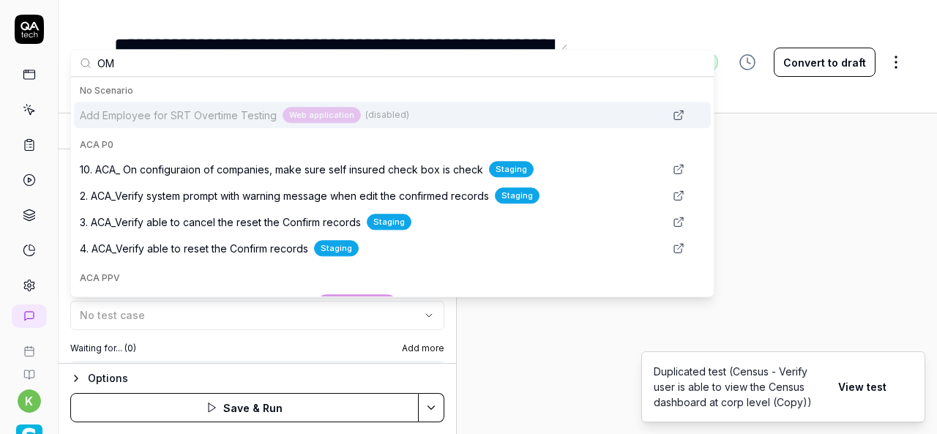
type input "O"
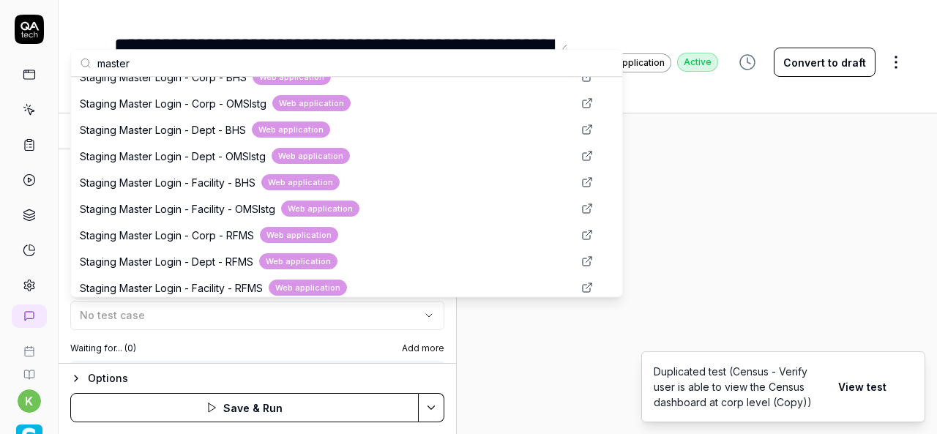
scroll to position [491, 0]
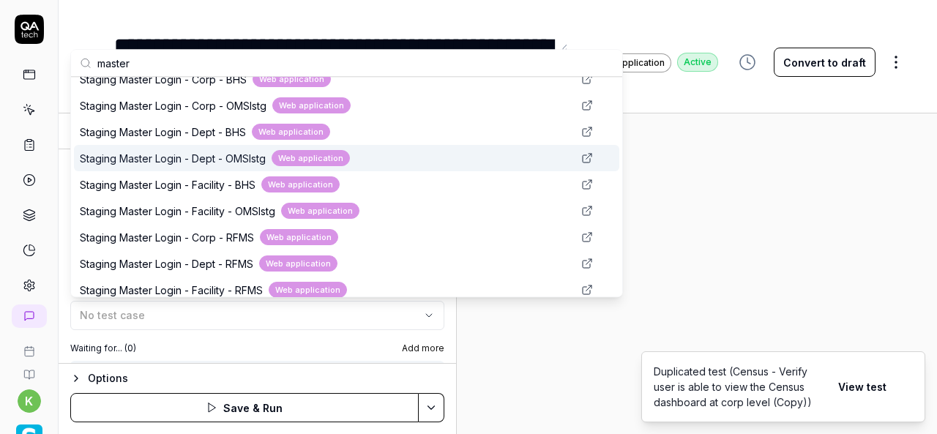
type input "master"
click at [392, 157] on div "Staging Master Login - Dept - OMSIstg Web application" at bounding box center [326, 158] width 493 height 17
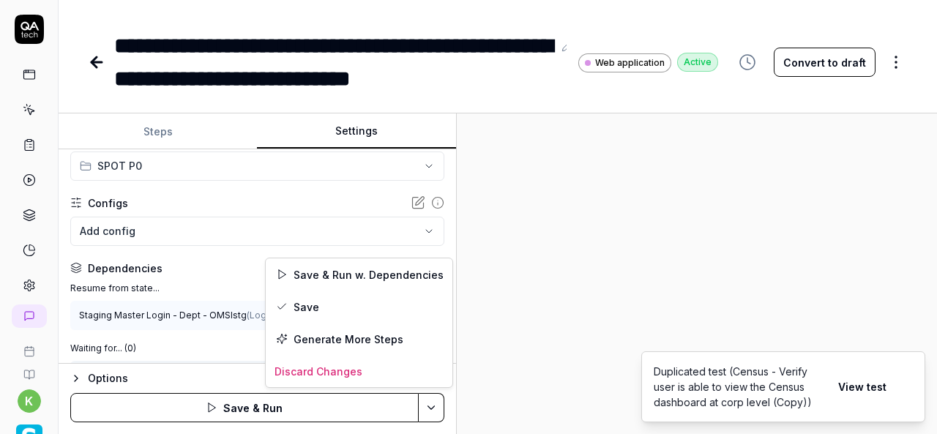
click at [428, 414] on html "**********" at bounding box center [468, 217] width 937 height 434
click at [332, 277] on div "Save & Run w. Dependencies" at bounding box center [359, 274] width 187 height 32
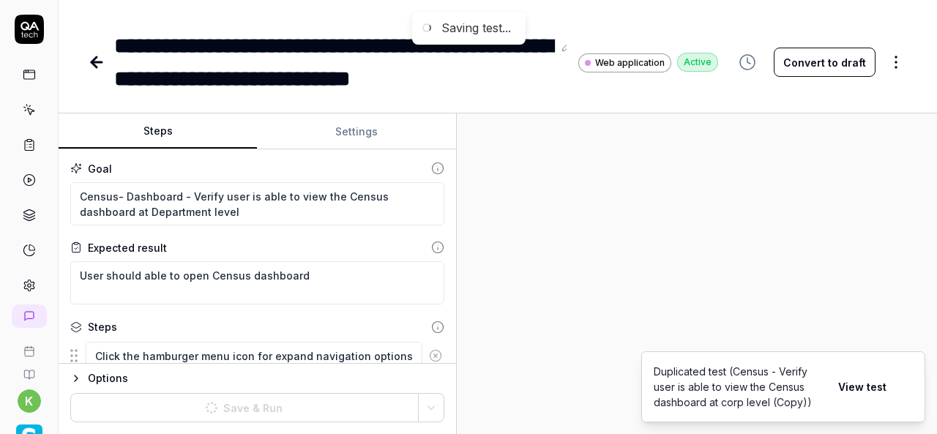
click at [145, 134] on button "Steps" at bounding box center [158, 131] width 198 height 35
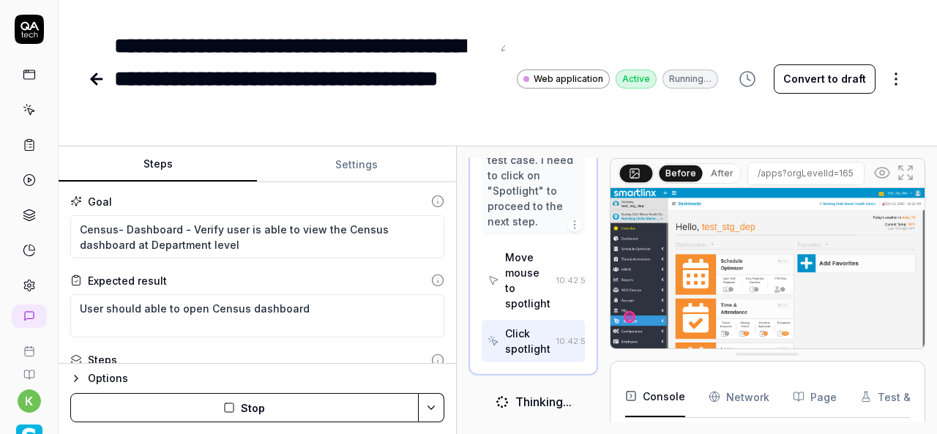
scroll to position [577, 0]
click at [845, 277] on img at bounding box center [767, 286] width 314 height 196
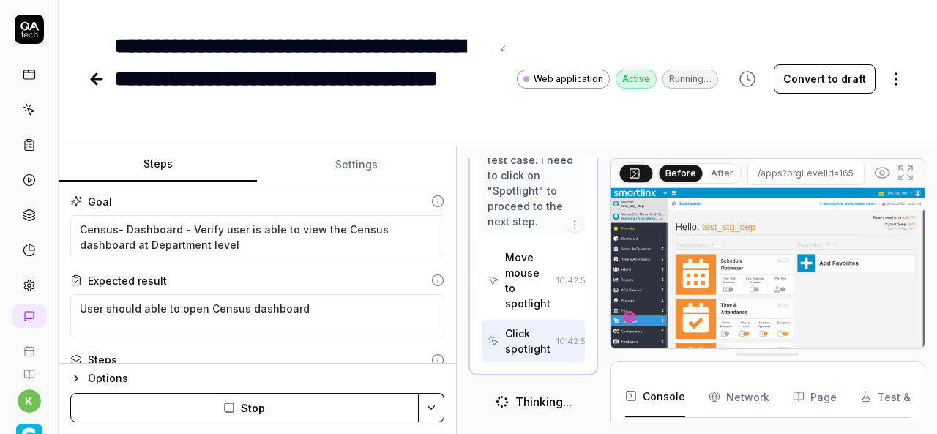
click at [845, 277] on img at bounding box center [767, 286] width 314 height 196
click at [800, 268] on img at bounding box center [767, 286] width 314 height 196
click at [706, 284] on img at bounding box center [767, 286] width 314 height 196
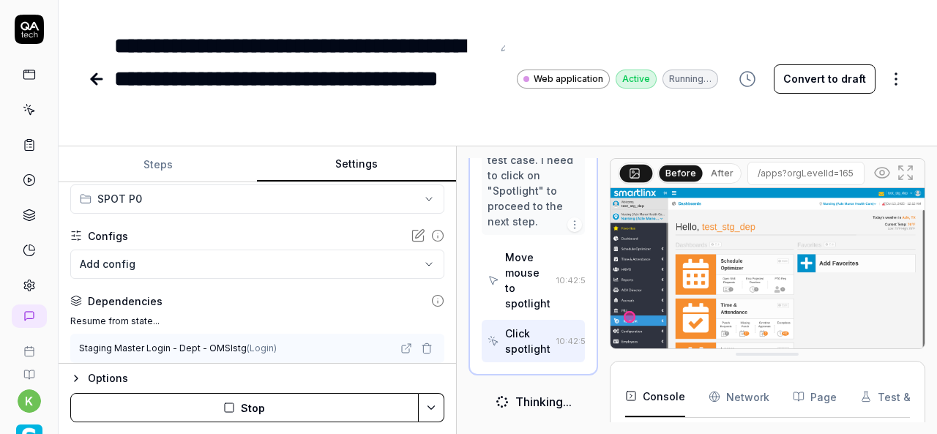
click at [353, 179] on button "Settings" at bounding box center [356, 164] width 198 height 35
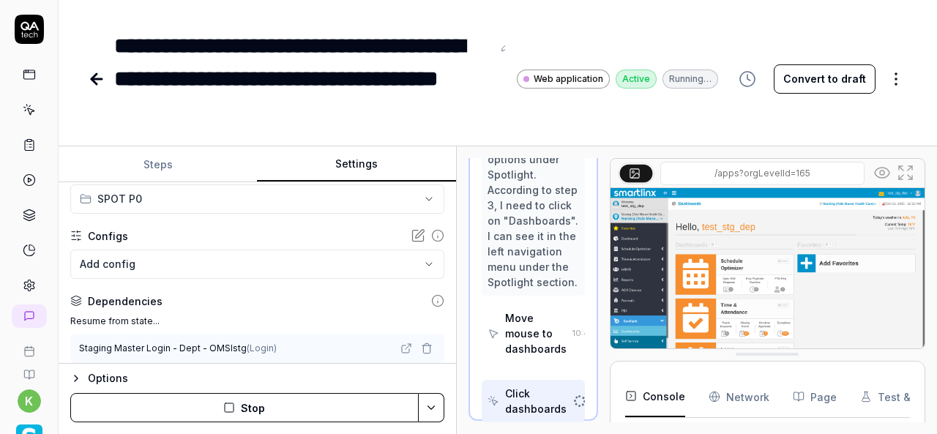
scroll to position [709, 0]
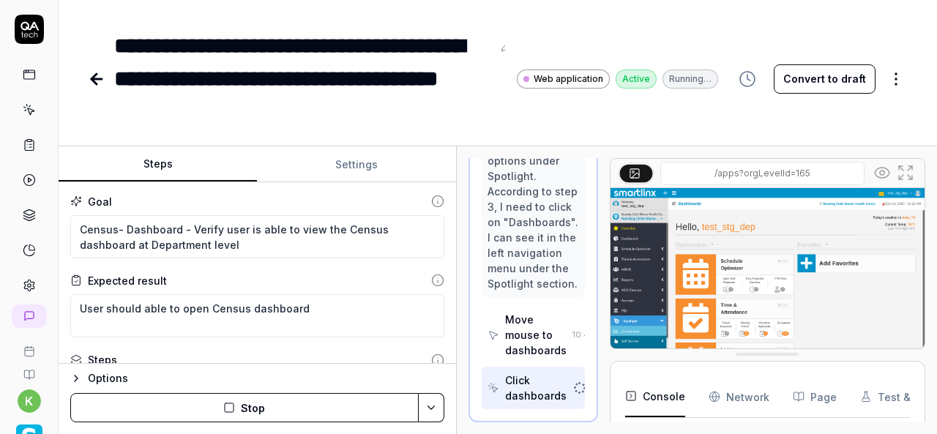
click at [180, 170] on button "Steps" at bounding box center [158, 164] width 198 height 35
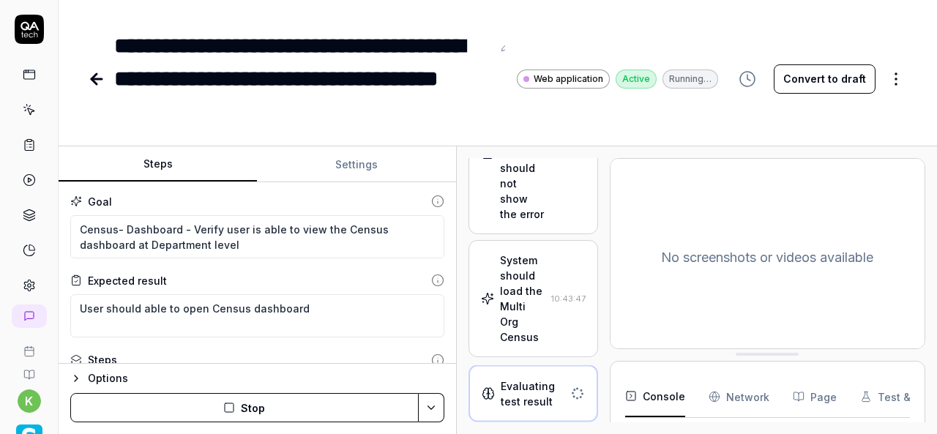
scroll to position [805, 0]
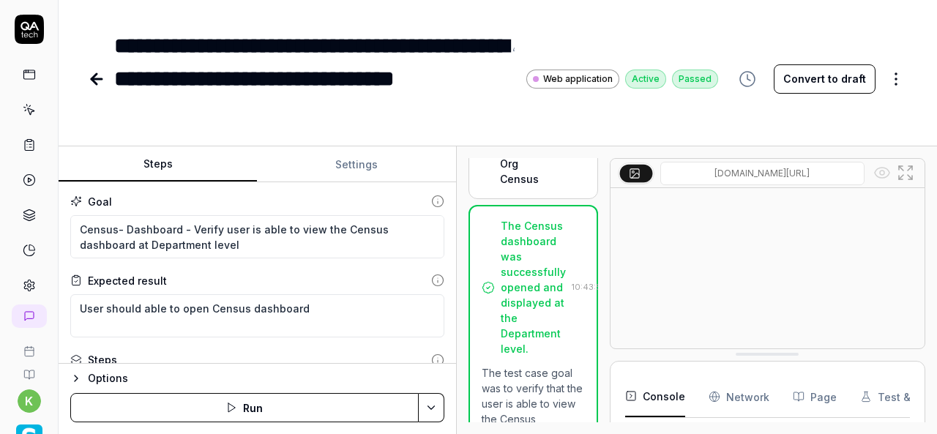
type textarea "*"
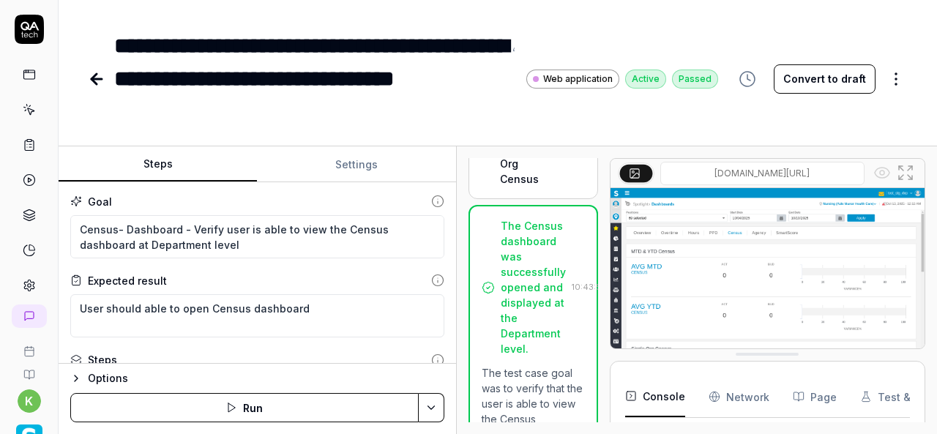
click at [101, 77] on icon at bounding box center [97, 79] width 18 height 18
